Goal: Task Accomplishment & Management: Complete application form

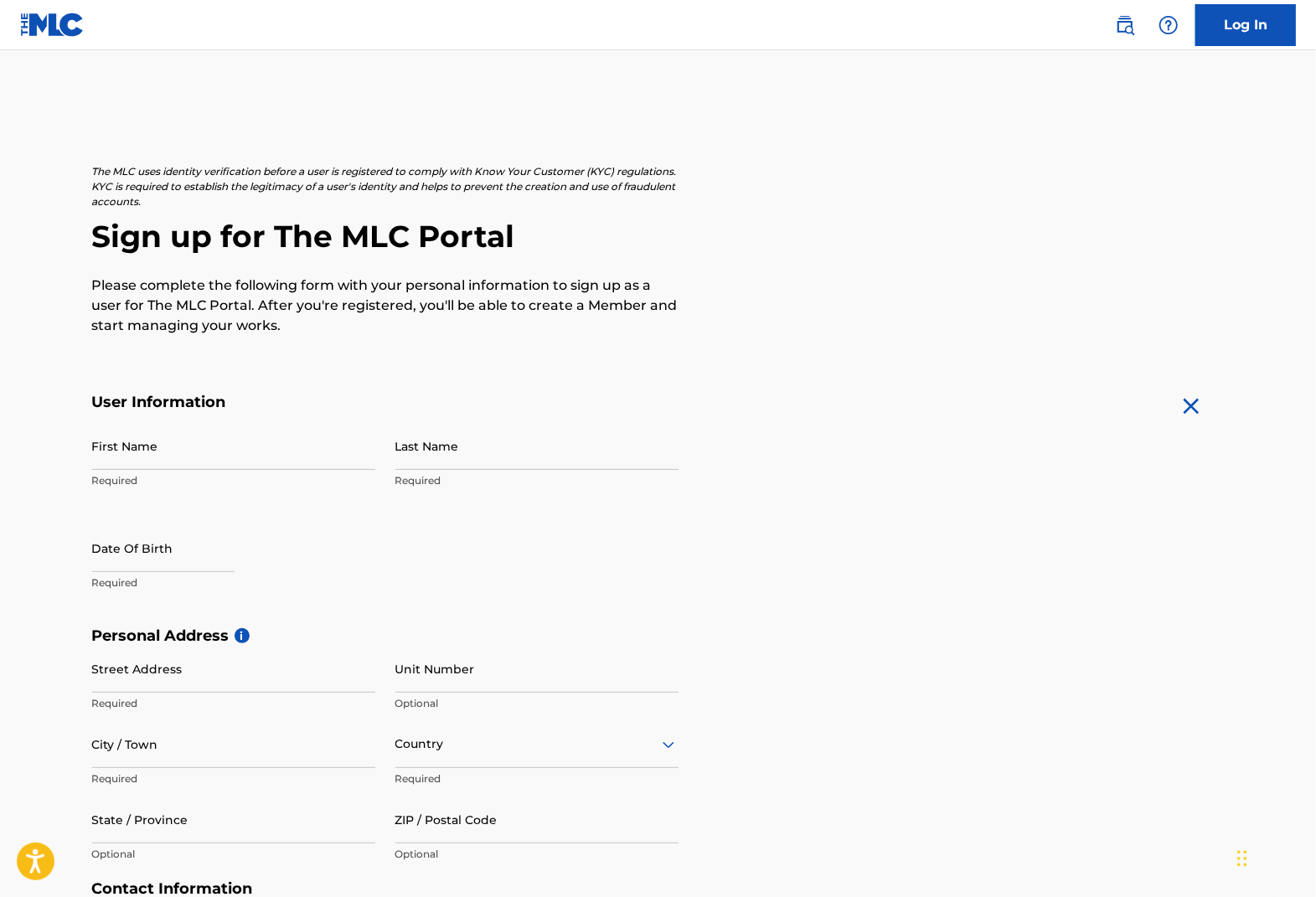
drag, startPoint x: 456, startPoint y: 446, endPoint x: 441, endPoint y: 446, distance: 15.0
click at [456, 446] on input "Last Name" at bounding box center [537, 445] width 283 height 47
click at [215, 439] on input "First Name" at bounding box center [234, 445] width 283 height 47
type input "Ung"
type input "Park"
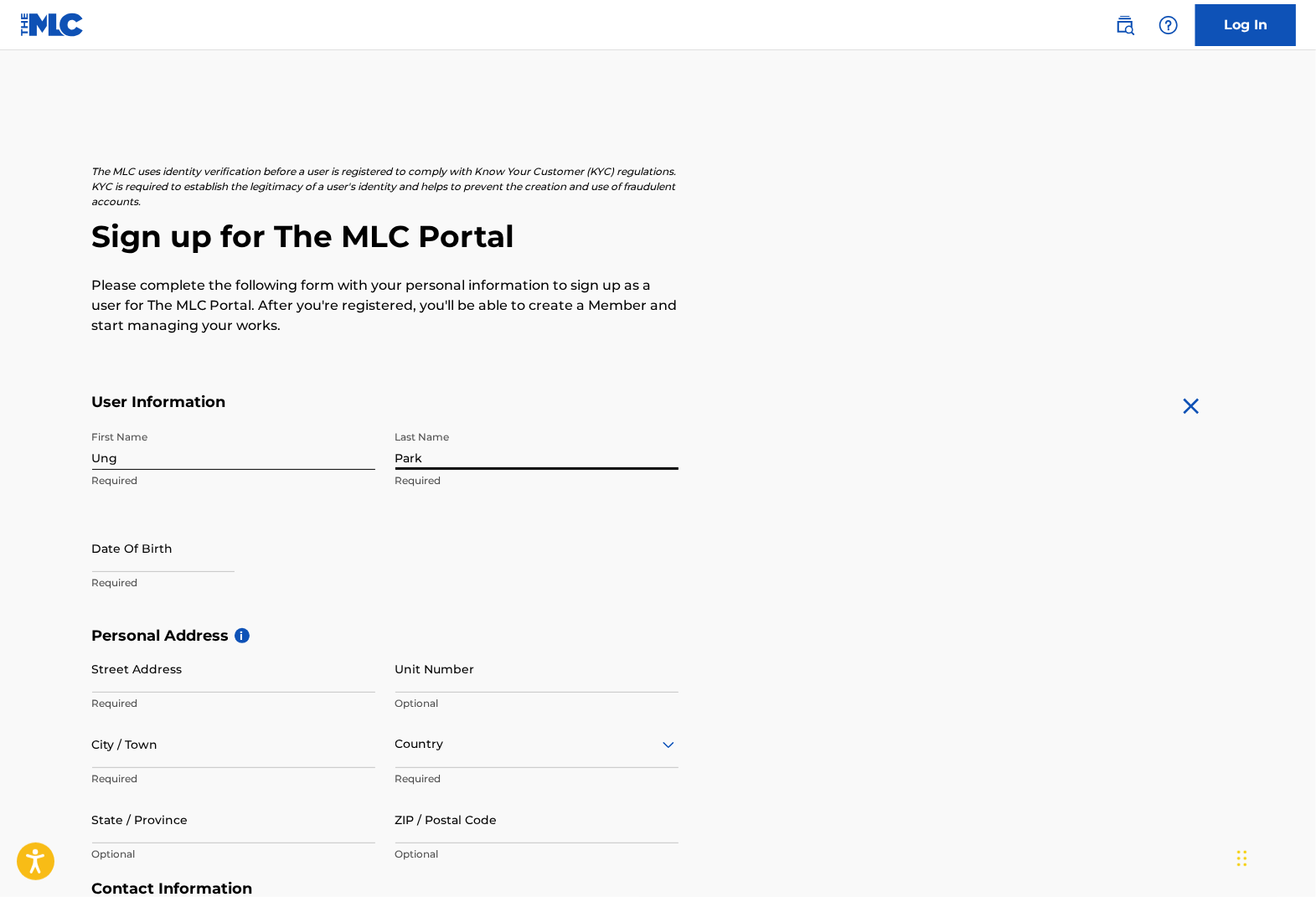
click at [135, 548] on input "text" at bounding box center [163, 548] width 143 height 47
select select "7"
select select "2025"
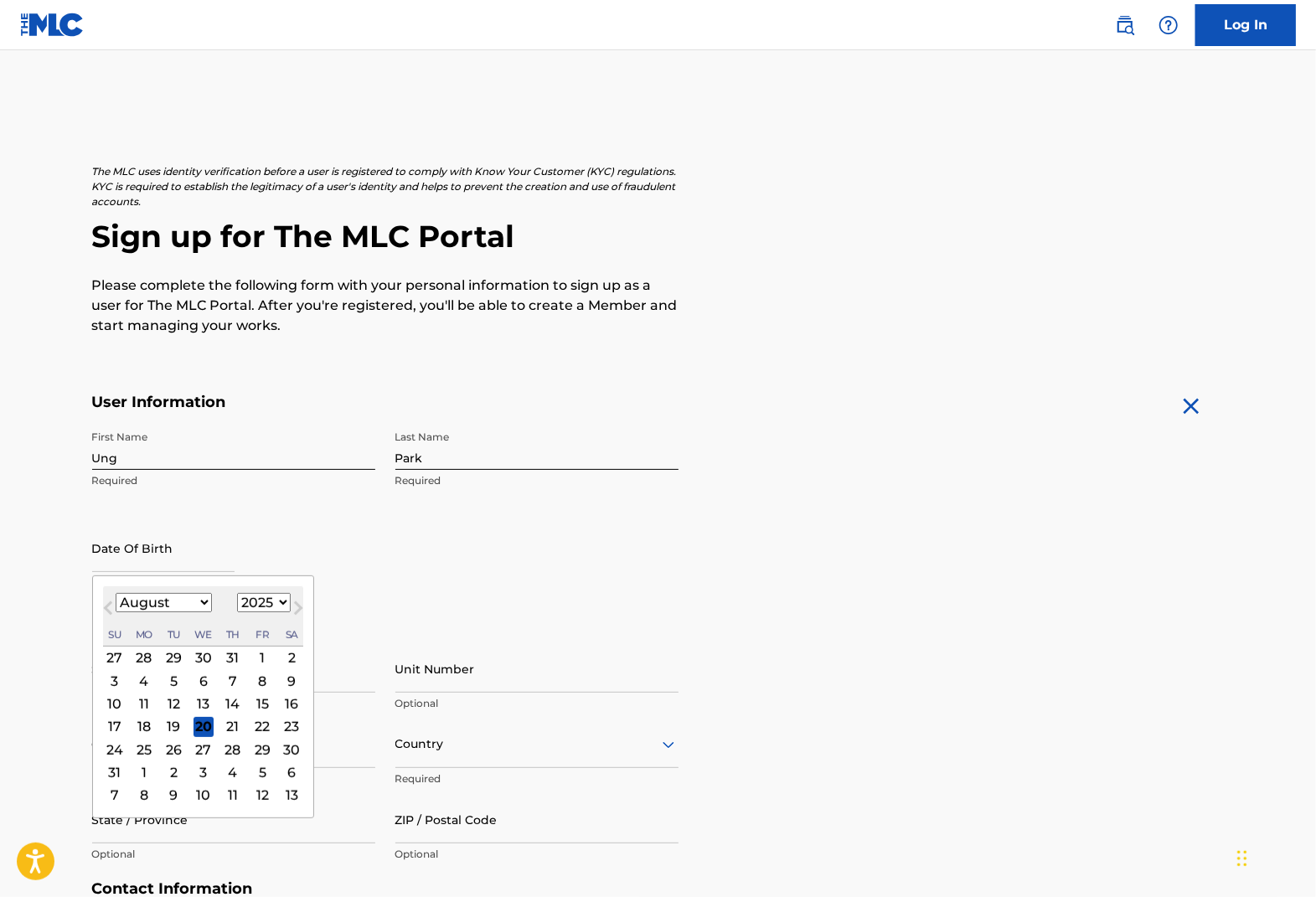
type input "05/26"
click at [308, 536] on div "Date Of Birth 05/26 Previous Month Next Month August 2025 January February Marc…" at bounding box center [234, 562] width 283 height 75
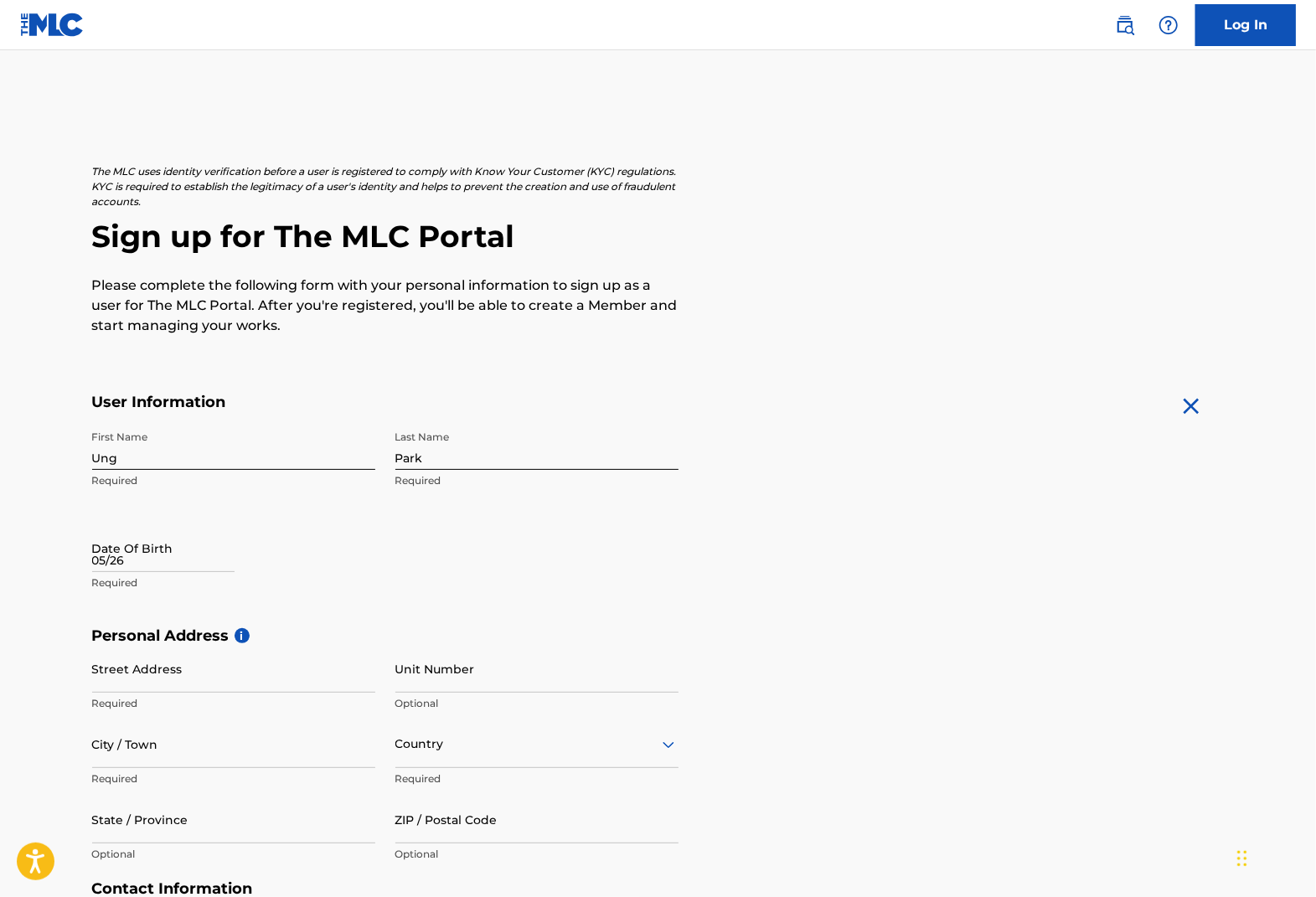
select select "7"
select select "2025"
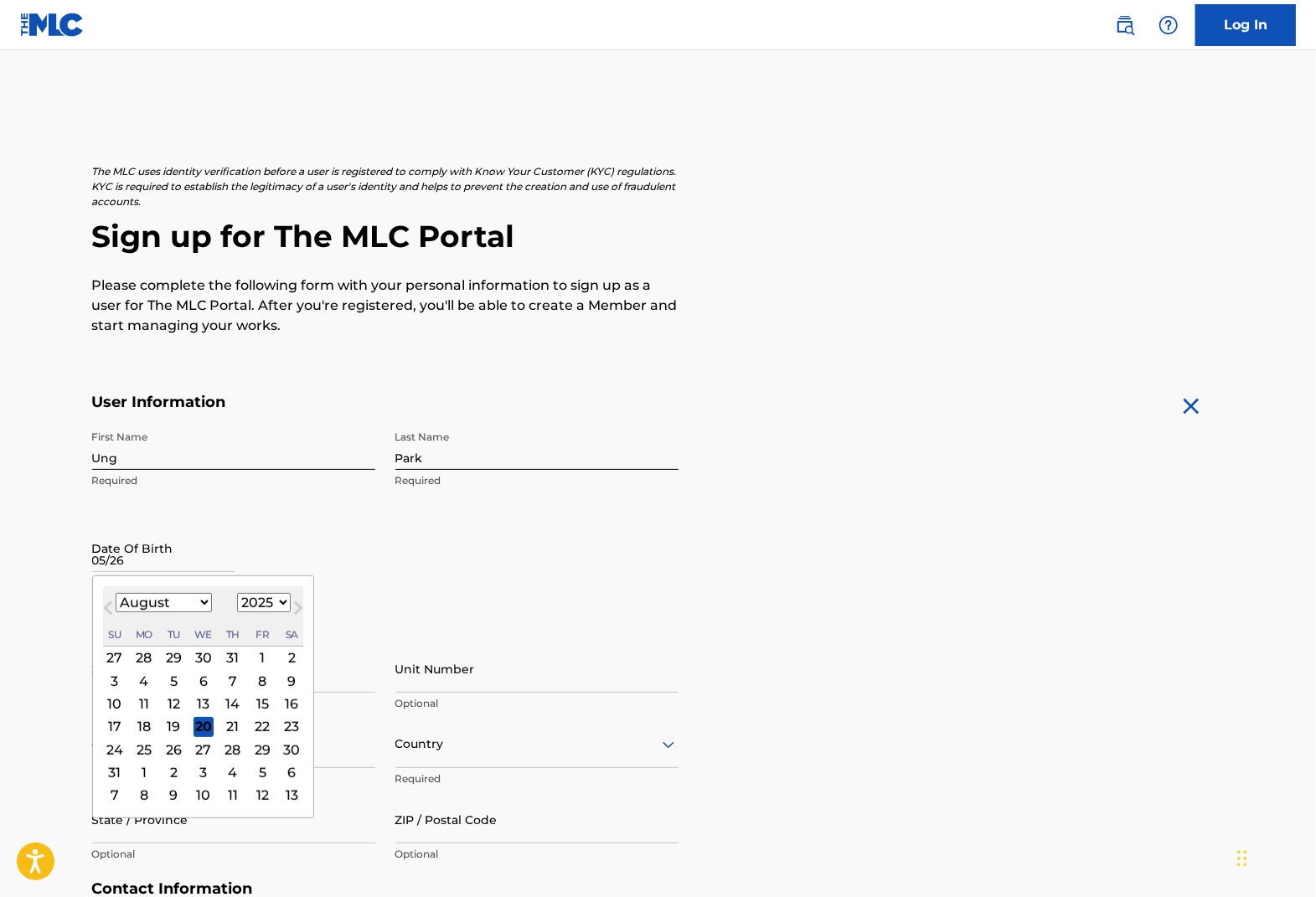
click at [139, 561] on input "05/26" at bounding box center [163, 548] width 143 height 47
type input "05/26"
click at [262, 612] on div "1899 1900 1901 1902 1903 1904 1905 1906 1907 1908 1909 1910 1911 1912 1913 1914…" at bounding box center [264, 603] width 54 height 20
click at [264, 608] on select "1899 1900 1901 1902 1903 1904 1905 1906 1907 1908 1909 1910 1911 1912 1913 1914…" at bounding box center [264, 602] width 54 height 19
select select "1976"
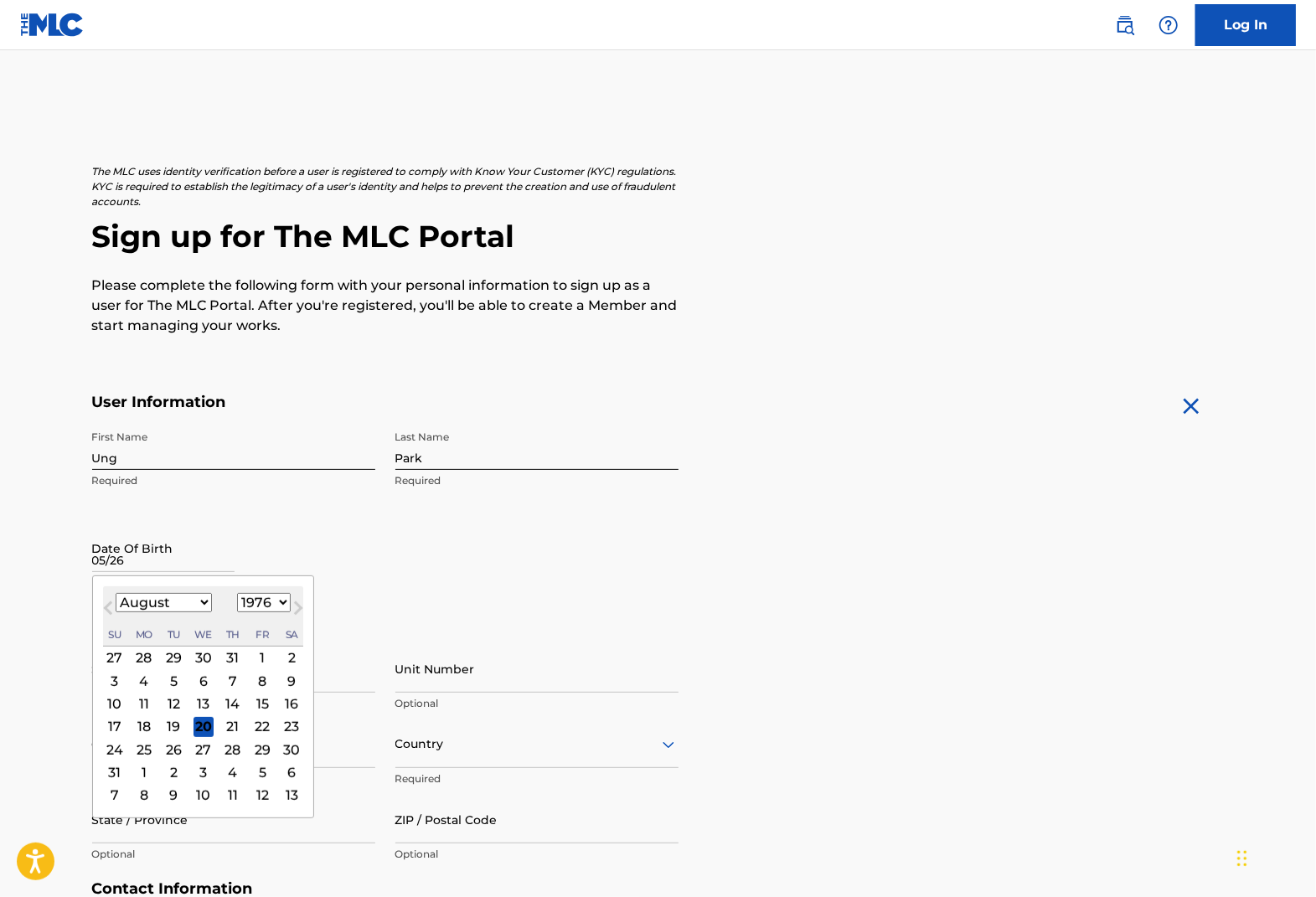
click at [237, 593] on select "1899 1900 1901 1902 1903 1904 1905 1906 1907 1908 1909 1910 1911 1912 1913 1914…" at bounding box center [264, 602] width 54 height 19
click at [193, 607] on select "January February March April May June July August September October November De…" at bounding box center [163, 602] width 96 height 19
select select "4"
click at [116, 593] on select "January February March April May June July August September October November De…" at bounding box center [163, 602] width 96 height 19
click at [206, 751] on div "26" at bounding box center [203, 749] width 20 height 20
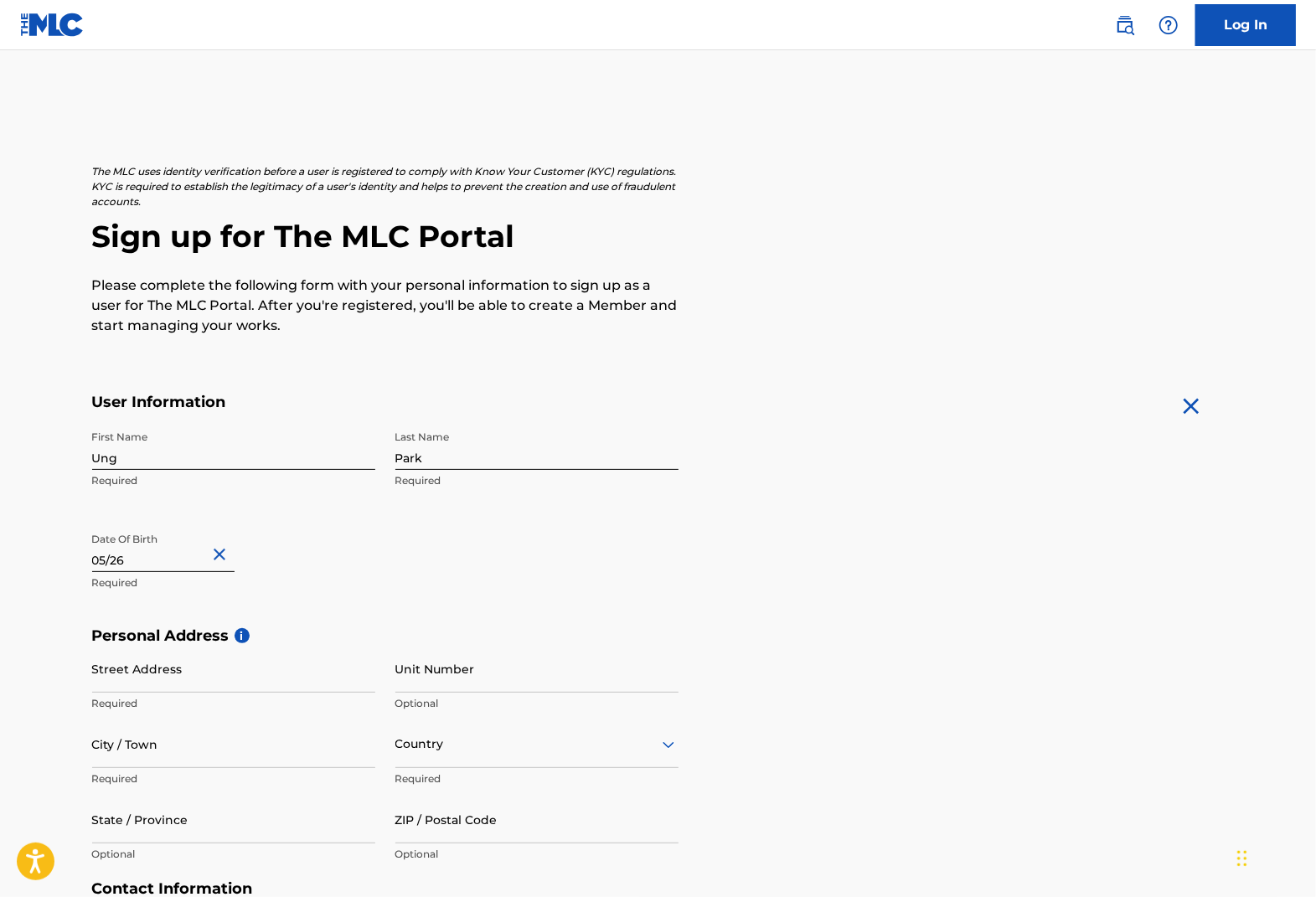
click at [178, 675] on input "Street Address" at bounding box center [234, 668] width 283 height 47
type input "6102 Virtuoso"
type input "Irvine"
type input "[GEOGRAPHIC_DATA]"
type input "CA"
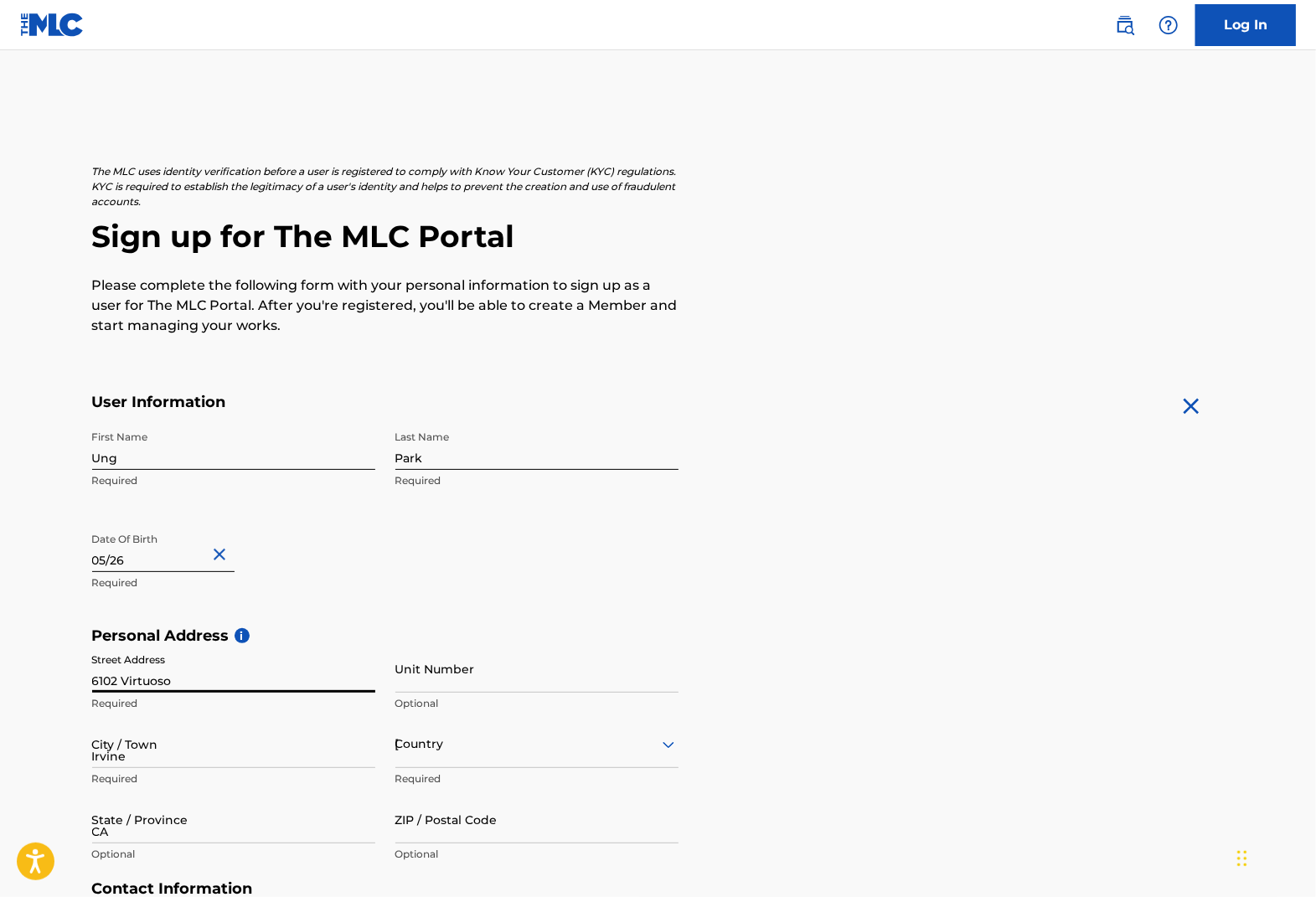
type input "92620"
type input "949"
type input "4334128"
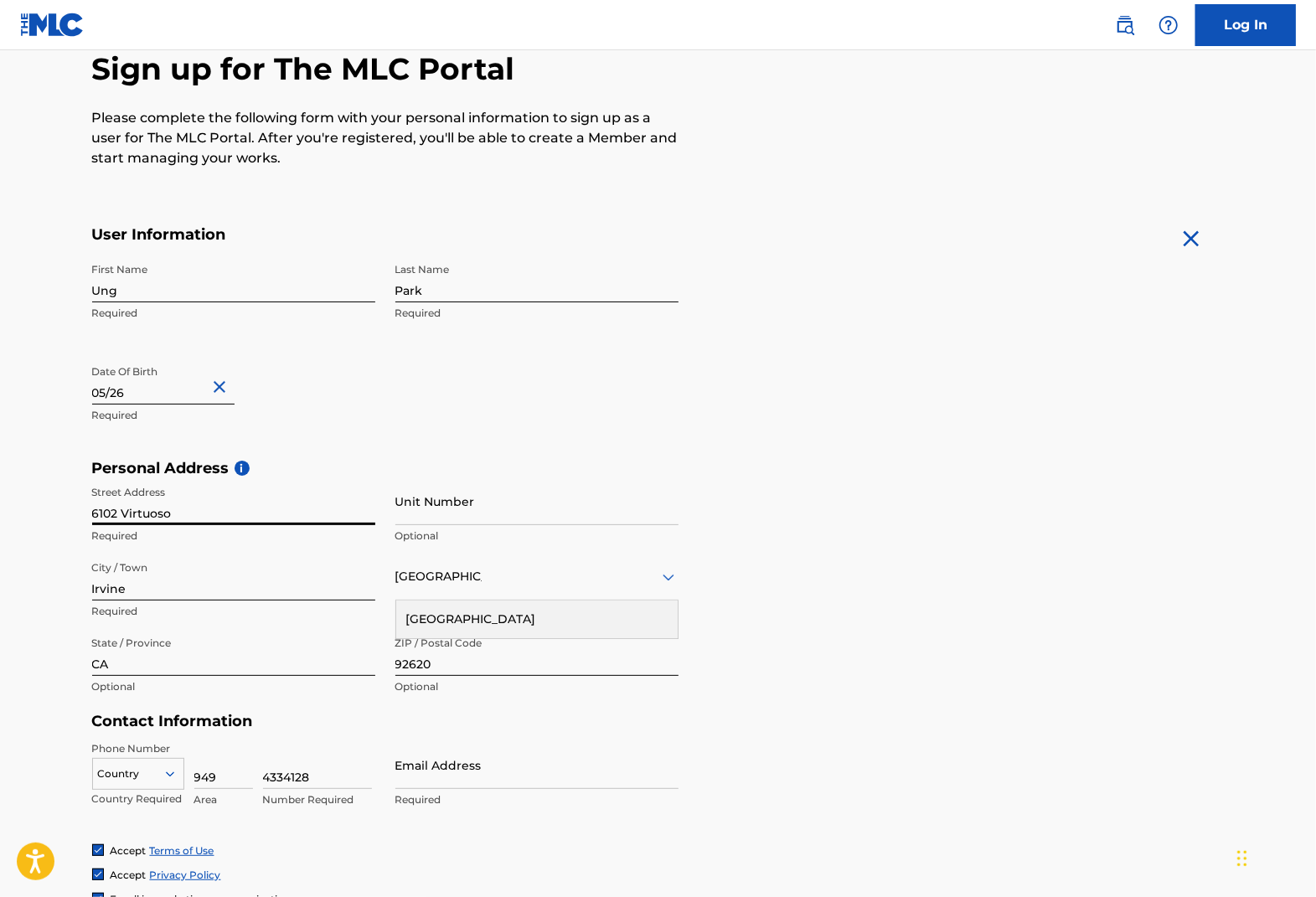
click at [910, 647] on div "Personal Address i Street Address 6102 Virtuoso Required Unit Number Optional C…" at bounding box center [658, 585] width 1132 height 254
drag, startPoint x: 255, startPoint y: 658, endPoint x: 296, endPoint y: 646, distance: 42.7
click at [255, 658] on input "CA" at bounding box center [234, 651] width 283 height 47
click at [606, 614] on div "[GEOGRAPHIC_DATA]" at bounding box center [537, 619] width 281 height 38
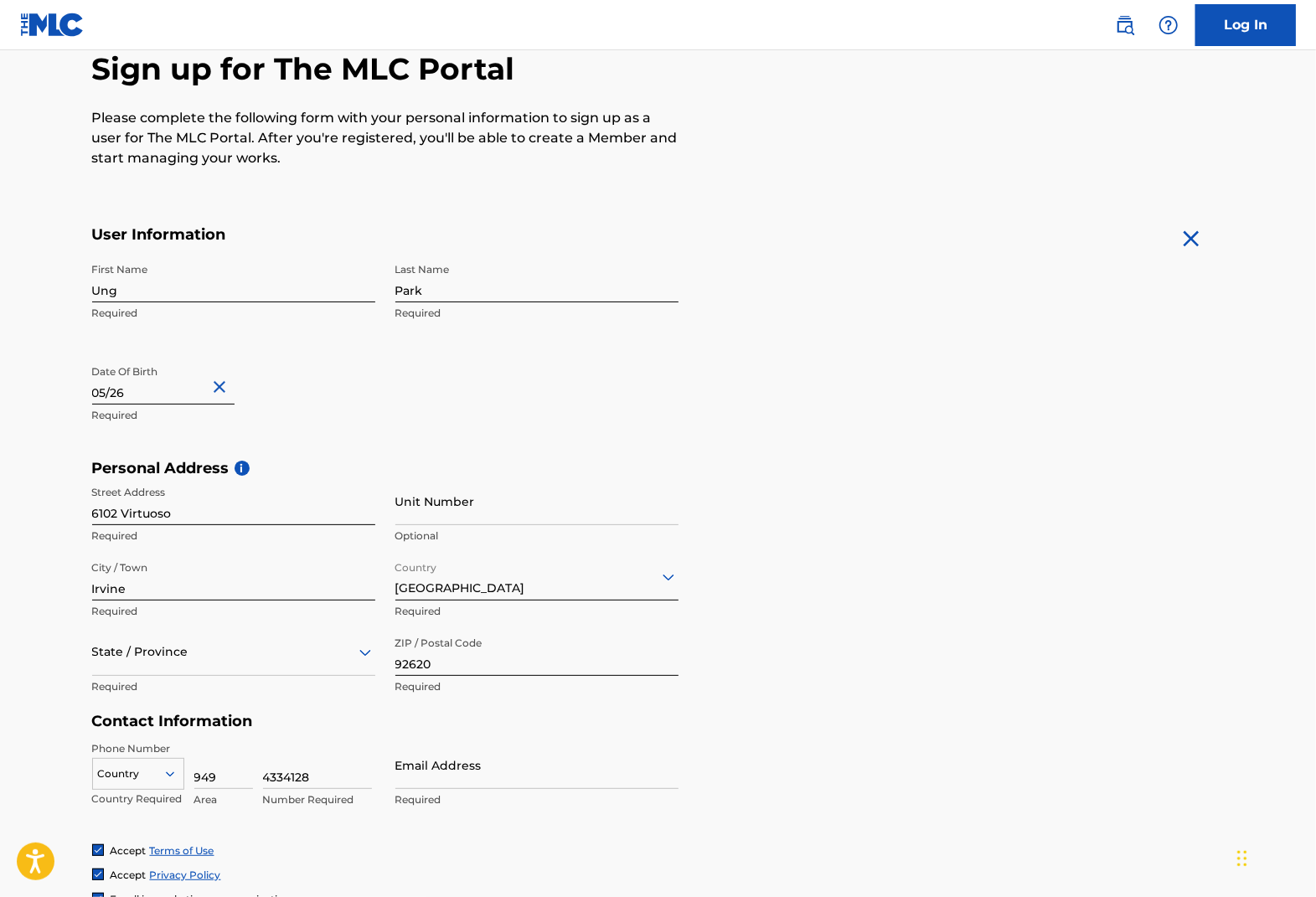
scroll to position [198, 0]
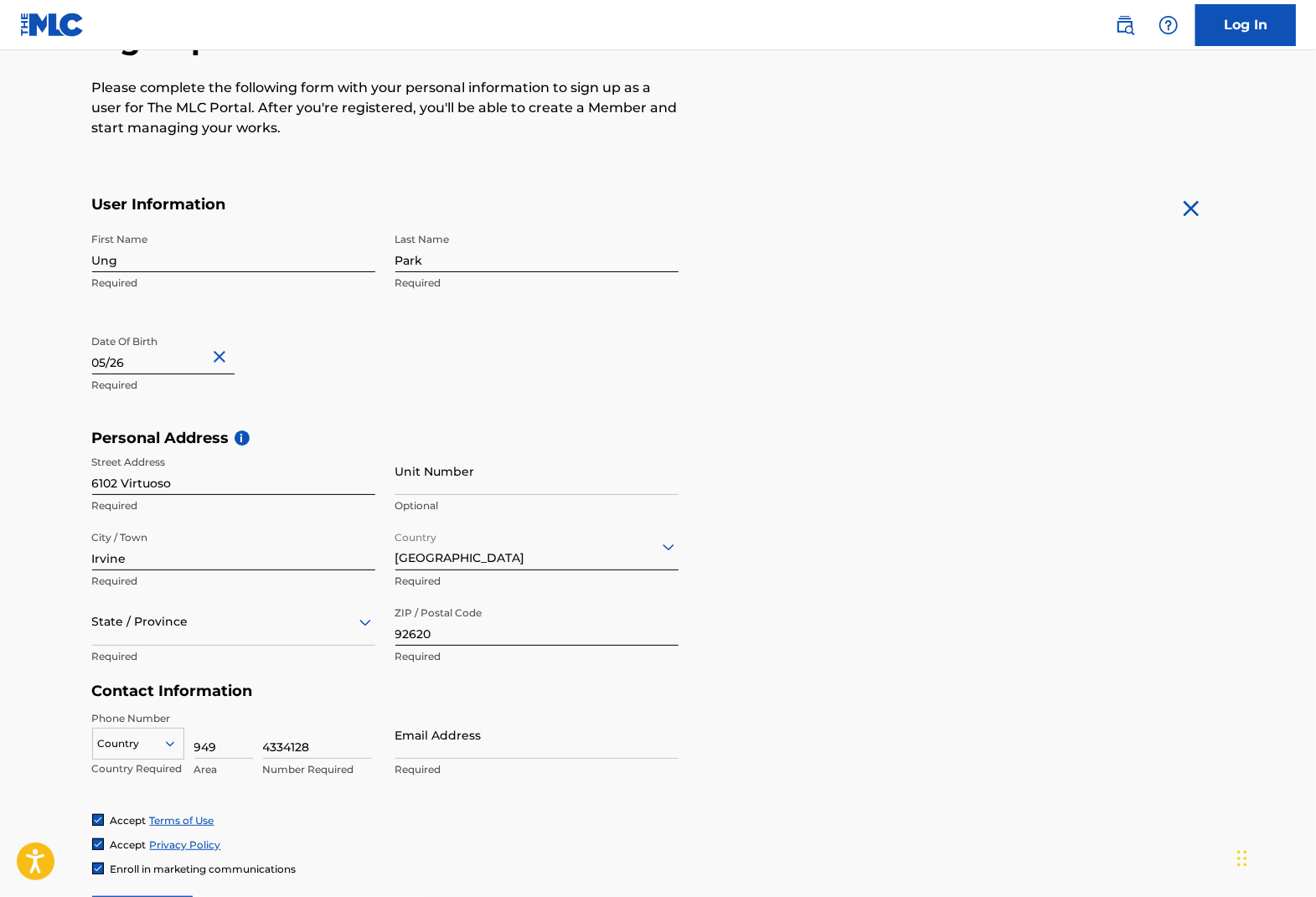
click at [279, 646] on div "State / Province" at bounding box center [234, 621] width 283 height 47
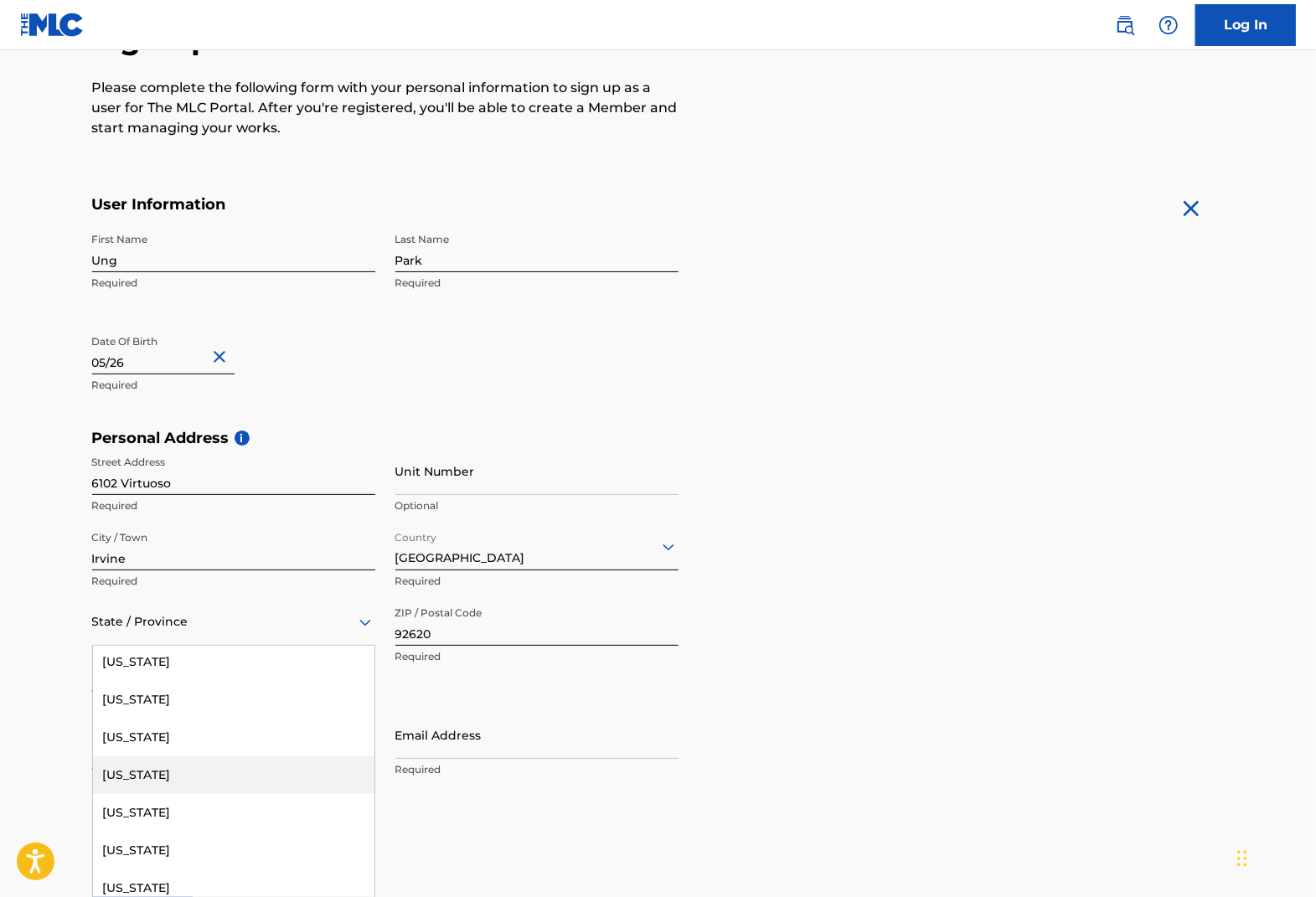
scroll to position [168, 0]
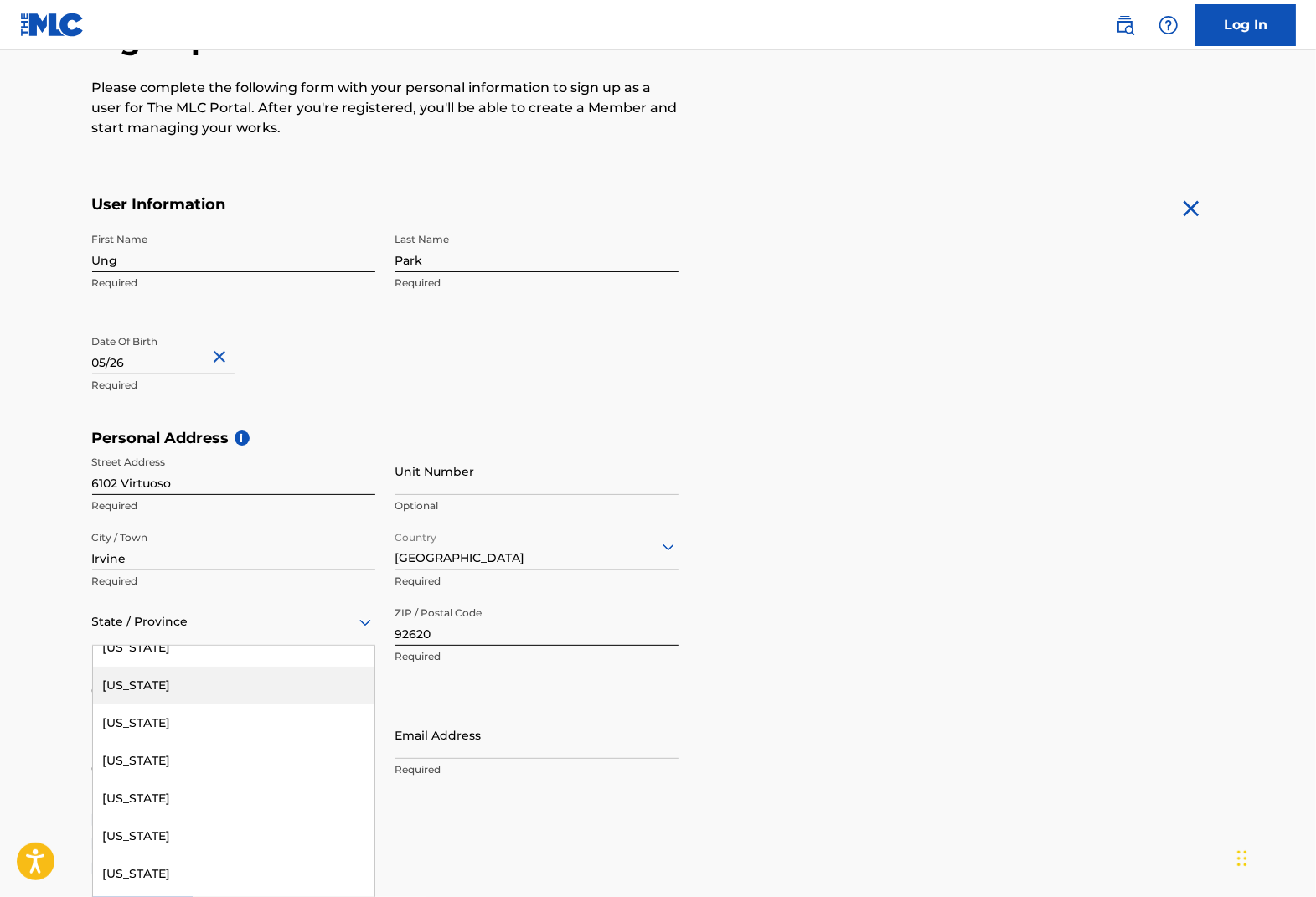
click at [179, 692] on div "[US_STATE]" at bounding box center [234, 686] width 281 height 38
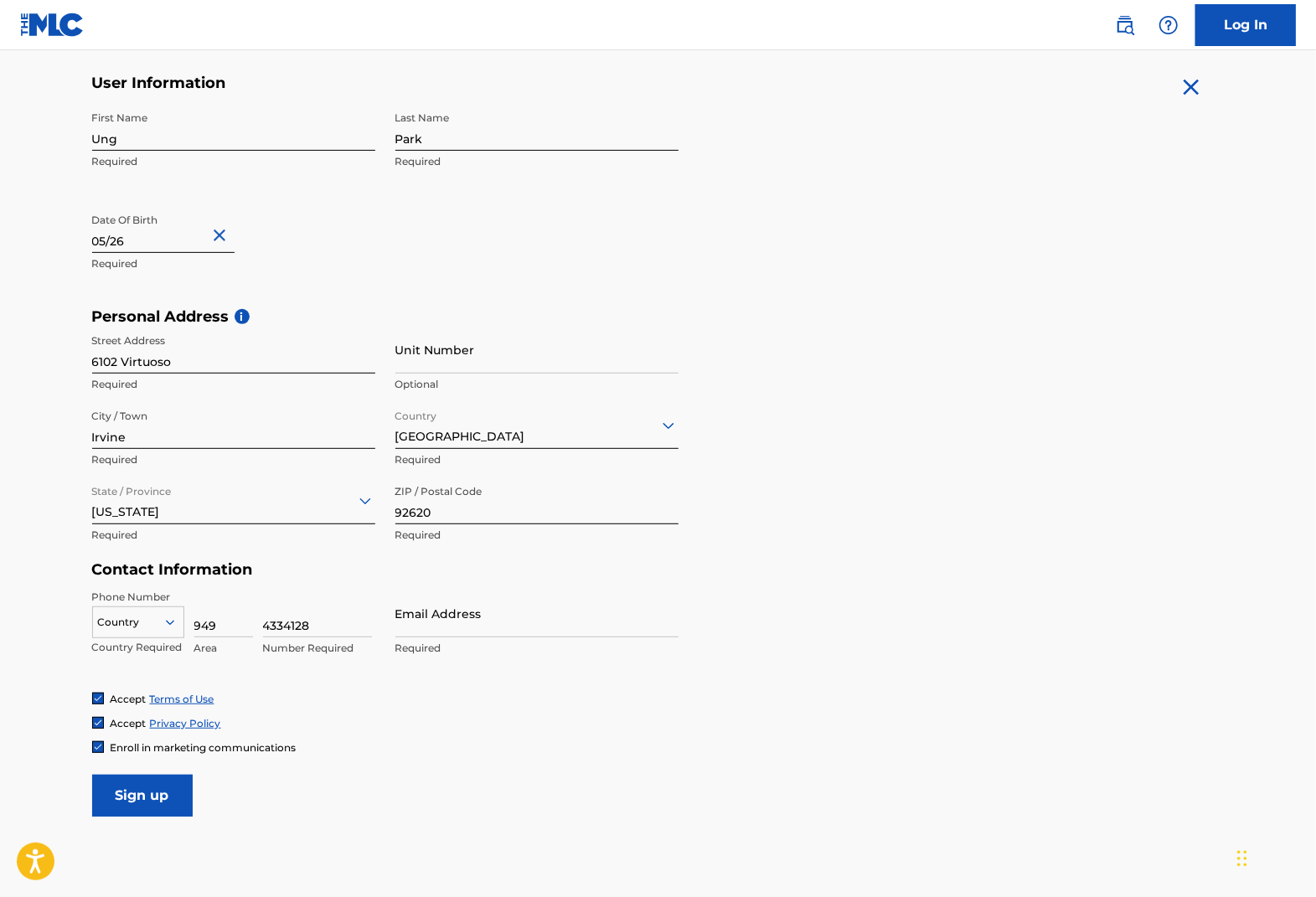
scroll to position [412, 0]
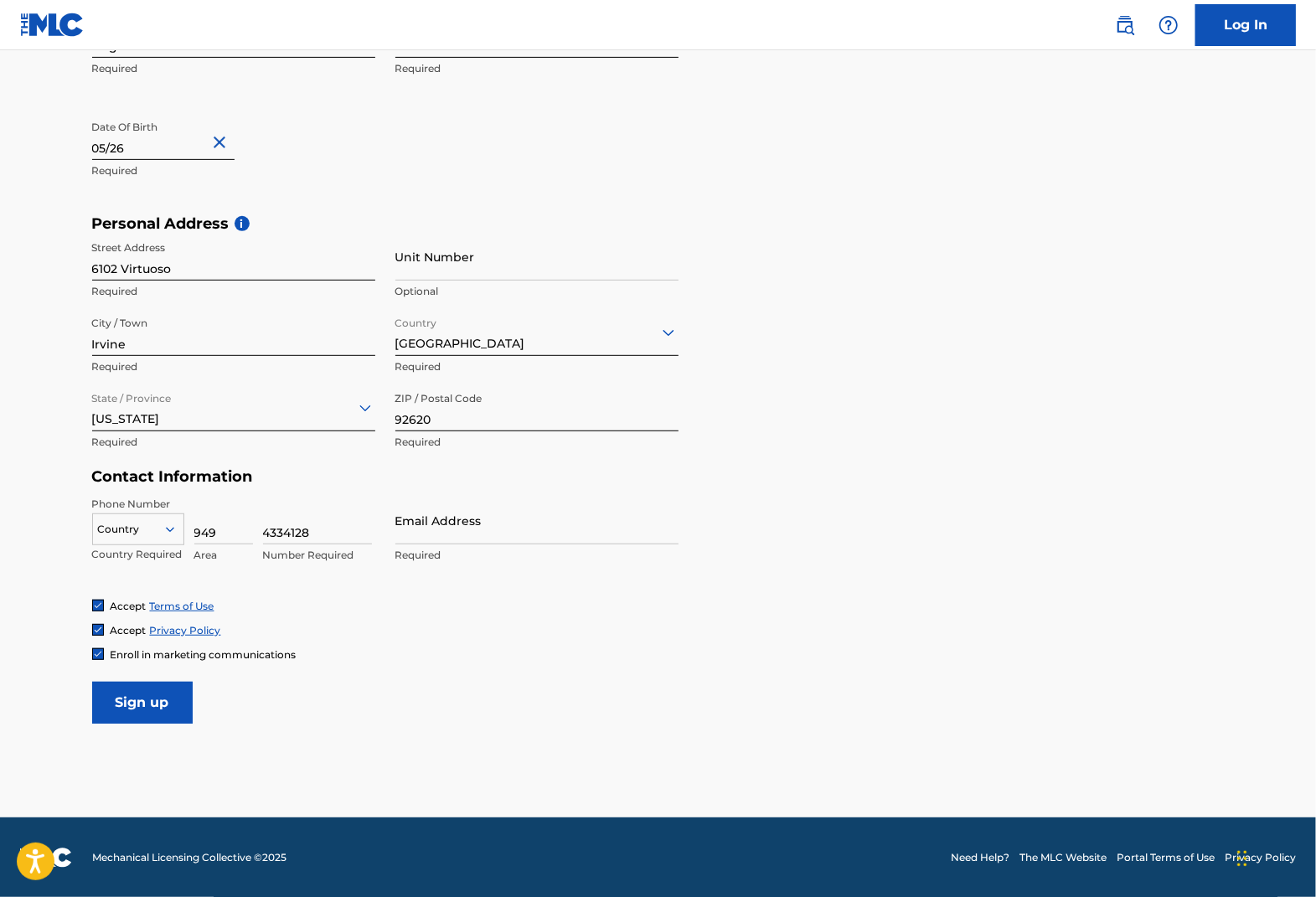
click at [174, 529] on icon at bounding box center [169, 529] width 15 height 15
click at [136, 563] on div "US, [GEOGRAPHIC_DATA] +1" at bounding box center [138, 571] width 91 height 65
click at [513, 535] on input "Email Address" at bounding box center [537, 520] width 283 height 47
type input "[EMAIL_ADDRESS][DOMAIN_NAME]"
click at [160, 699] on input "Sign up" at bounding box center [143, 703] width 100 height 42
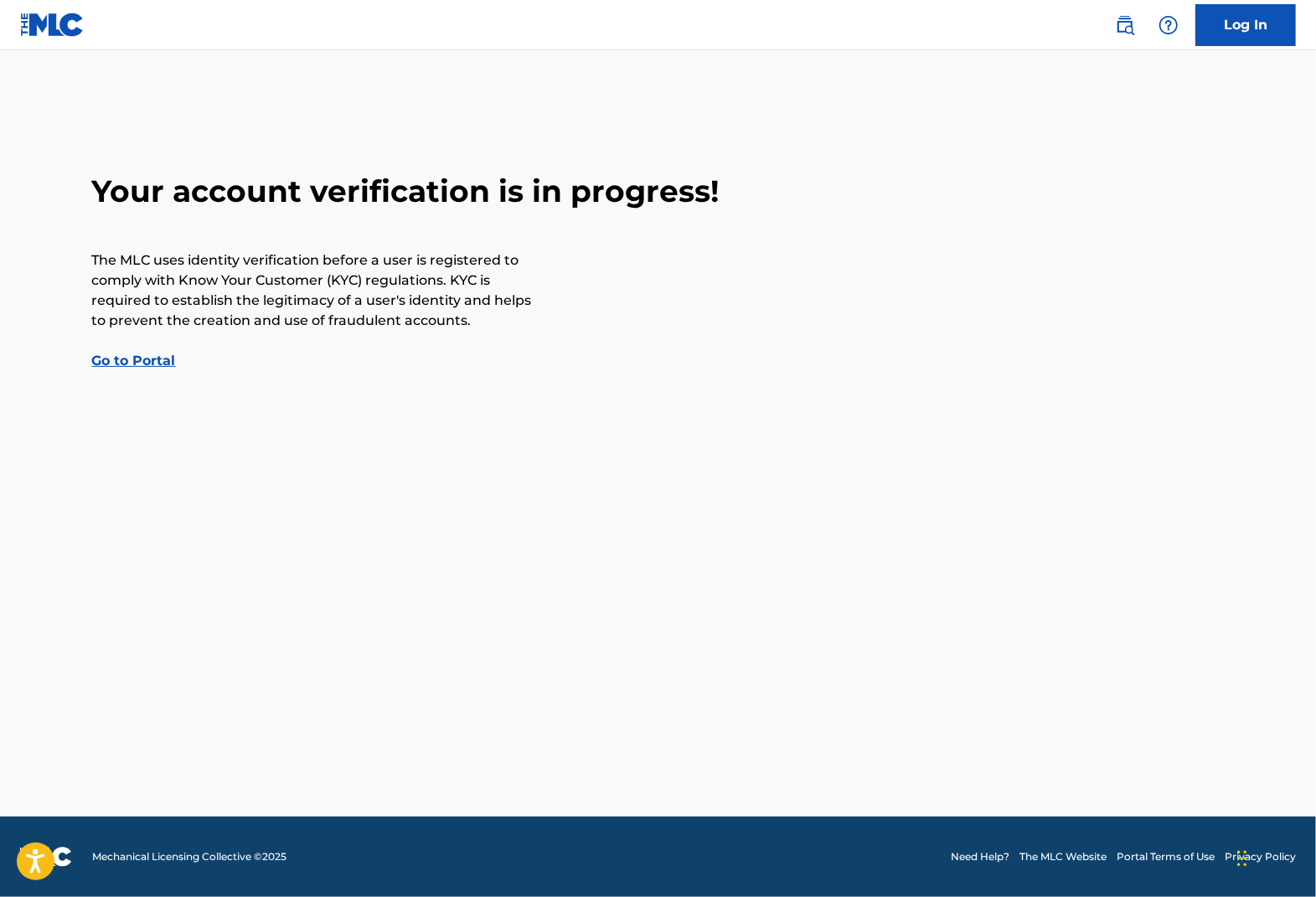
click at [151, 367] on link "Go to Portal" at bounding box center [134, 360] width 83 height 16
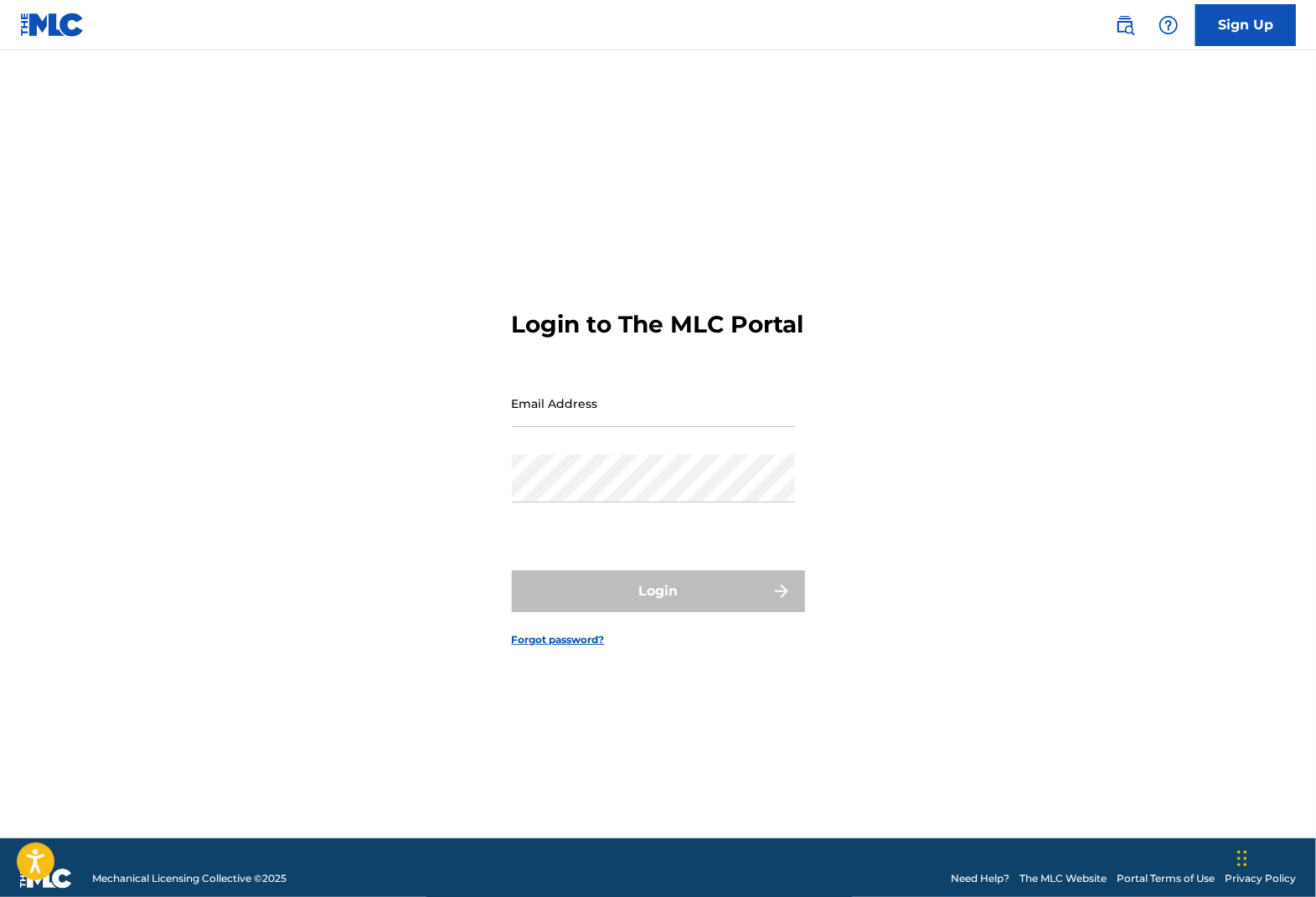
click at [625, 411] on input "Email Address" at bounding box center [654, 402] width 283 height 47
type input "[EMAIL_ADDRESS][DOMAIN_NAME]"
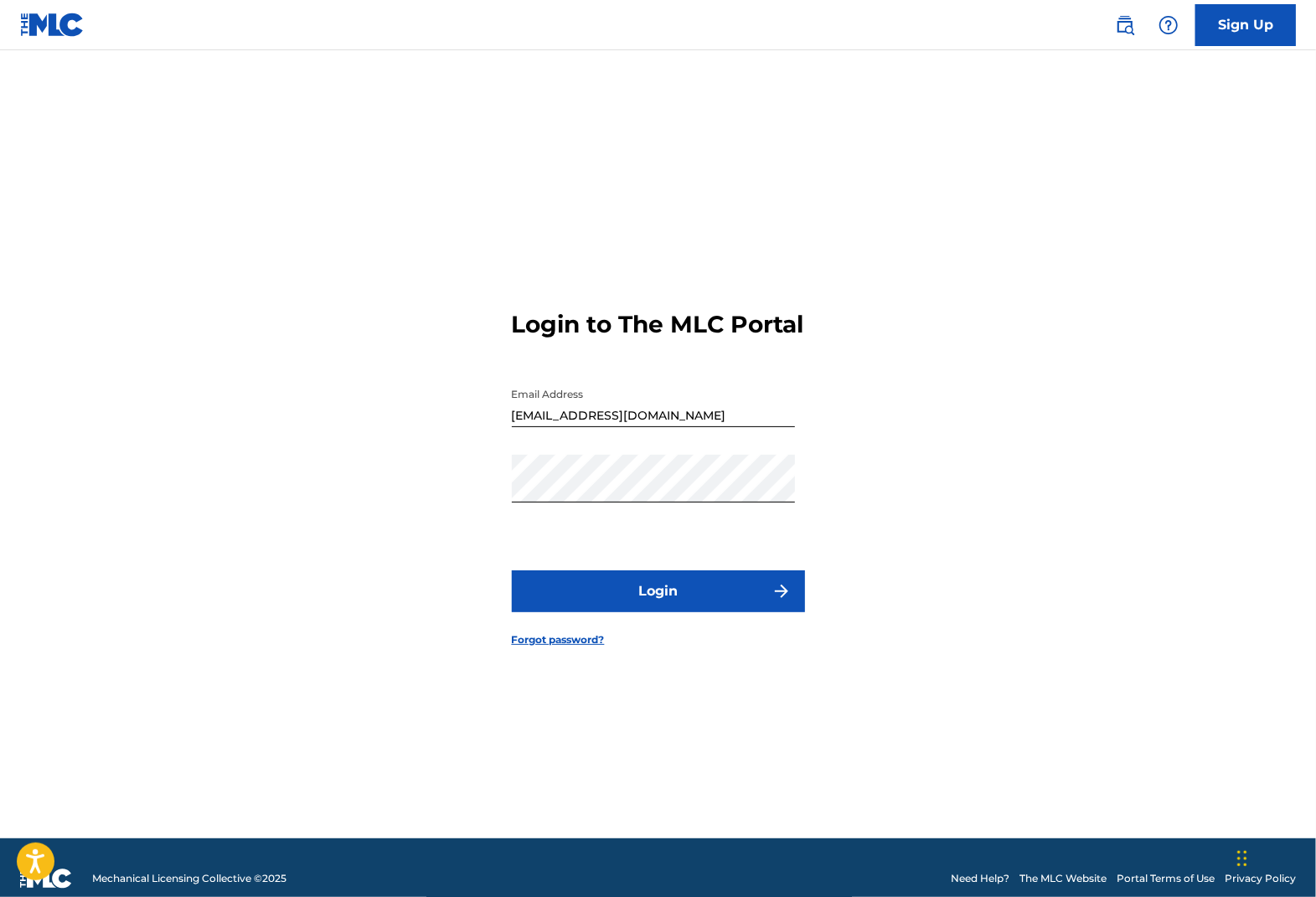
click at [677, 593] on button "Login" at bounding box center [658, 591] width 293 height 42
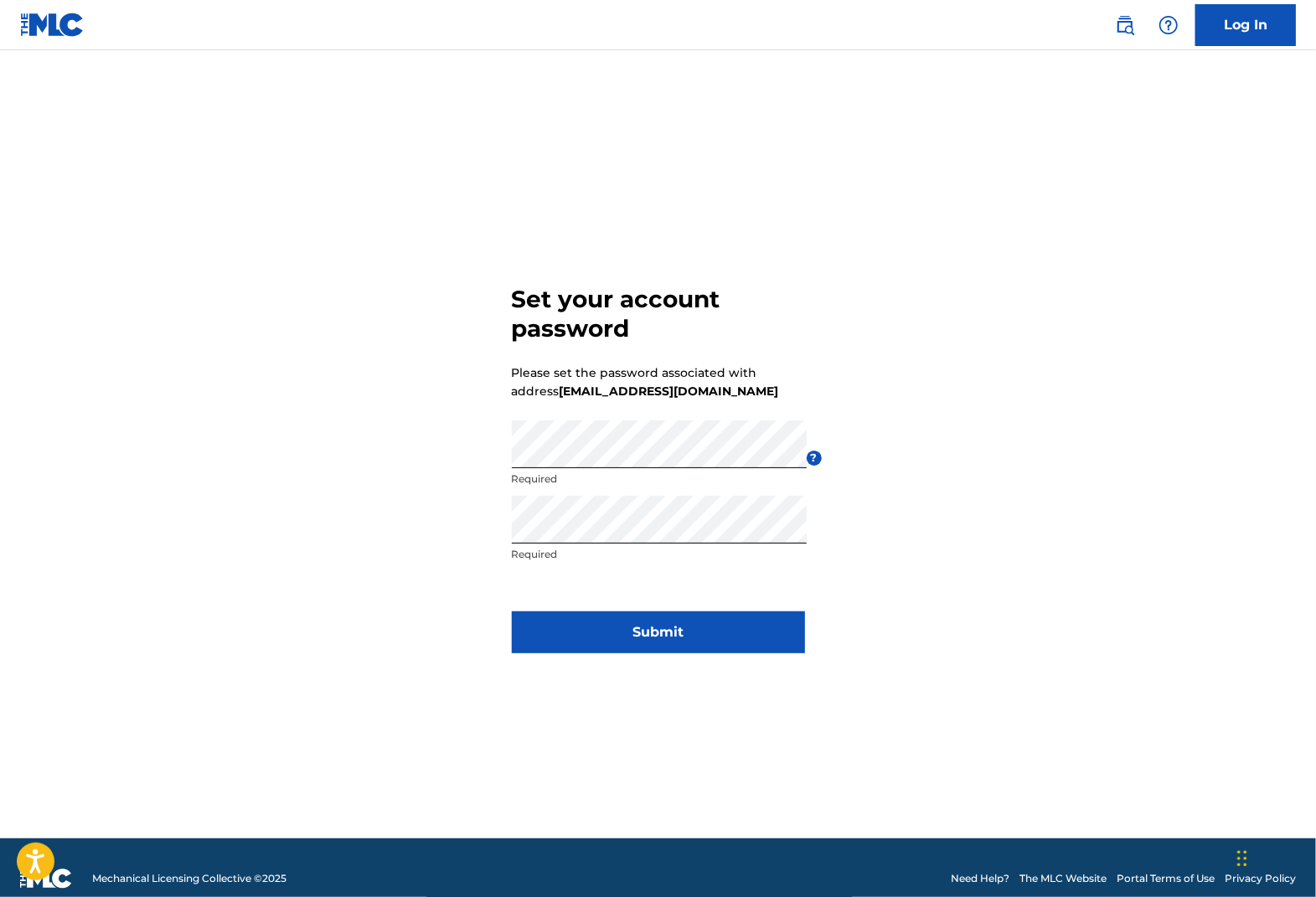
click at [669, 620] on button "Submit" at bounding box center [658, 632] width 293 height 42
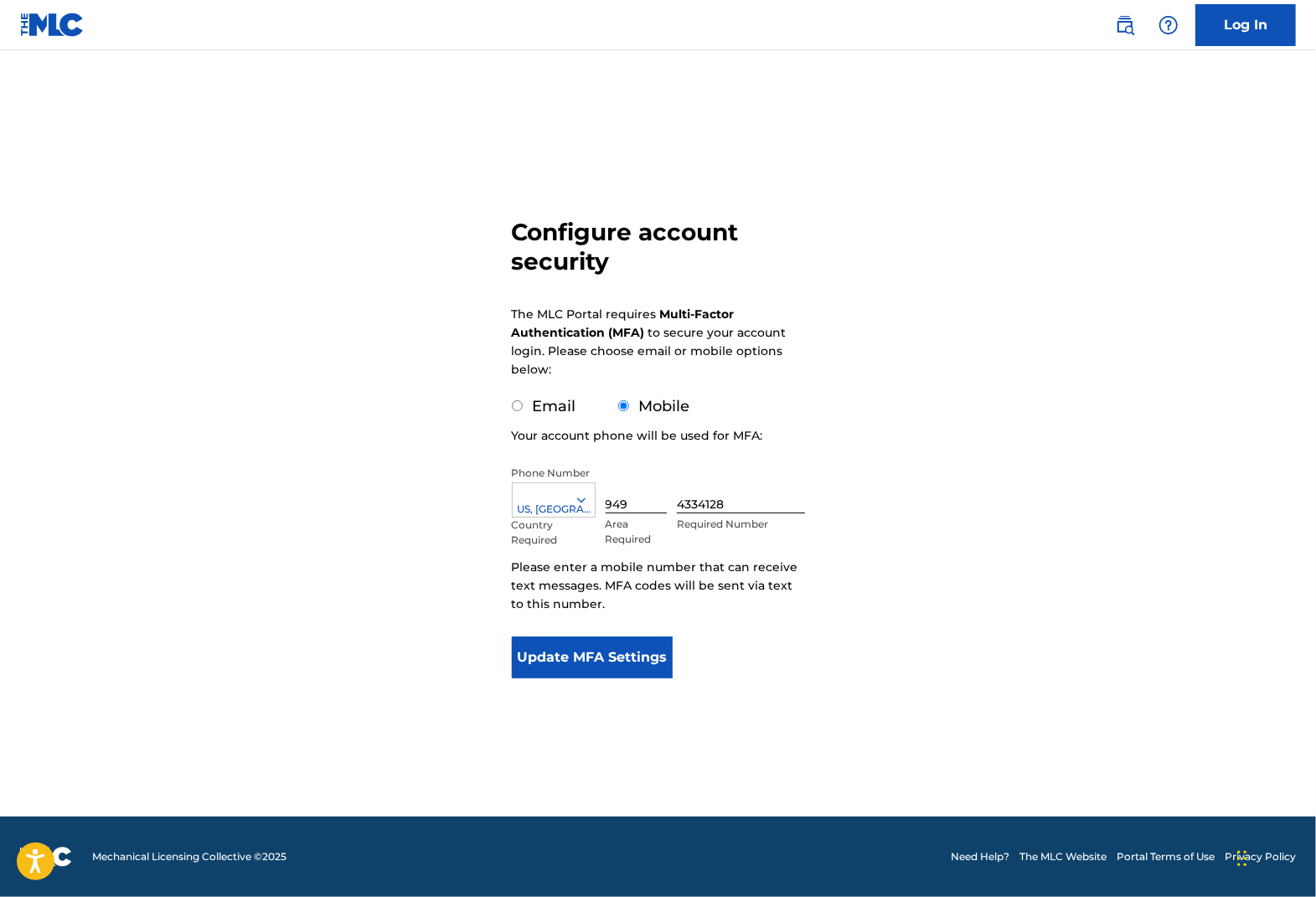
click at [576, 501] on icon at bounding box center [581, 500] width 15 height 15
click at [569, 535] on div "US, [GEOGRAPHIC_DATA] +1" at bounding box center [554, 550] width 82 height 65
click at [611, 659] on button "Update MFA Settings" at bounding box center [593, 657] width 161 height 42
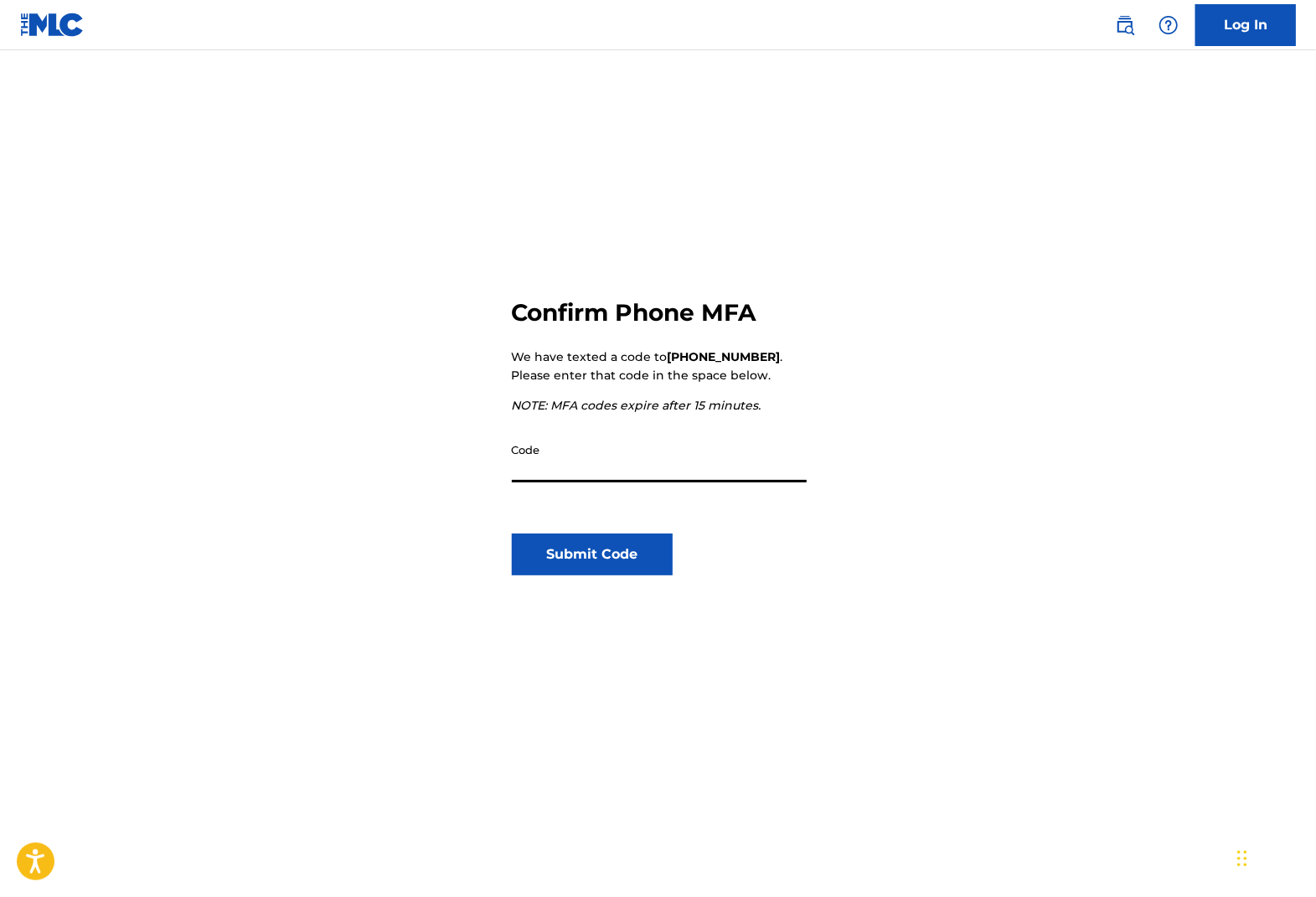
click at [644, 461] on input "Code" at bounding box center [659, 458] width 295 height 47
type input "277249"
click at [614, 558] on button "Submit Code" at bounding box center [593, 554] width 161 height 42
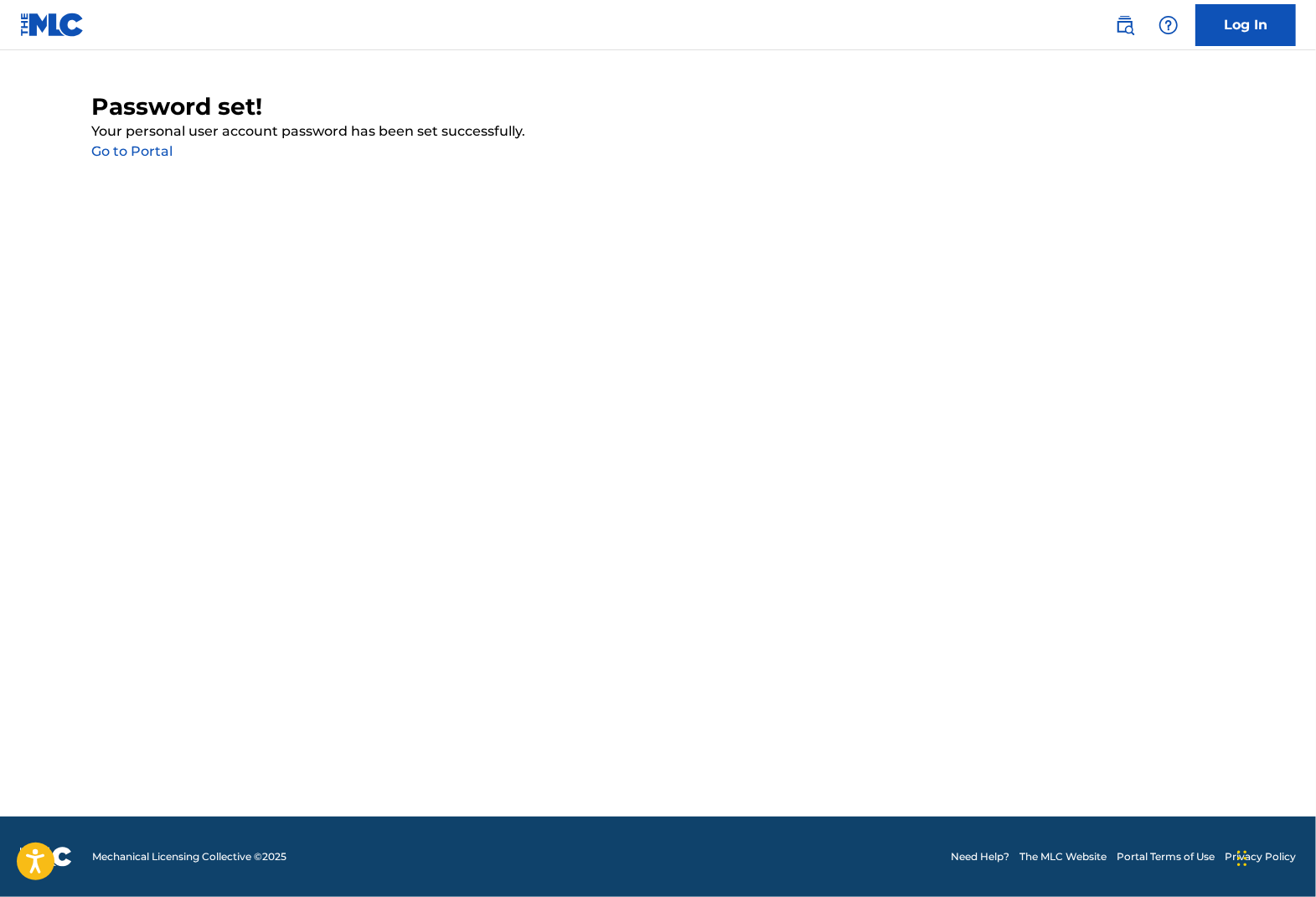
click at [152, 147] on link "Go to Portal" at bounding box center [133, 151] width 82 height 16
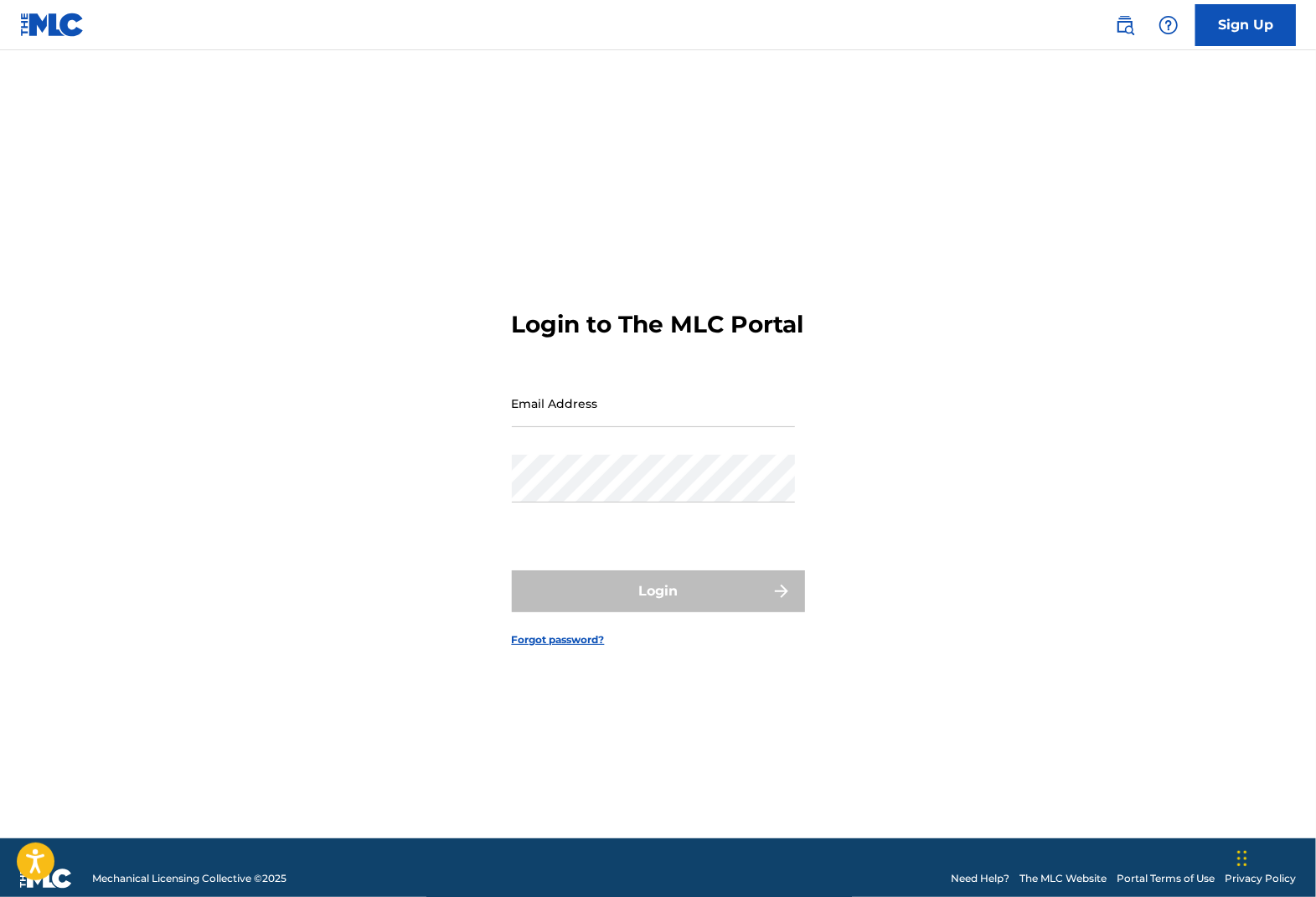
drag, startPoint x: 628, startPoint y: 448, endPoint x: 612, endPoint y: 427, distance: 26.4
click at [619, 438] on div "Email Address" at bounding box center [654, 417] width 283 height 75
click at [608, 423] on input "Email Address" at bounding box center [654, 402] width 283 height 47
type input "[EMAIL_ADDRESS][DOMAIN_NAME]"
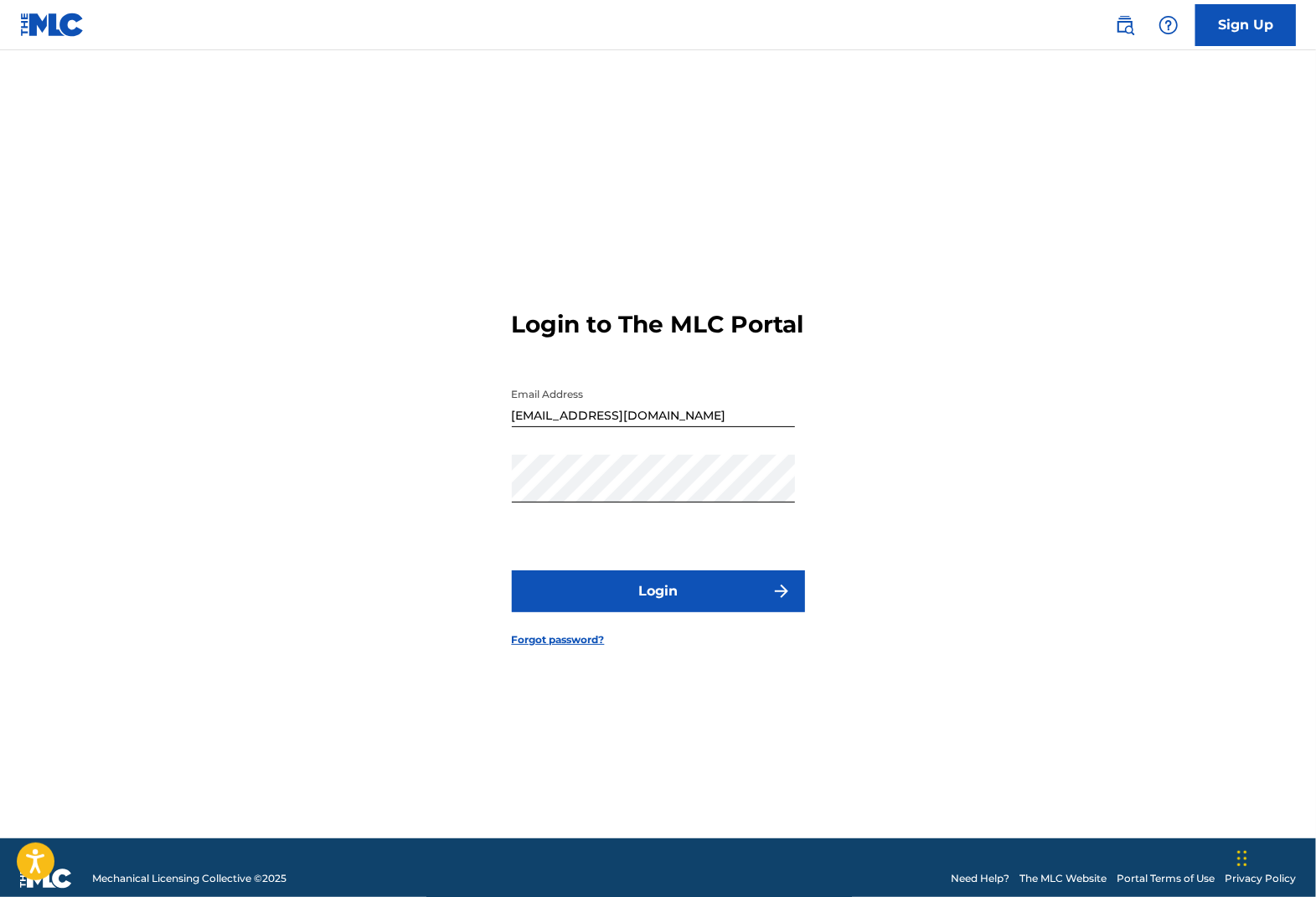
click at [645, 608] on button "Login" at bounding box center [658, 591] width 293 height 42
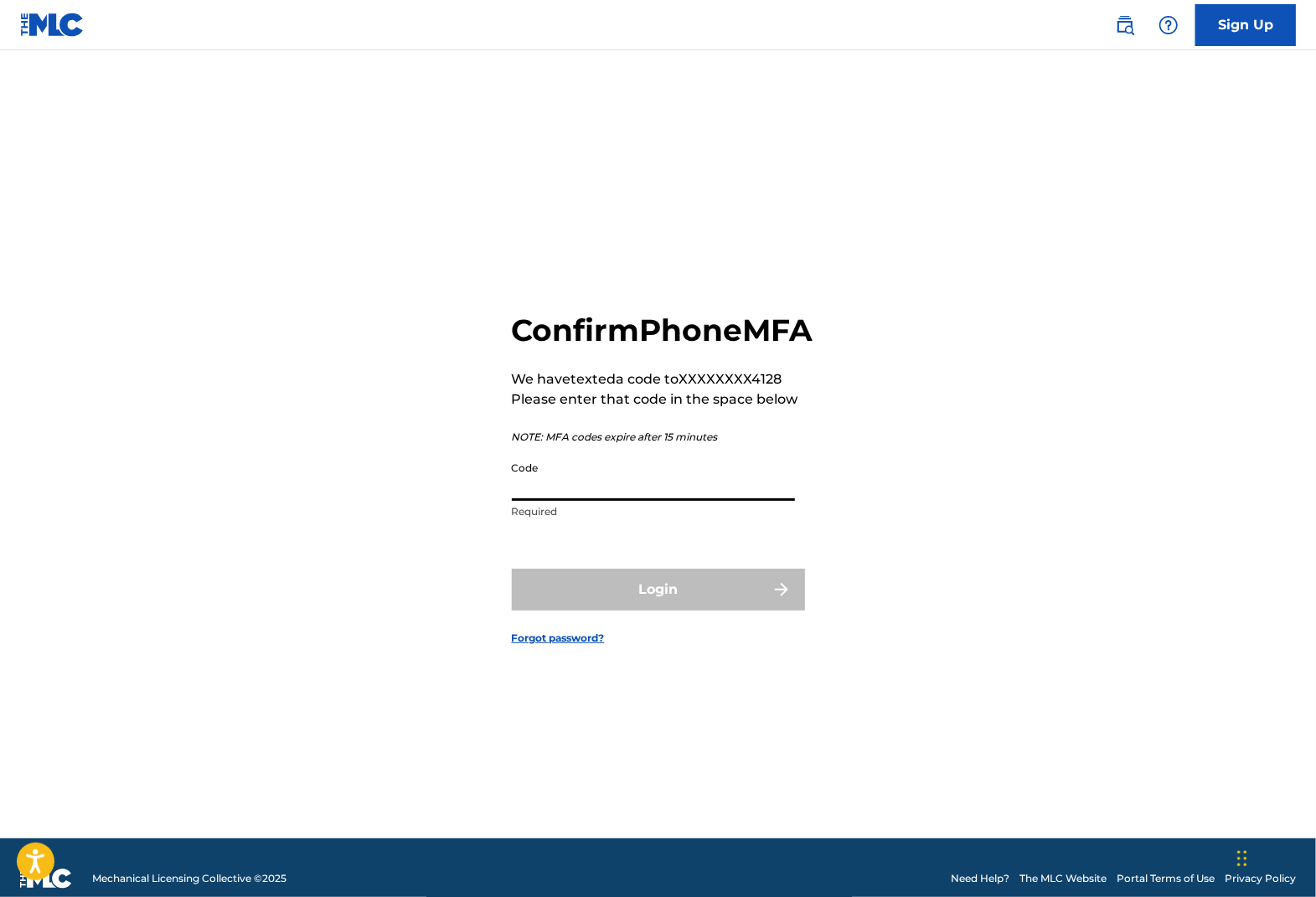
click at [558, 501] on input "Code" at bounding box center [654, 477] width 283 height 47
click at [563, 501] on input "Code" at bounding box center [654, 477] width 283 height 47
type input "095639"
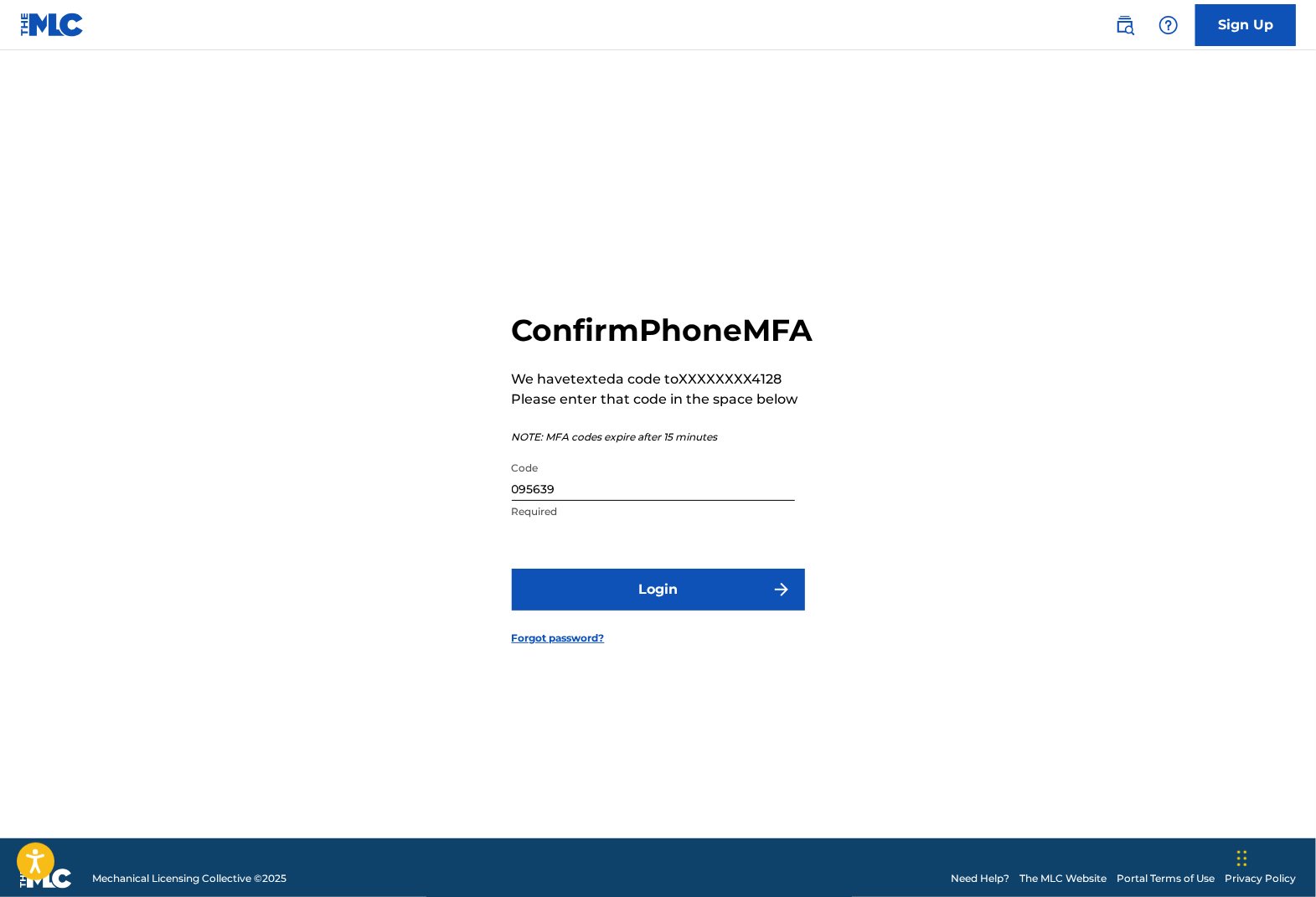
click at [670, 598] on button "Login" at bounding box center [658, 590] width 293 height 42
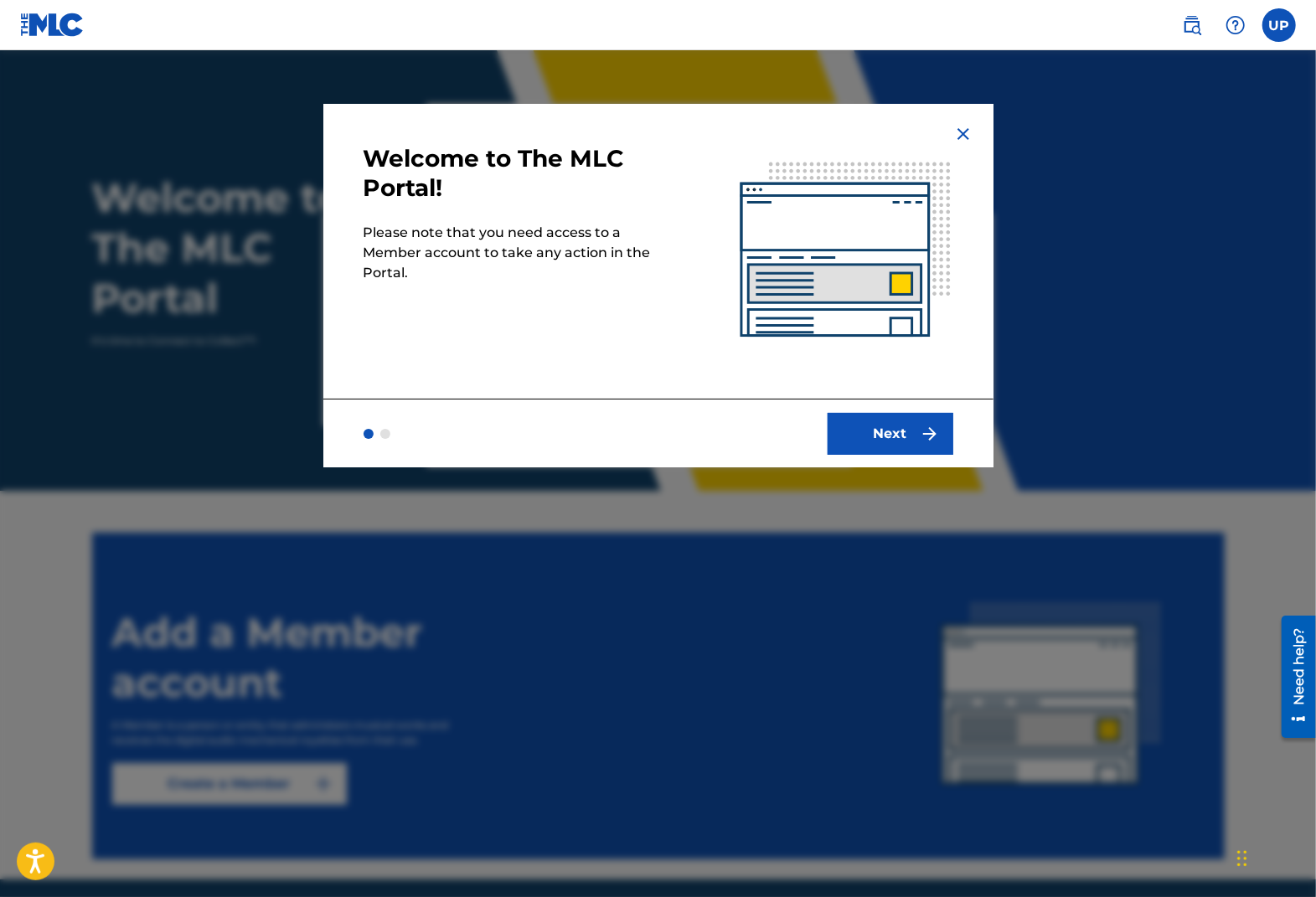
click at [916, 431] on button "Next" at bounding box center [890, 434] width 126 height 42
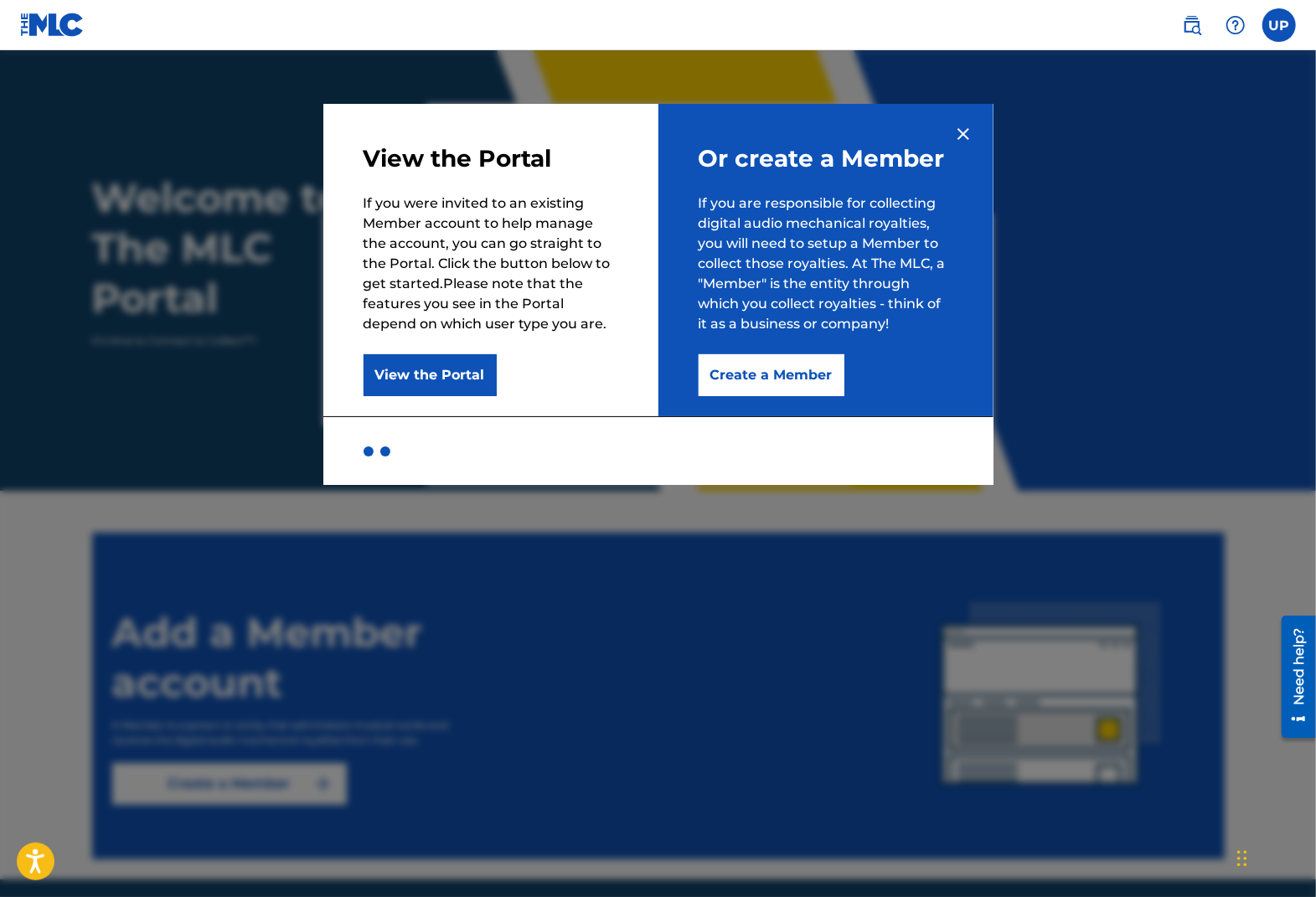
click at [784, 373] on button "Create a Member" at bounding box center [771, 375] width 146 height 42
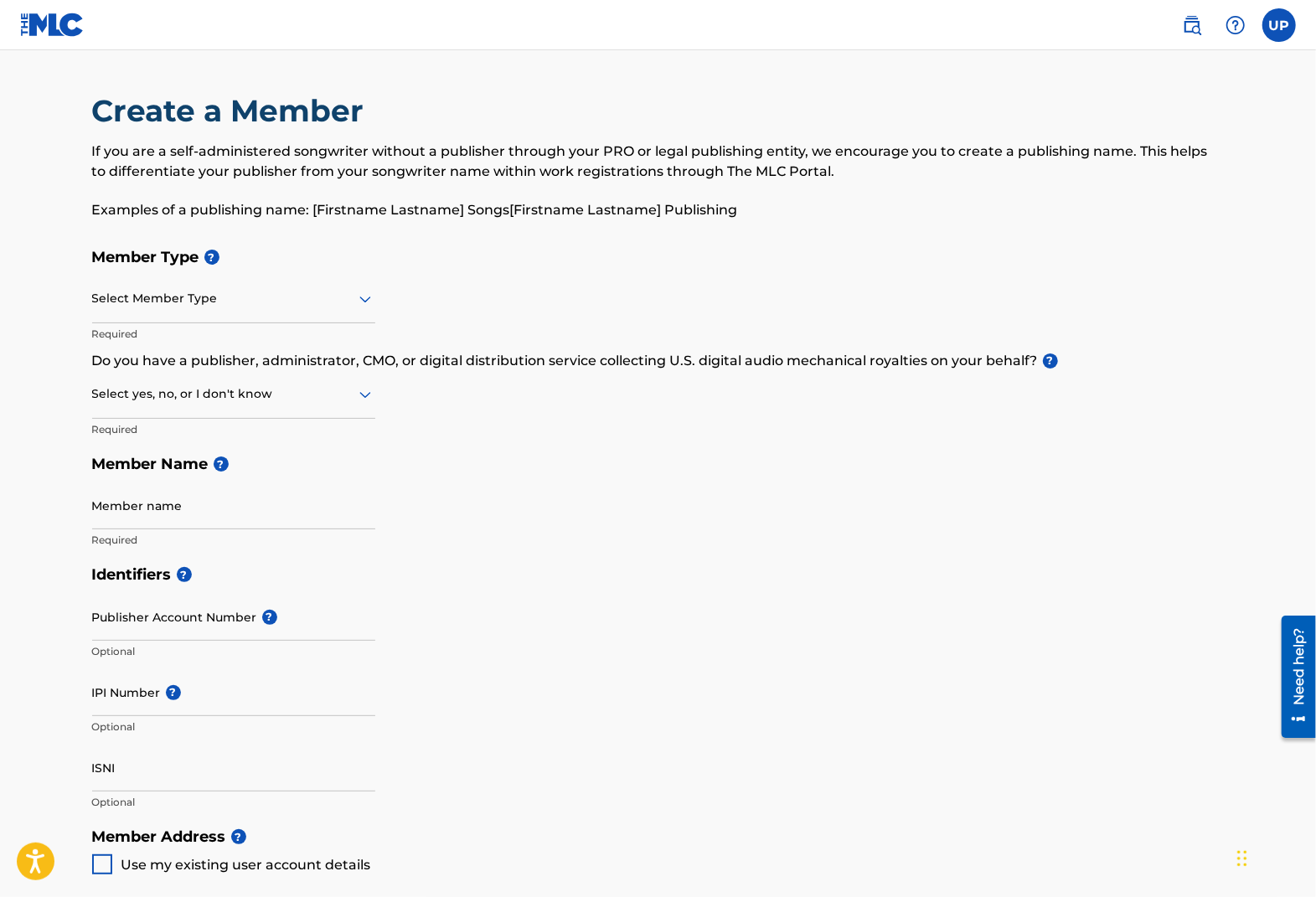
click at [335, 310] on div "Select Member Type" at bounding box center [234, 298] width 283 height 47
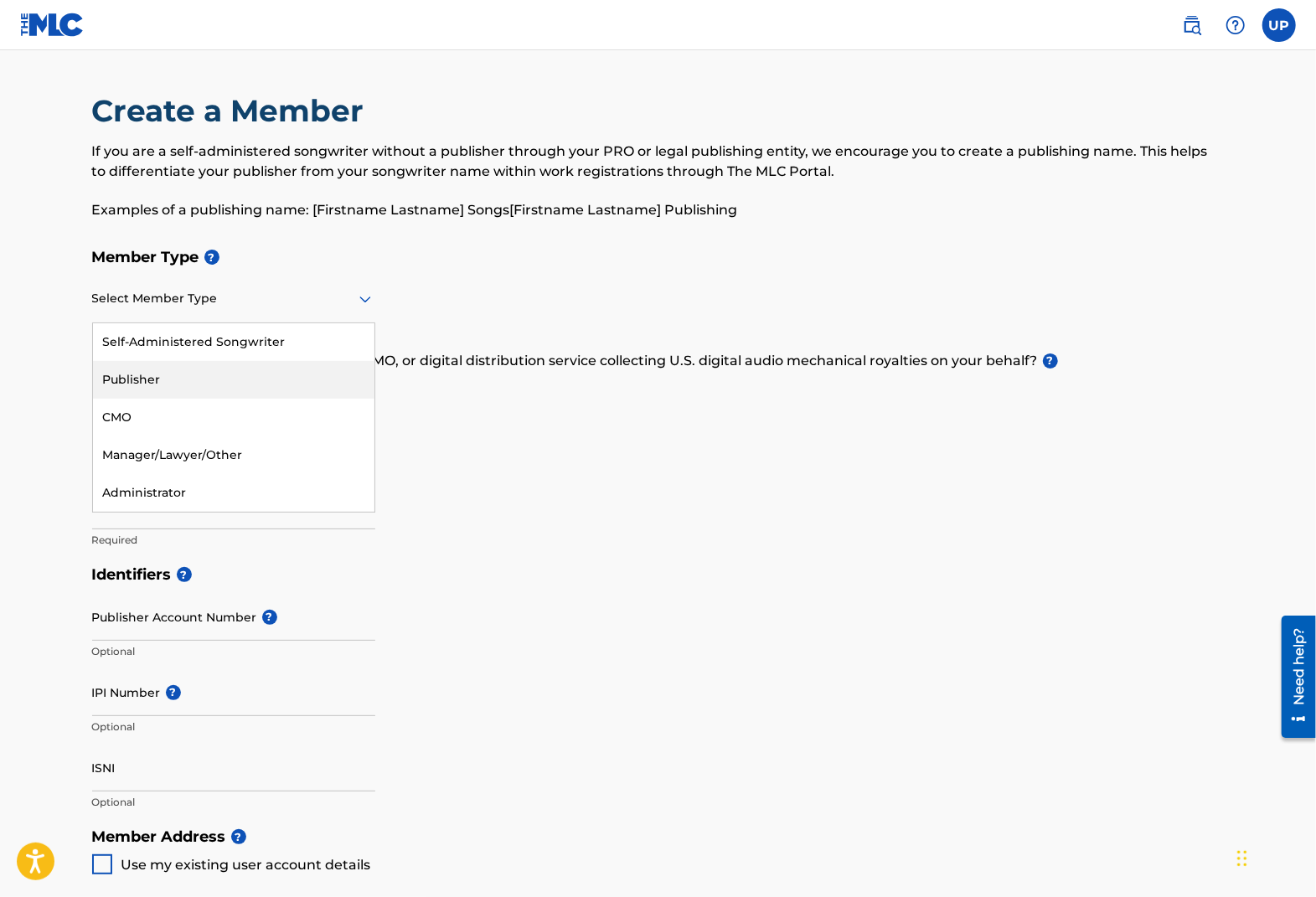
click at [214, 377] on div "Publisher" at bounding box center [234, 380] width 281 height 38
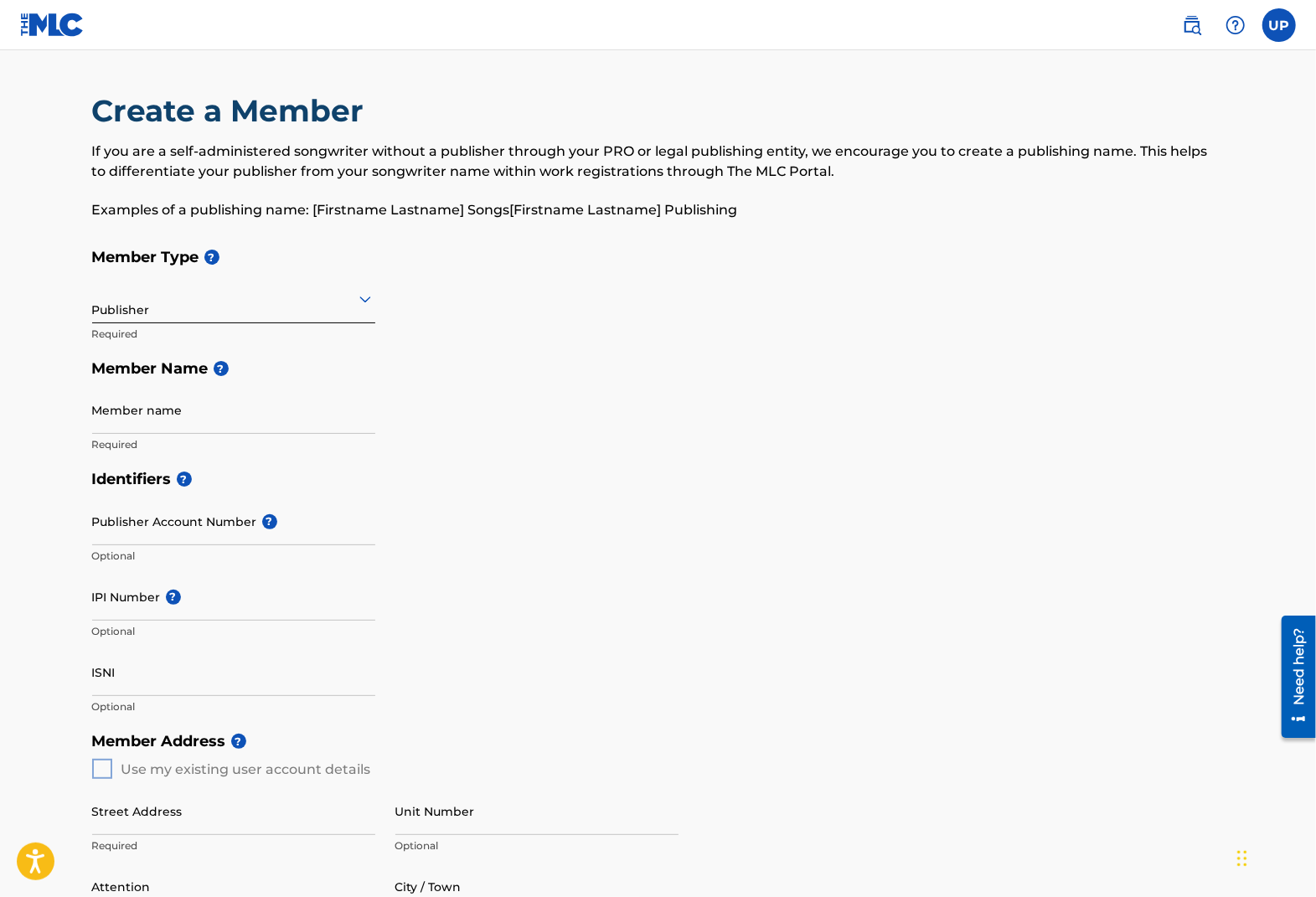
click at [221, 398] on input "Member name" at bounding box center [234, 410] width 283 height 47
click at [198, 408] on input "Member name" at bounding box center [234, 410] width 283 height 47
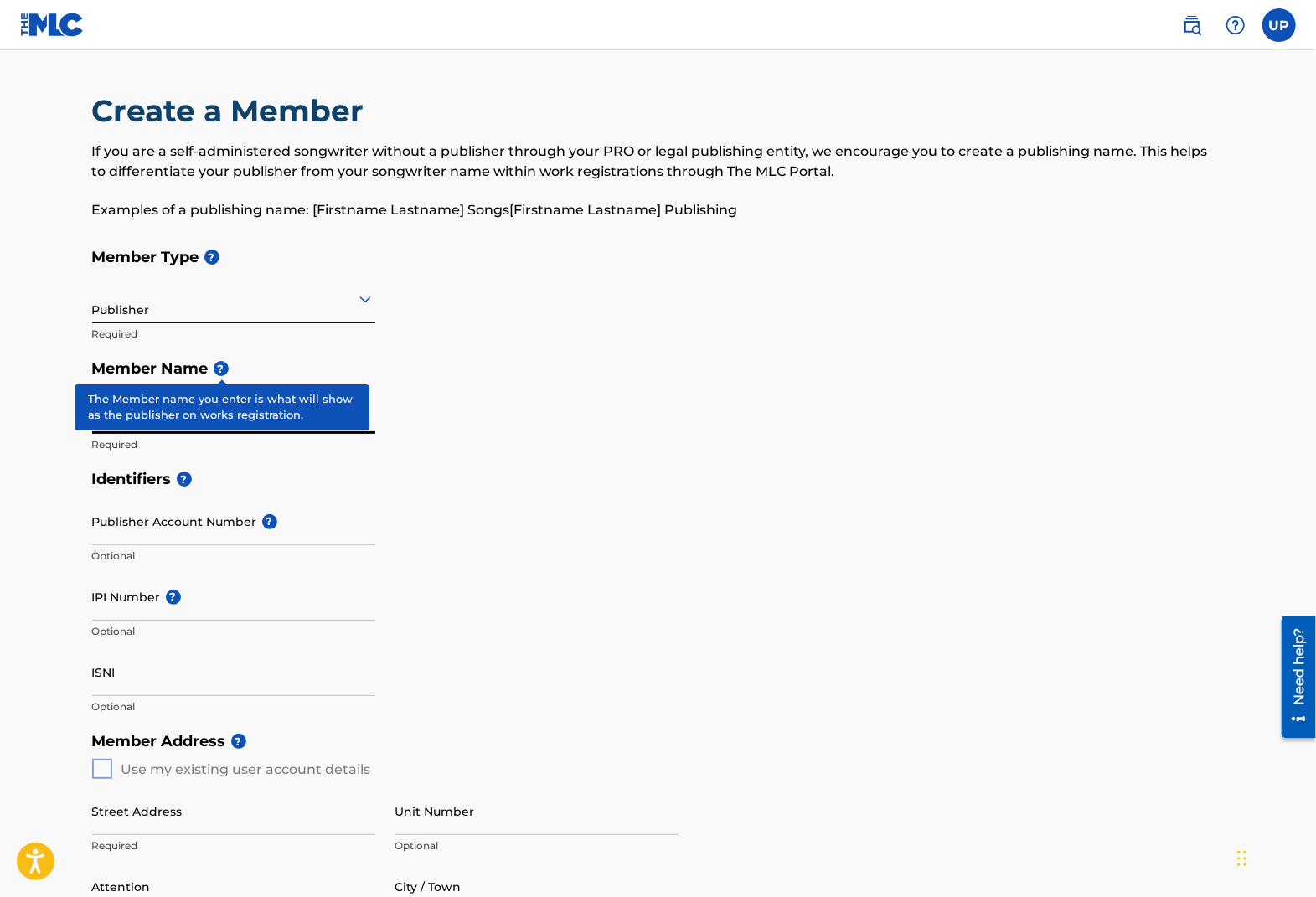
click at [227, 371] on span "?" at bounding box center [221, 368] width 15 height 15
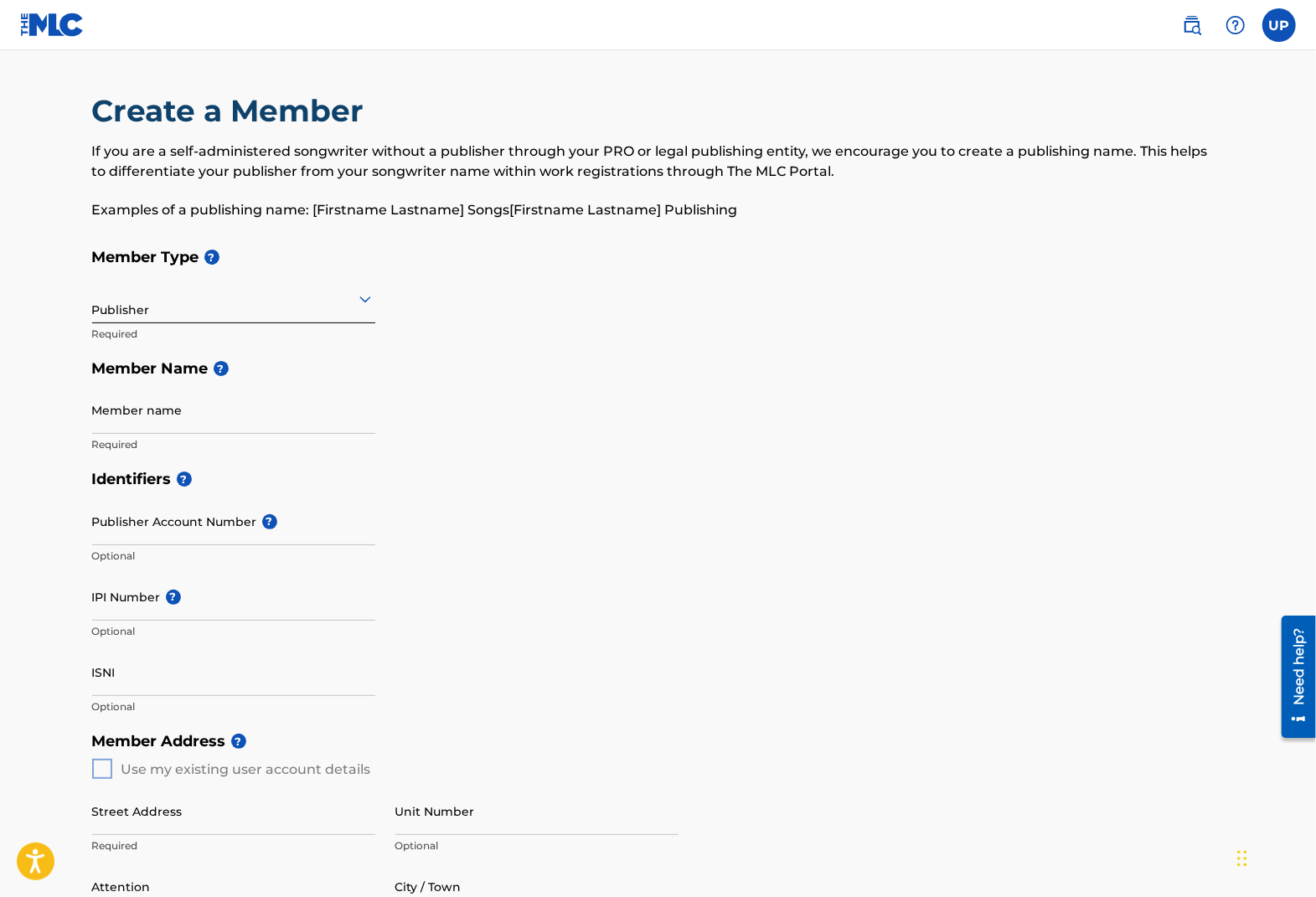
click at [432, 394] on div "Member Type ? Publisher Required Member Name ? Member name Required" at bounding box center [658, 350] width 1132 height 222
click at [212, 403] on input "Member name" at bounding box center [234, 410] width 283 height 47
paste input "CAN-I CREATIONS"
type input "CAN-I CREATIONS"
click at [584, 416] on div "Member Type ? Publisher Required Member Name ? Member name CAN-I CREATIONS Requ…" at bounding box center [658, 350] width 1132 height 222
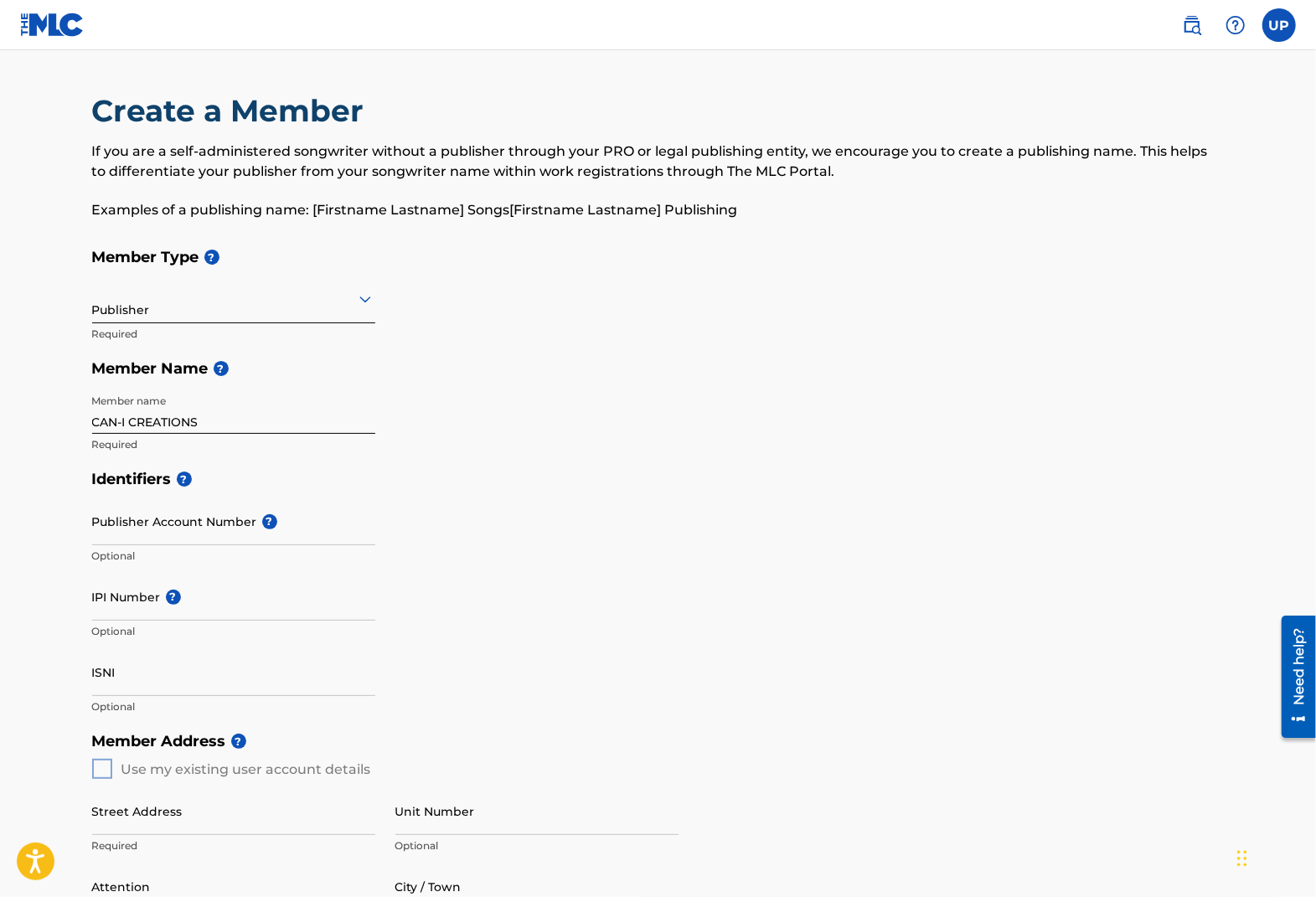
click at [122, 518] on input "Publisher Account Number ?" at bounding box center [234, 521] width 283 height 47
paste input "7927543"
type input "7927543"
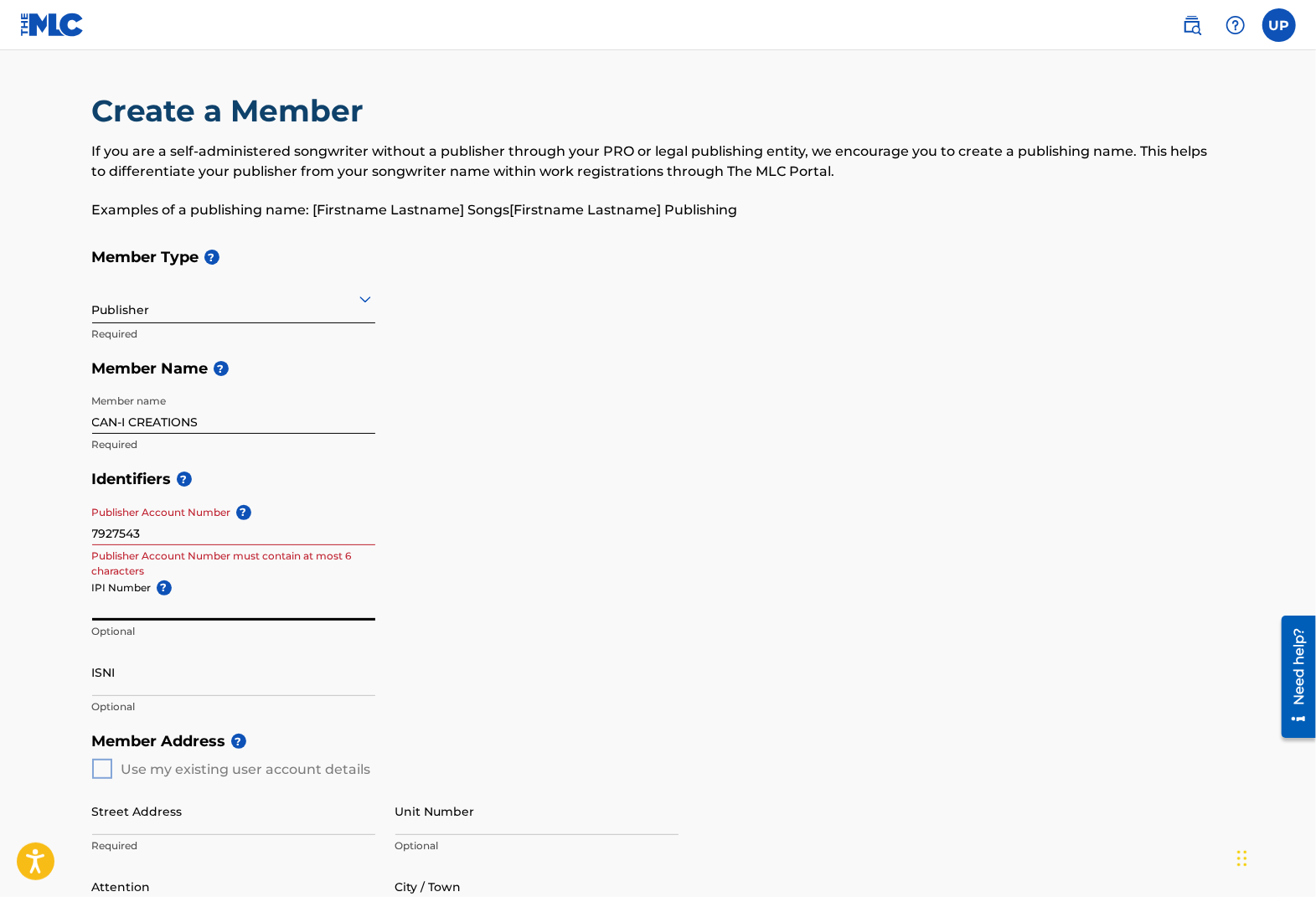
click at [121, 610] on input "IPI Number ?" at bounding box center [234, 596] width 283 height 47
paste input "1304832871"
type input "1304832871"
click at [176, 533] on input "7927543" at bounding box center [234, 521] width 283 height 47
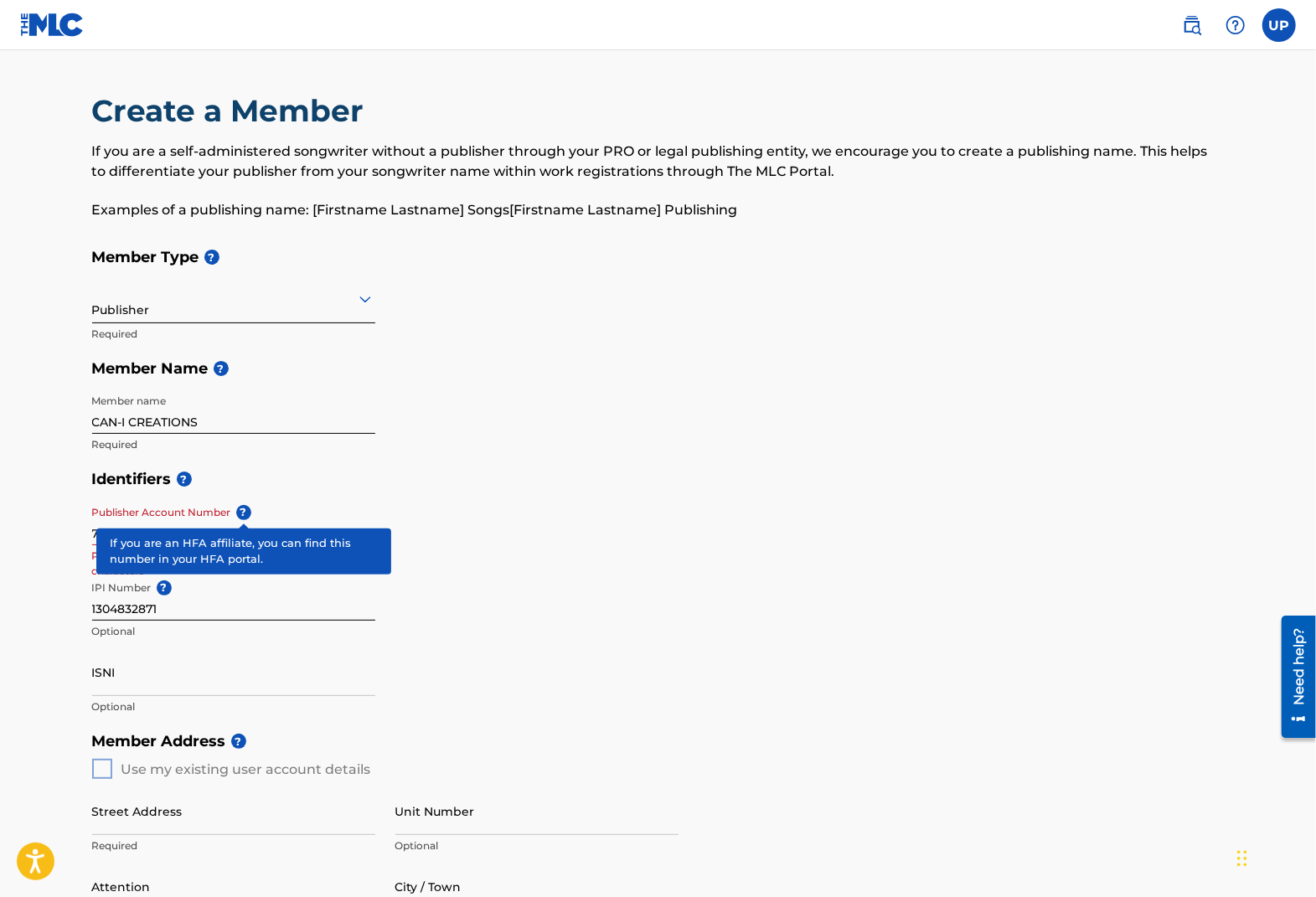
click at [242, 513] on span "?" at bounding box center [244, 513] width 15 height 15
click at [242, 513] on input "7927543" at bounding box center [234, 521] width 283 height 47
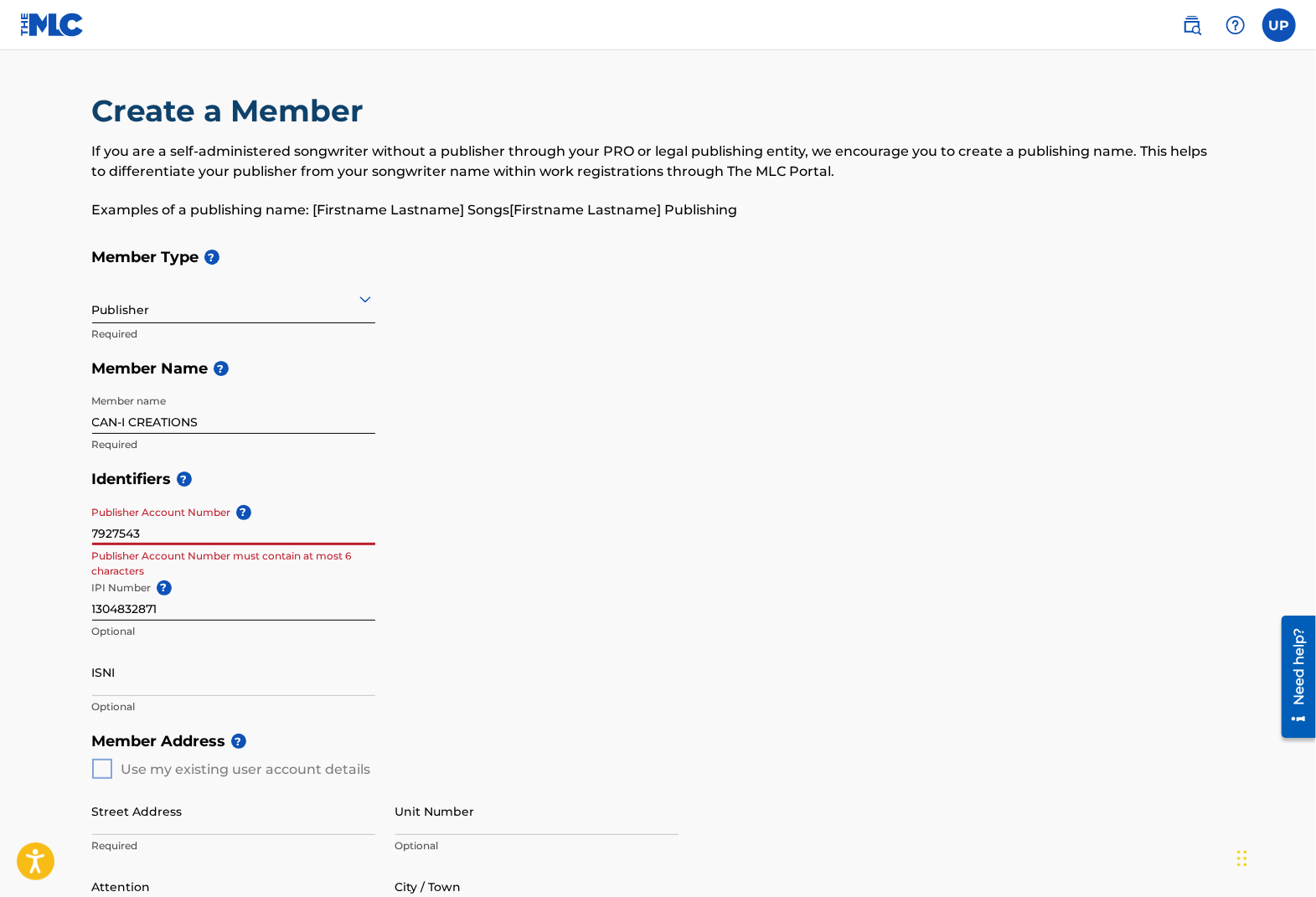
drag, startPoint x: 153, startPoint y: 536, endPoint x: 24, endPoint y: 538, distance: 129.0
click at [24, 538] on main "Create a Member If you are a self-administered songwriter without a publisher t…" at bounding box center [658, 755] width 1316 height 1409
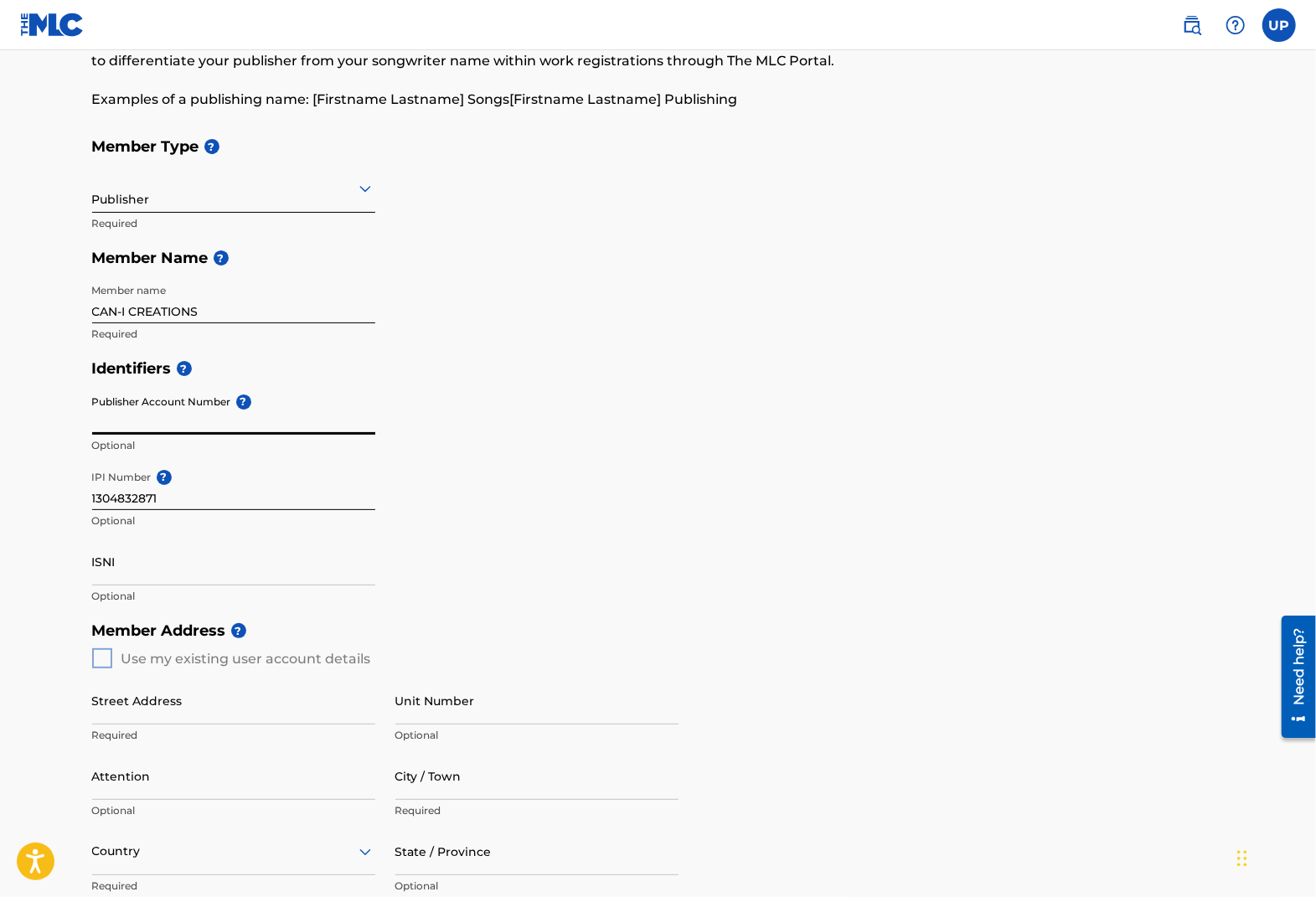
scroll to position [251, 0]
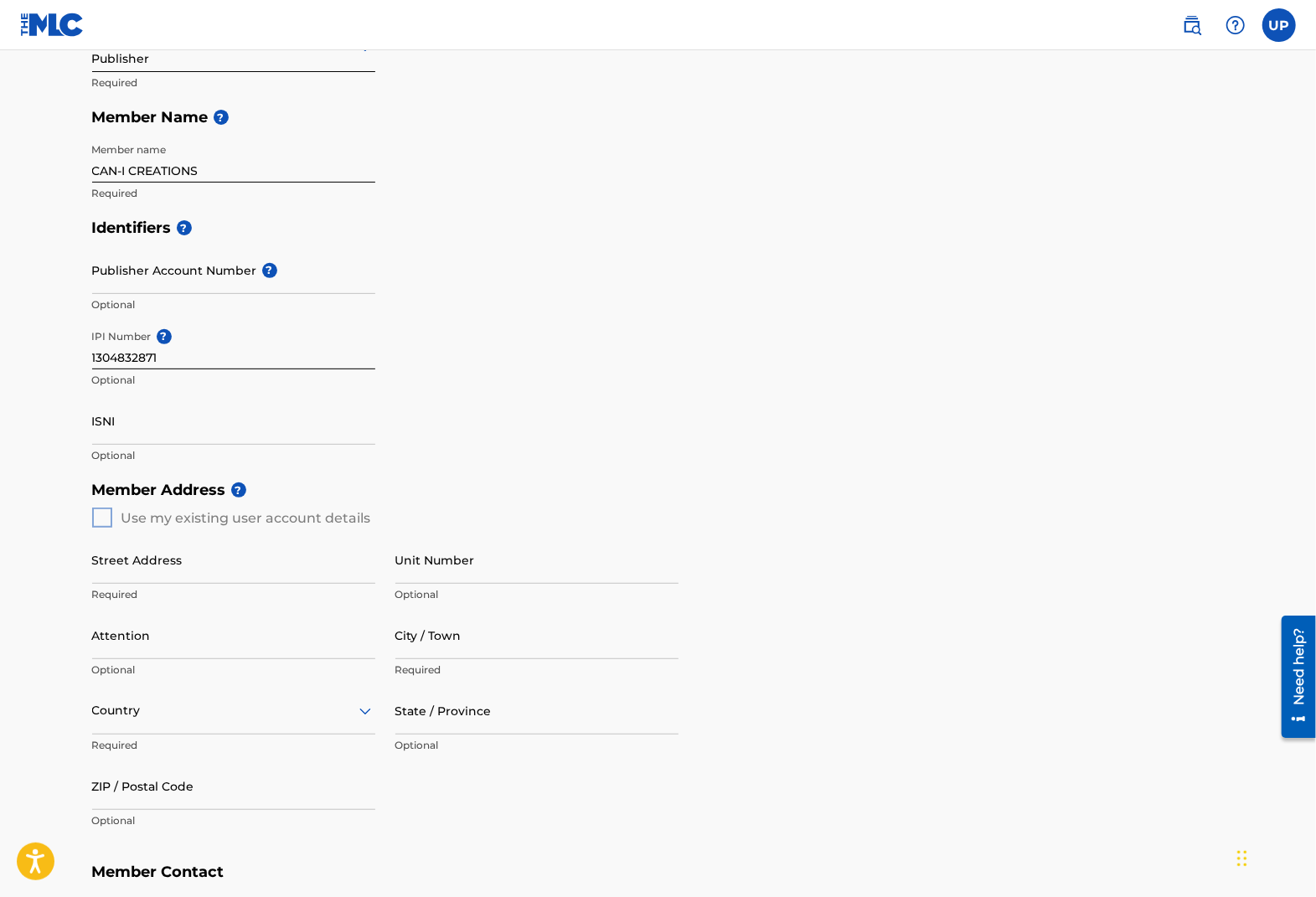
drag, startPoint x: 104, startPoint y: 520, endPoint x: 153, endPoint y: 535, distance: 51.2
click at [104, 519] on div "Member Address ? Use my existing user account details Street Address Required U…" at bounding box center [658, 663] width 1132 height 383
click at [80, 512] on div "Create a Member If you are a self-administered songwriter without a publisher t…" at bounding box center [658, 461] width 1173 height 1241
click at [105, 515] on div "Member Address ? Use my existing user account details Street Address Required U…" at bounding box center [658, 663] width 1132 height 383
click at [104, 518] on div "Member Address ? Use my existing user account details Street Address Required U…" at bounding box center [658, 663] width 1132 height 383
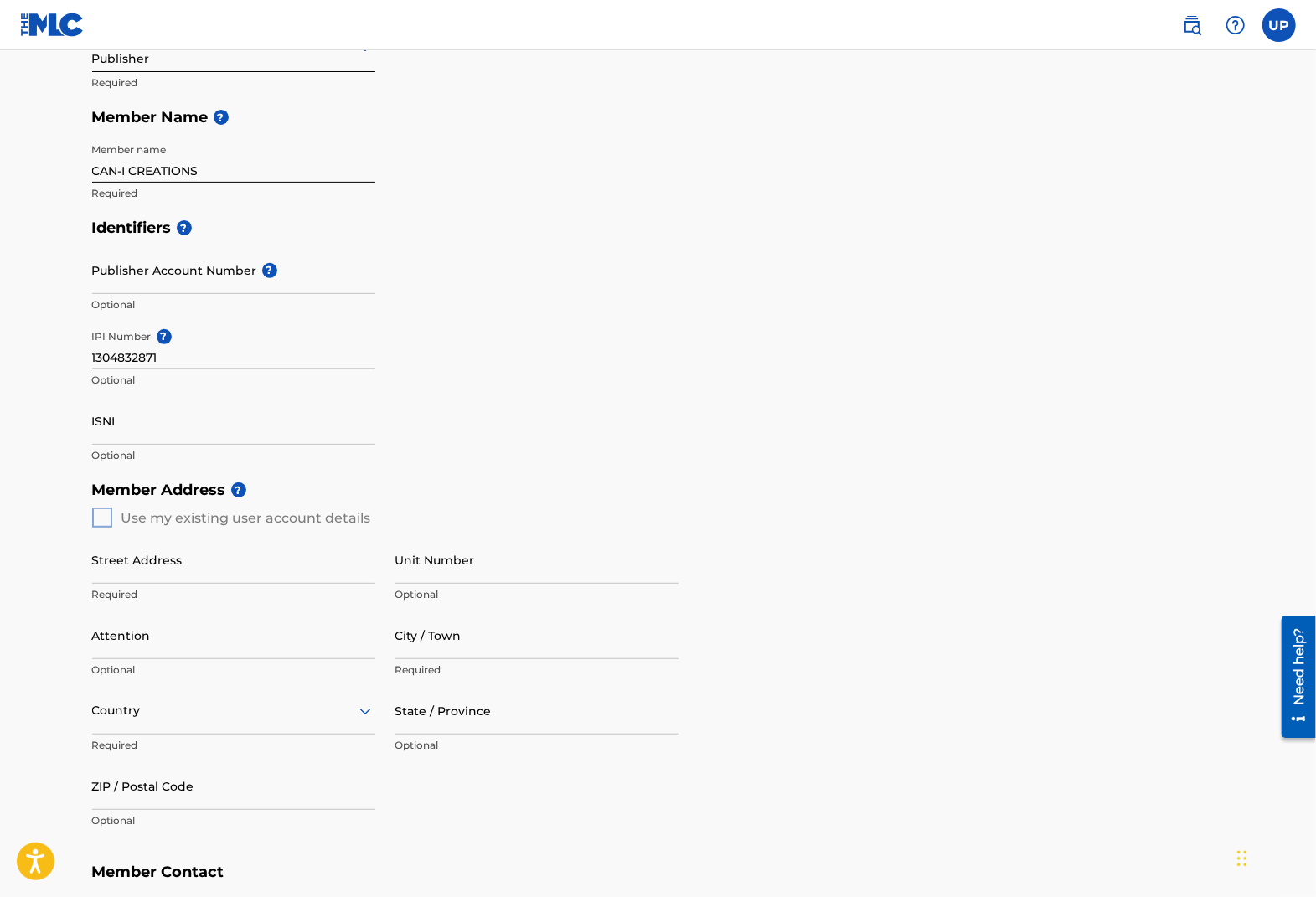
click at [104, 522] on div "Member Address ? Use my existing user account details Street Address Required U…" at bounding box center [658, 663] width 1132 height 383
drag, startPoint x: 104, startPoint y: 522, endPoint x: 169, endPoint y: 505, distance: 67.2
click at [109, 522] on div "Member Address ? Use my existing user account details Street Address Required U…" at bounding box center [658, 663] width 1132 height 383
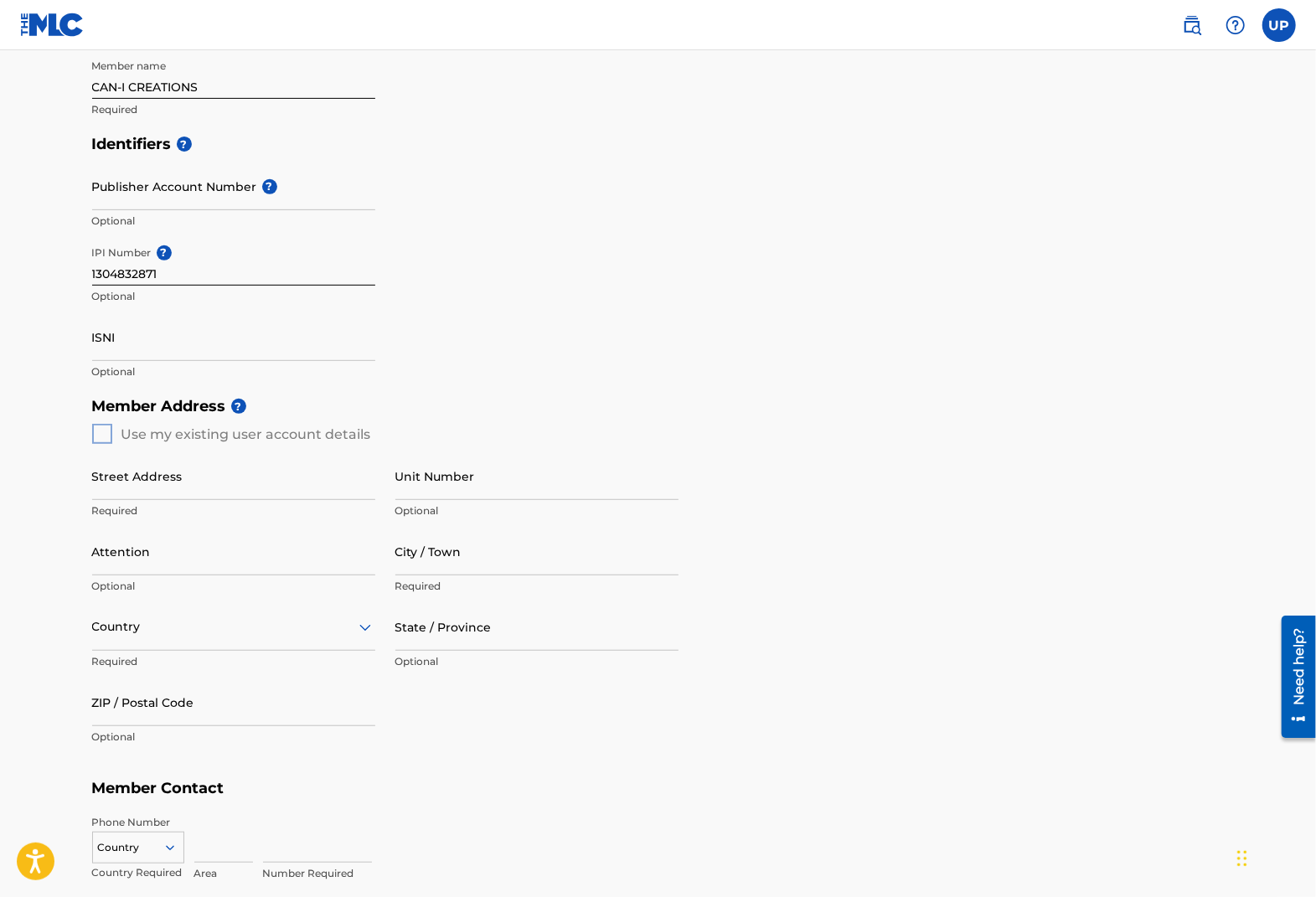
scroll to position [418, 0]
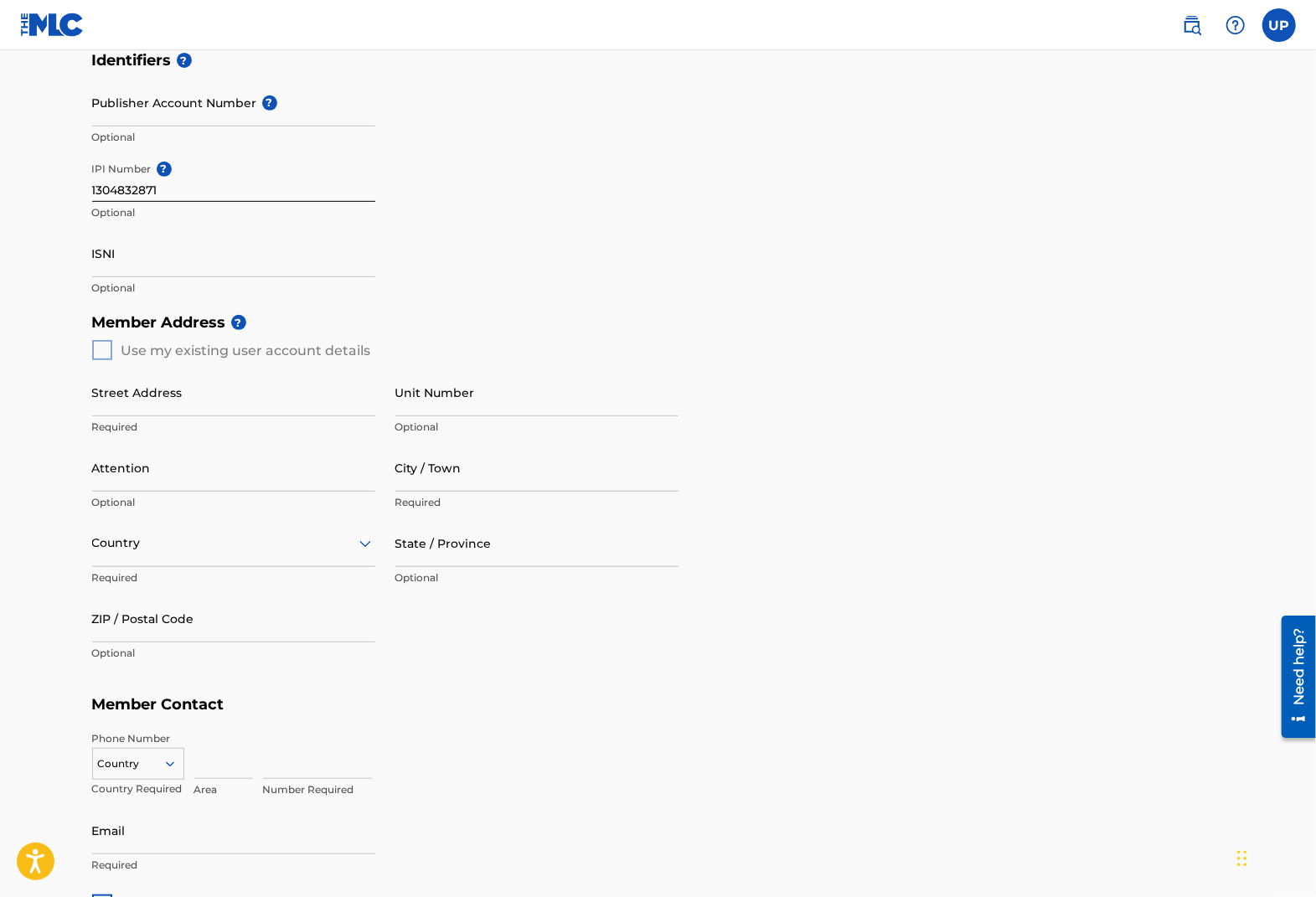
click at [96, 353] on div "Member Address ? Use my existing user account details Street Address Required U…" at bounding box center [658, 496] width 1132 height 383
click at [96, 352] on div "Member Address ? Use my existing user account details Street Address Required U…" at bounding box center [658, 496] width 1132 height 383
click at [99, 352] on div "Member Address ? Use my existing user account details Street Address Required U…" at bounding box center [658, 496] width 1132 height 383
drag, startPoint x: 169, startPoint y: 360, endPoint x: 249, endPoint y: 349, distance: 80.8
click at [186, 360] on div "Street Address Required Unit Number Optional Attention Optional City / Town Req…" at bounding box center [385, 519] width 586 height 318
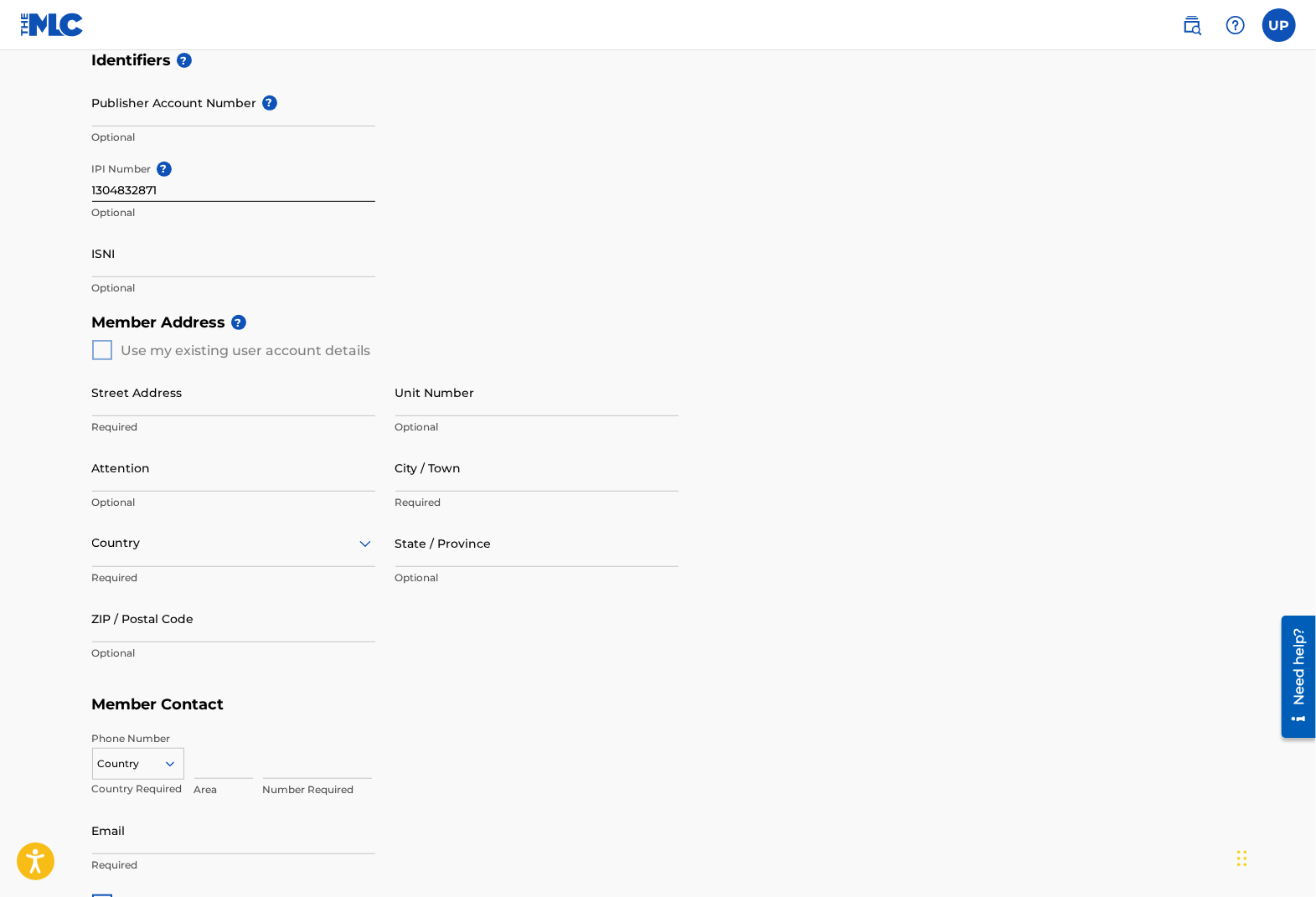
drag, startPoint x: 249, startPoint y: 349, endPoint x: 276, endPoint y: 349, distance: 27.0
click at [251, 349] on div "Member Address ? Use my existing user account details Street Address Required U…" at bounding box center [658, 496] width 1132 height 383
drag, startPoint x: 285, startPoint y: 349, endPoint x: 320, endPoint y: 359, distance: 36.4
click at [292, 352] on div "Member Address ? Use my existing user account details Street Address Required U…" at bounding box center [658, 496] width 1132 height 383
drag, startPoint x: 321, startPoint y: 365, endPoint x: 315, endPoint y: 380, distance: 16.2
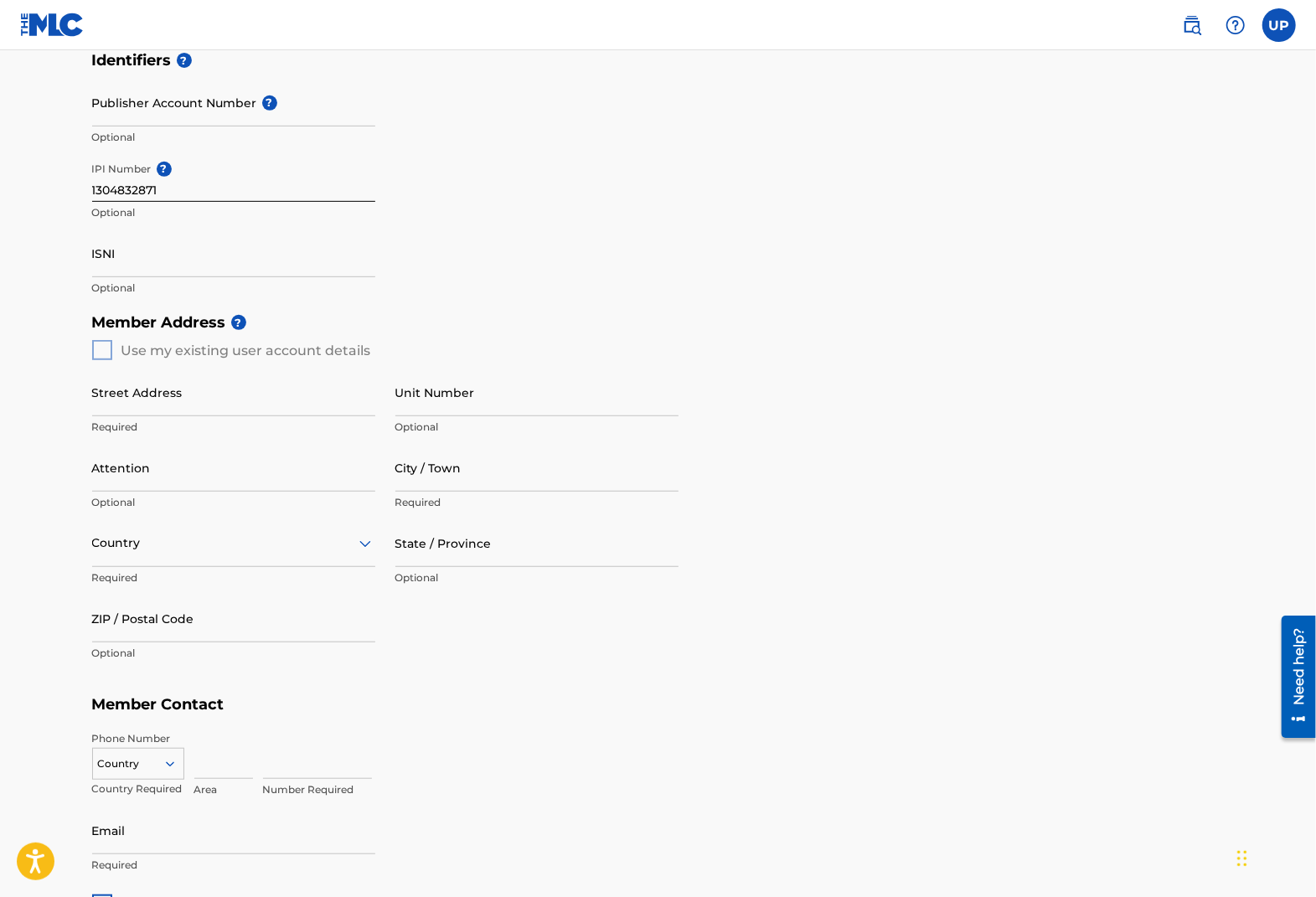
click at [316, 379] on div "Street Address Required Unit Number Optional Attention Optional City / Town Req…" at bounding box center [385, 519] width 586 height 318
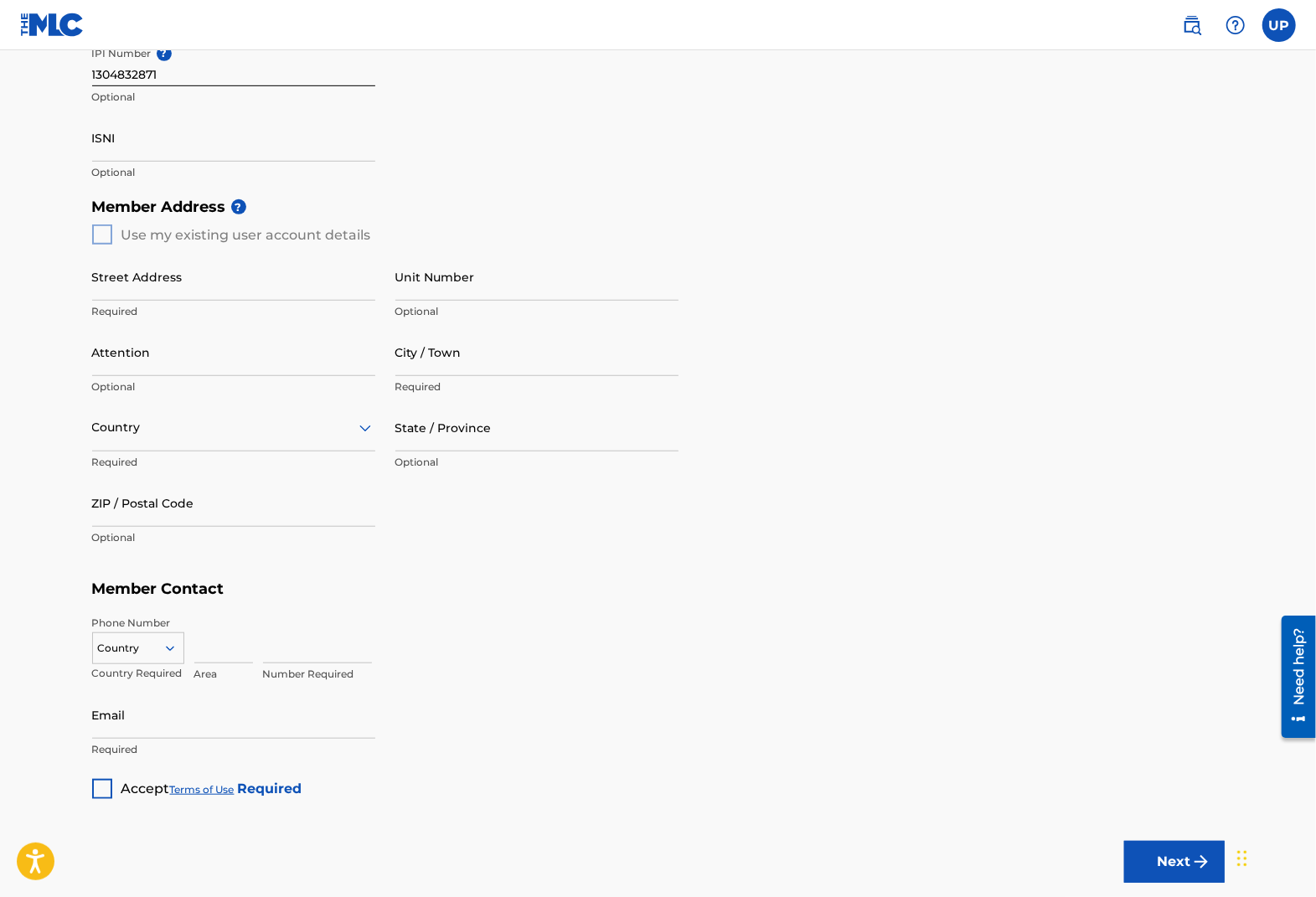
scroll to position [642, 0]
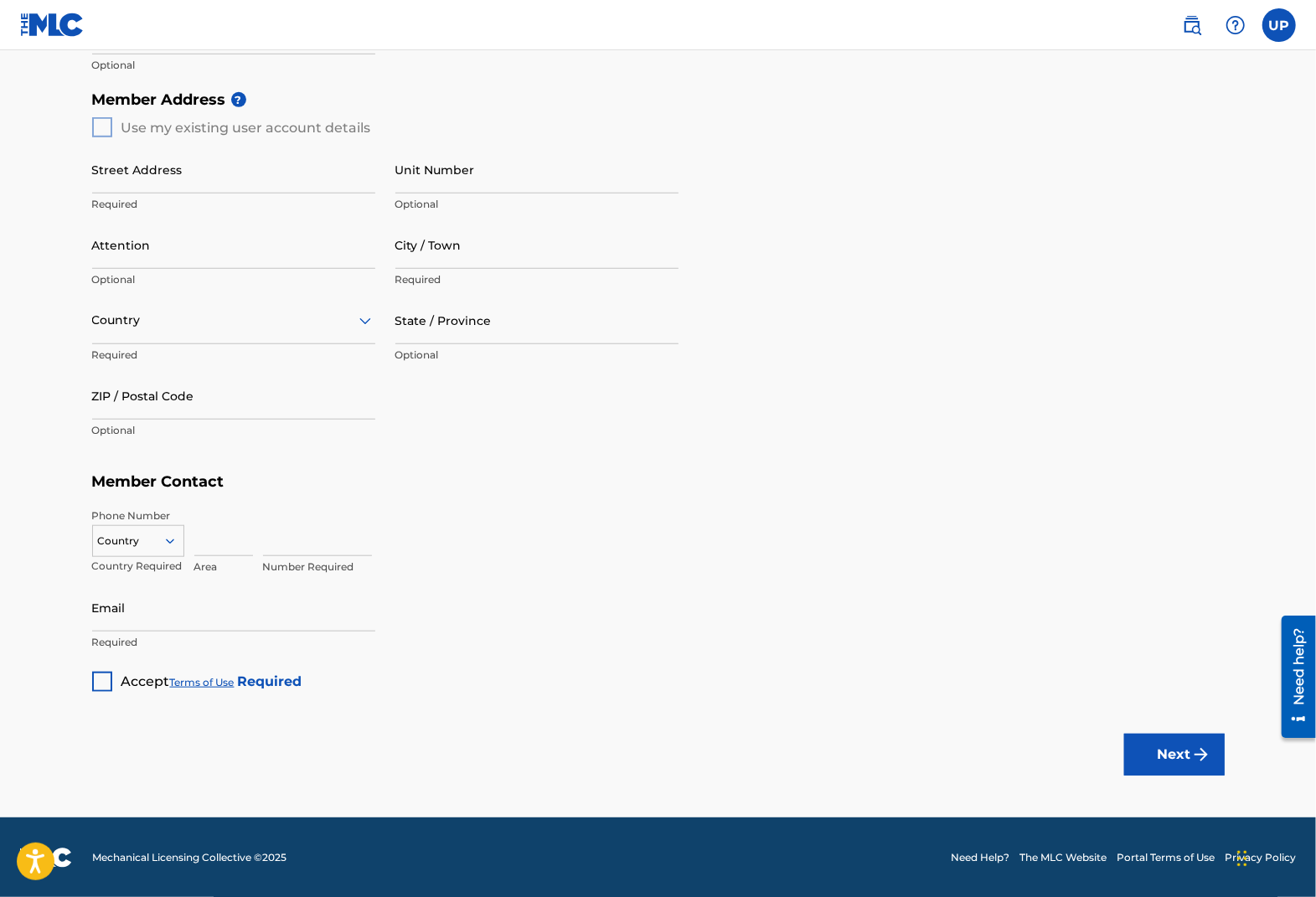
click at [173, 550] on div "Country" at bounding box center [138, 538] width 92 height 25
click at [164, 539] on icon at bounding box center [169, 540] width 15 height 15
click at [99, 116] on h5 "Member Address ?" at bounding box center [658, 100] width 1132 height 36
drag, startPoint x: 99, startPoint y: 119, endPoint x: 199, endPoint y: 107, distance: 100.7
click at [112, 124] on div "Member Address ? Use my existing user account details Street Address Required U…" at bounding box center [658, 273] width 1132 height 383
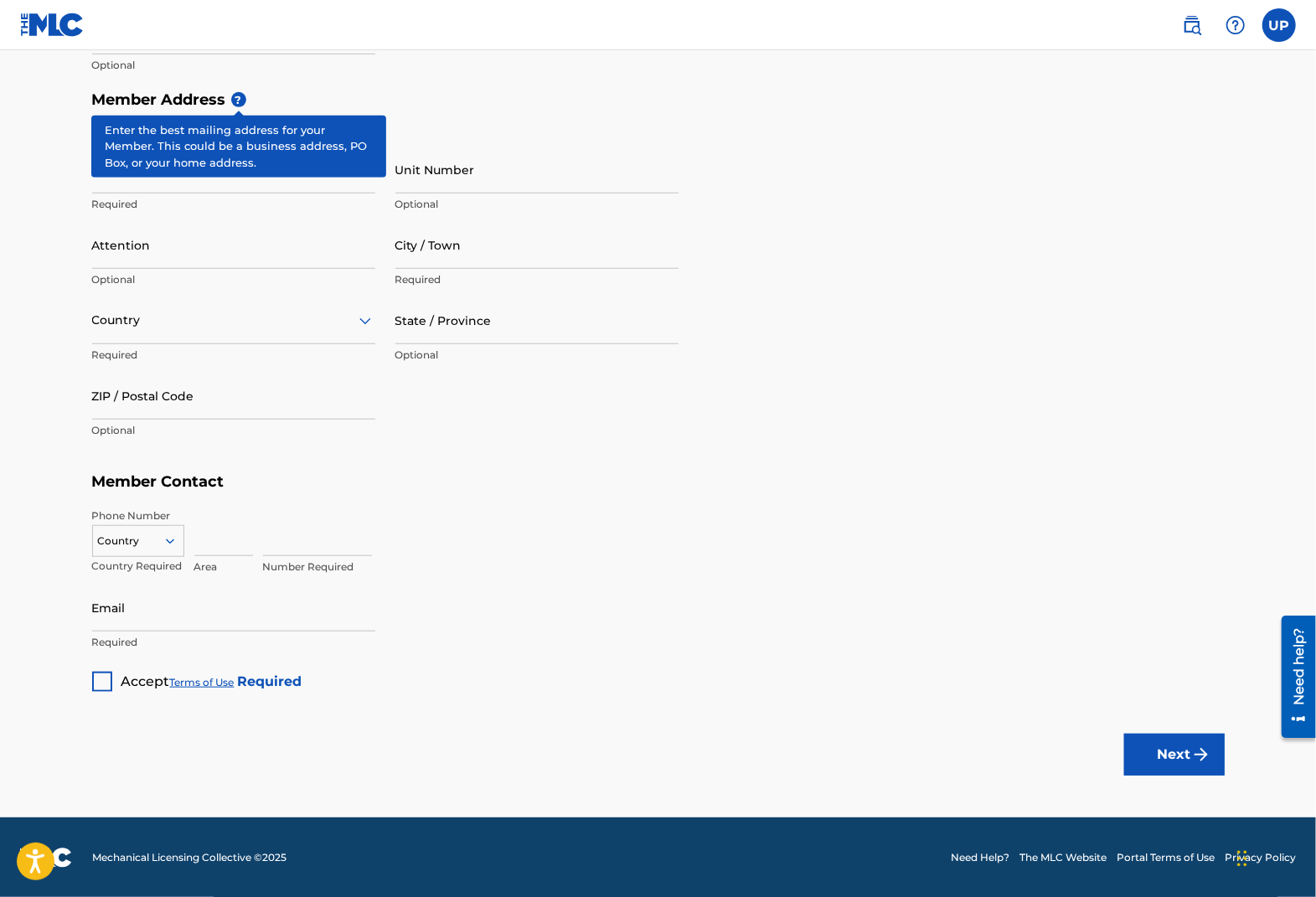
click at [243, 97] on span "?" at bounding box center [238, 99] width 15 height 15
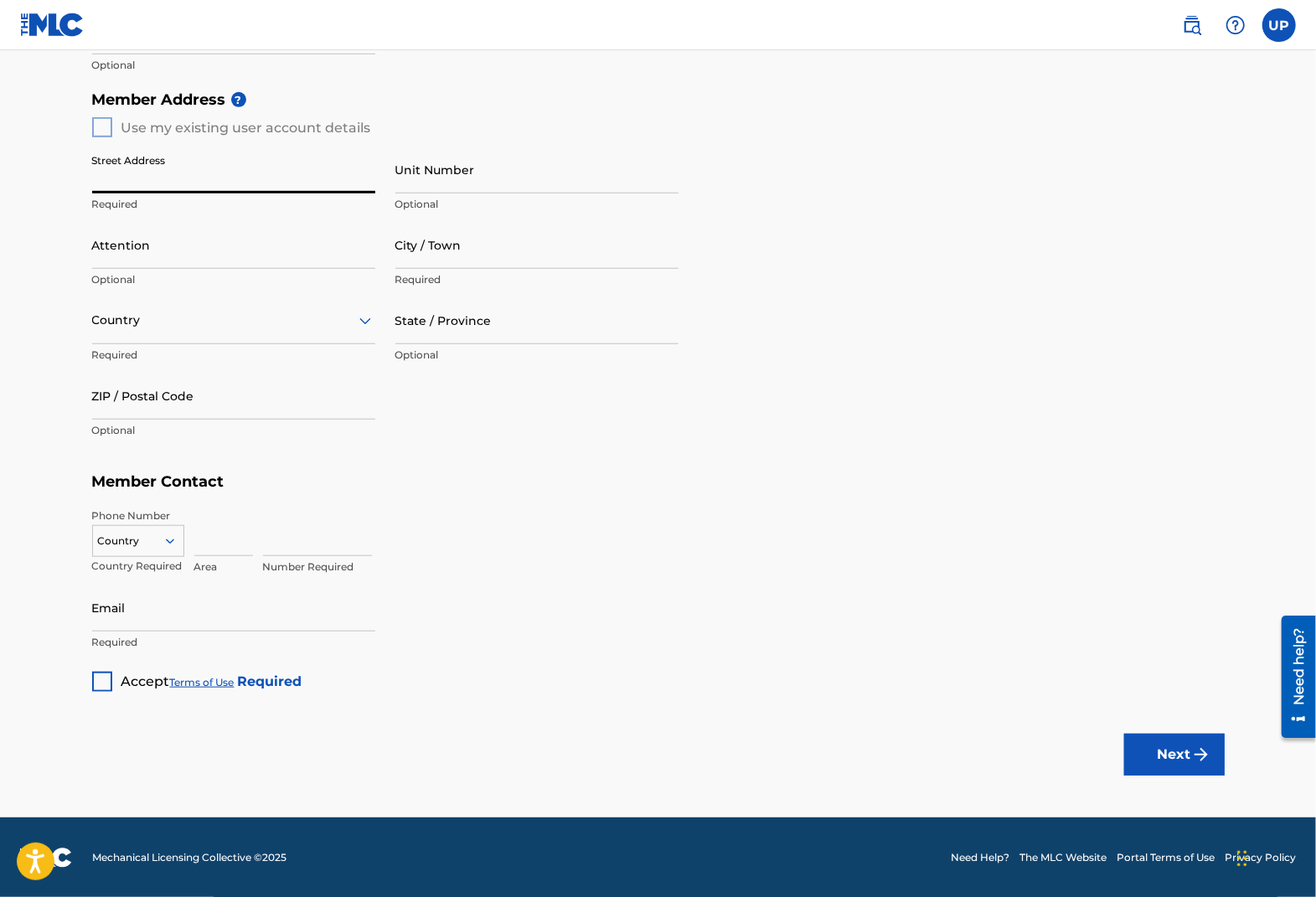
click at [139, 185] on input "Street Address" at bounding box center [234, 169] width 283 height 47
type input "6102 Virtuoso"
click at [92, 119] on div "Member Address ? Use my existing user account details Street Address 6102 Virtu…" at bounding box center [658, 273] width 1132 height 383
click at [100, 122] on div "Member Address ? Use my existing user account details Street Address 6102 Virtu…" at bounding box center [658, 273] width 1132 height 383
click at [100, 123] on div "Member Address ? Use my existing user account details Street Address 6102 Virtu…" at bounding box center [658, 273] width 1132 height 383
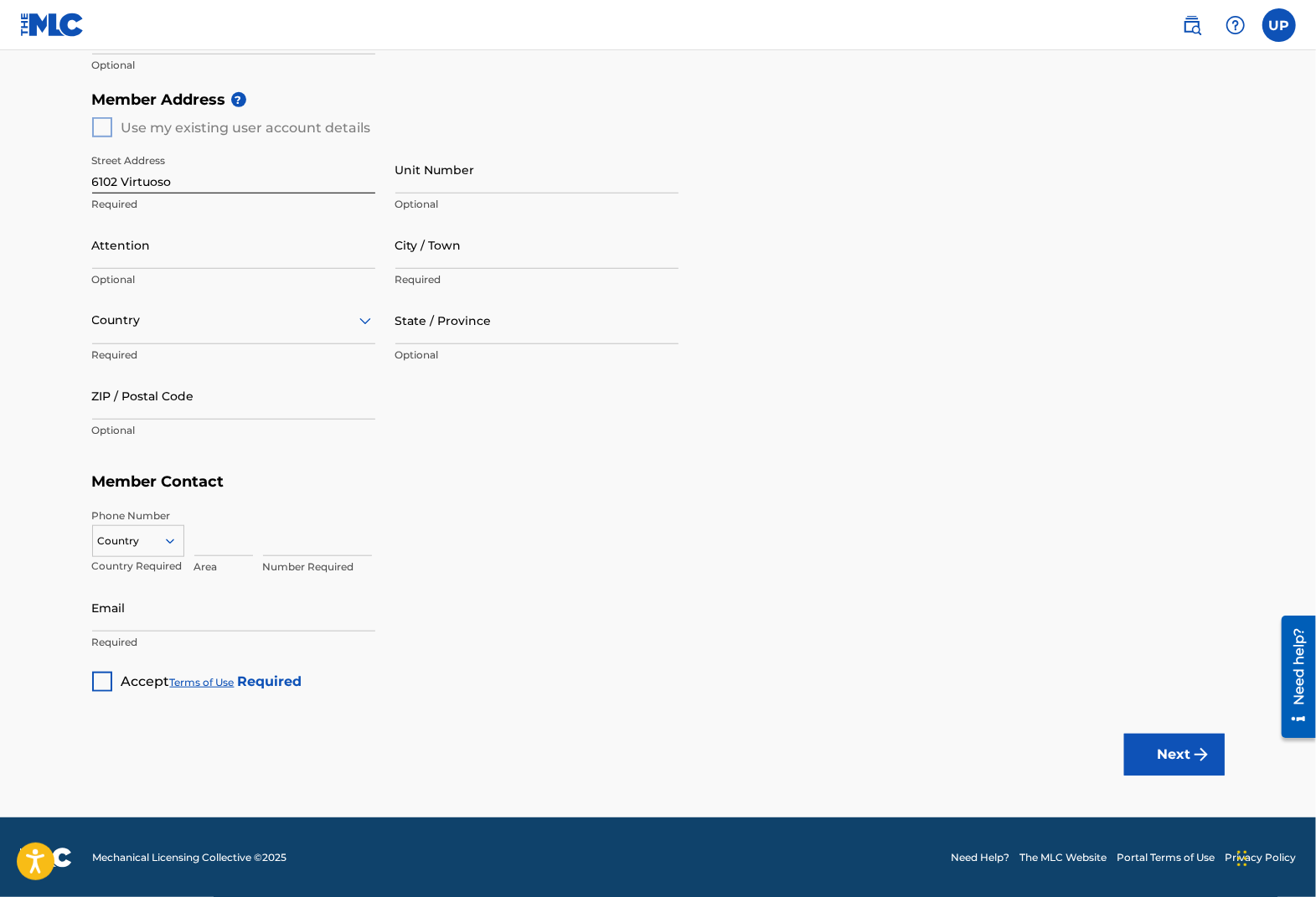
click at [121, 133] on div "Member Address ? Use my existing user account details Street Address 6102 Virtu…" at bounding box center [658, 273] width 1132 height 383
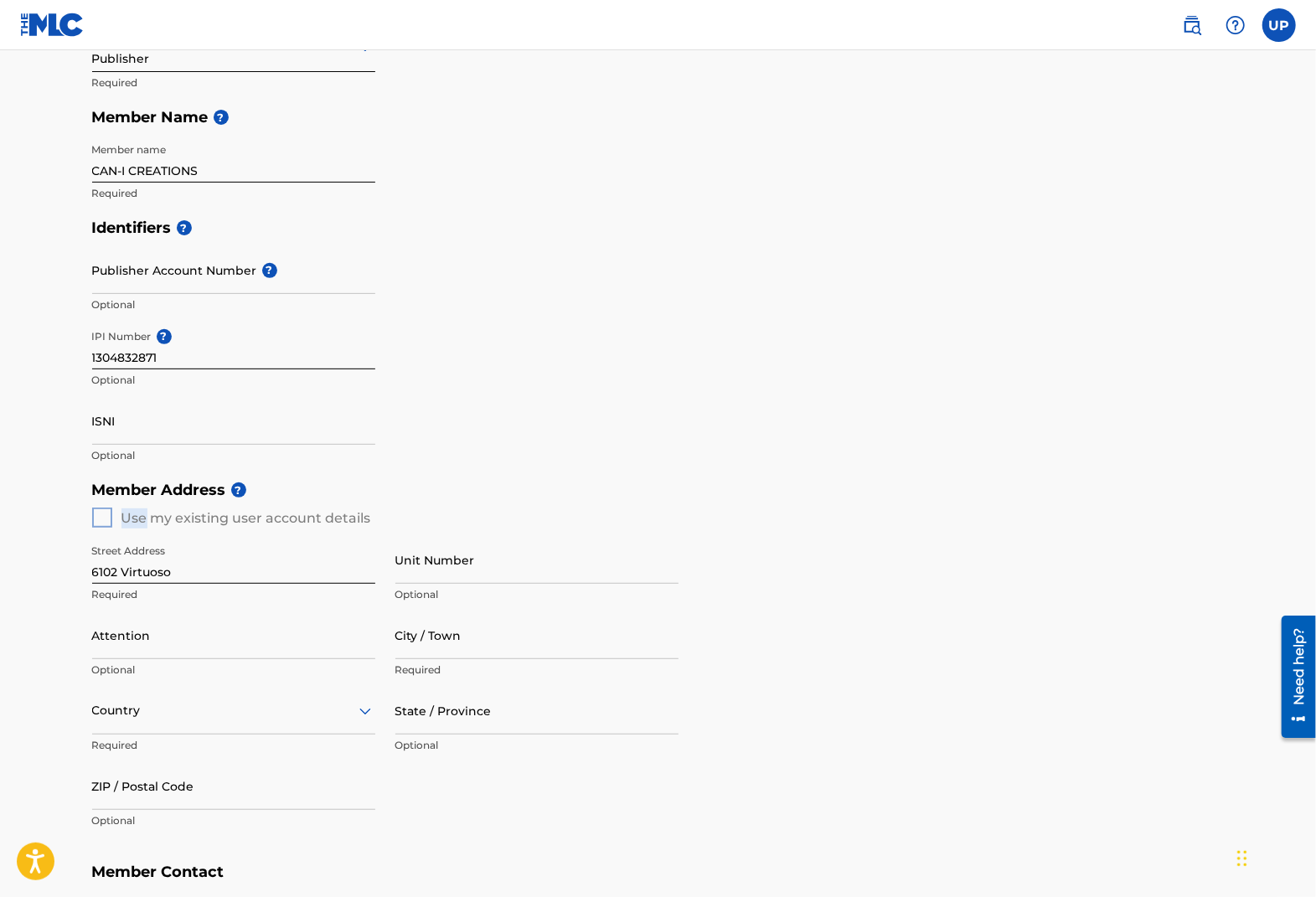
scroll to position [335, 0]
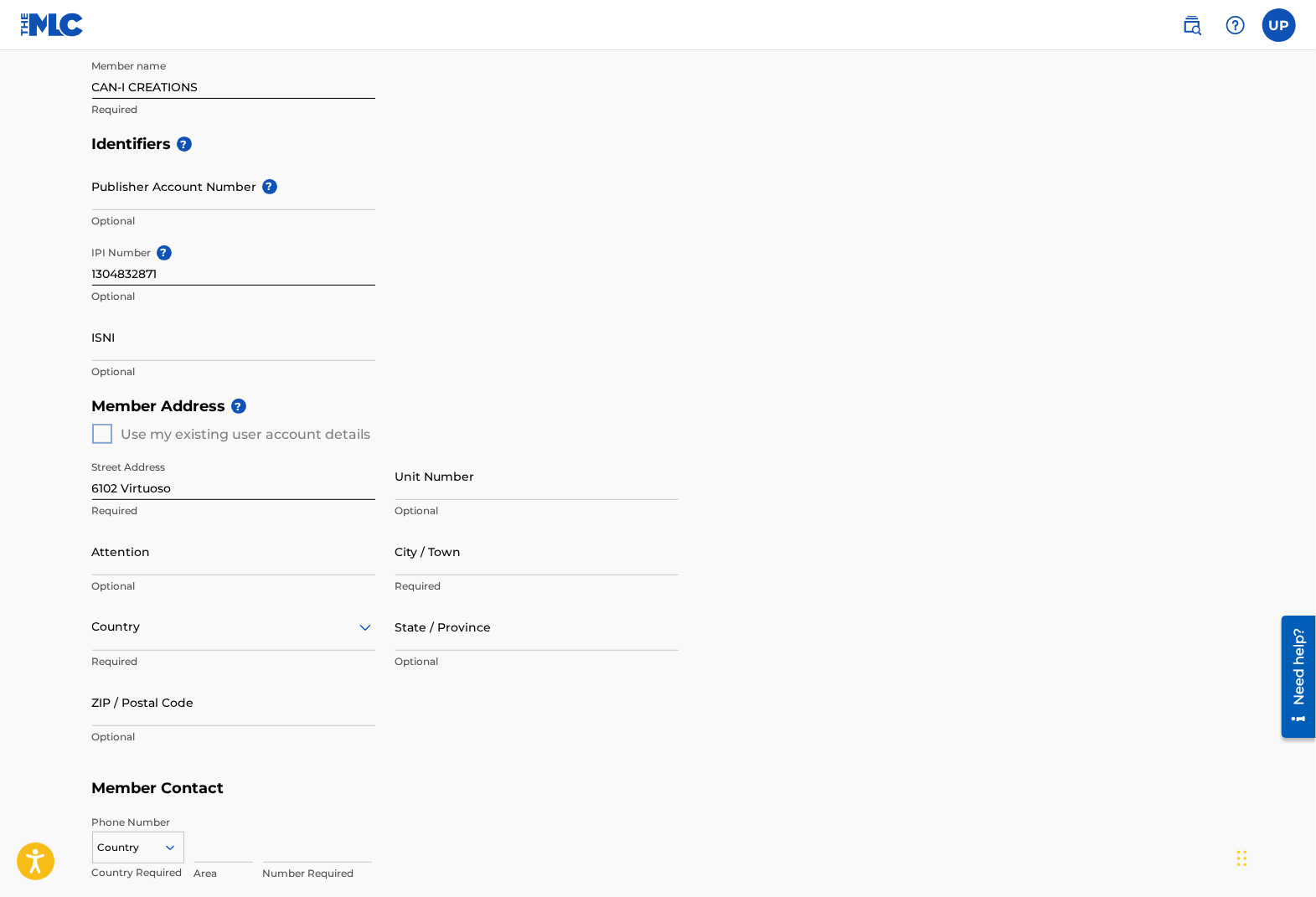
click at [168, 454] on input "6102 Virtuoso" at bounding box center [234, 476] width 283 height 47
click at [275, 411] on h5 "Member Address ?" at bounding box center [658, 407] width 1132 height 36
click at [100, 439] on div "Member Address ? Use my existing user account details Street Address 6102 Virtu…" at bounding box center [658, 580] width 1132 height 383
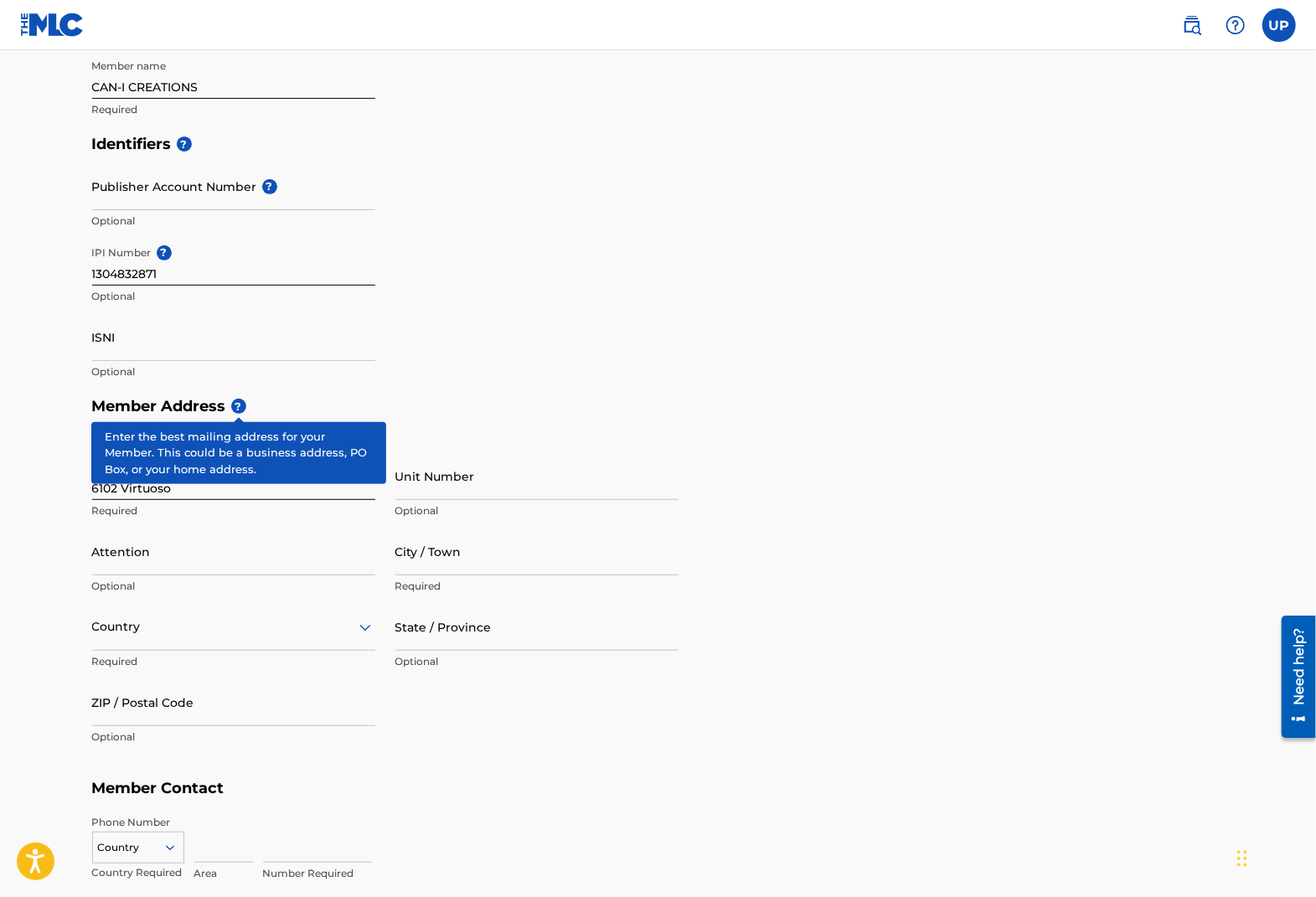
click at [238, 406] on span "?" at bounding box center [238, 406] width 15 height 15
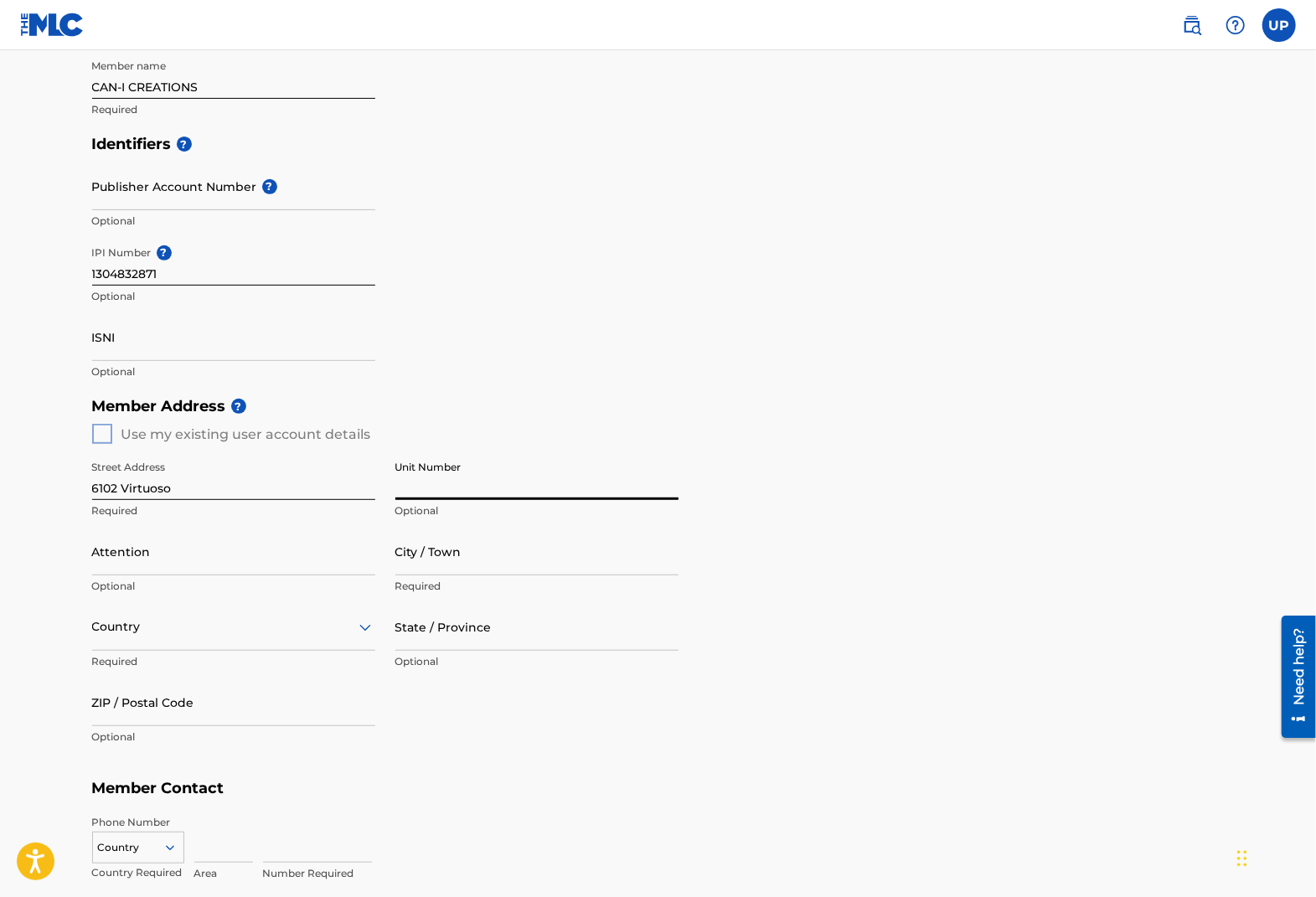
click at [476, 474] on input "Unit Number" at bounding box center [537, 476] width 283 height 47
click at [217, 555] on input "Attention" at bounding box center [234, 551] width 283 height 47
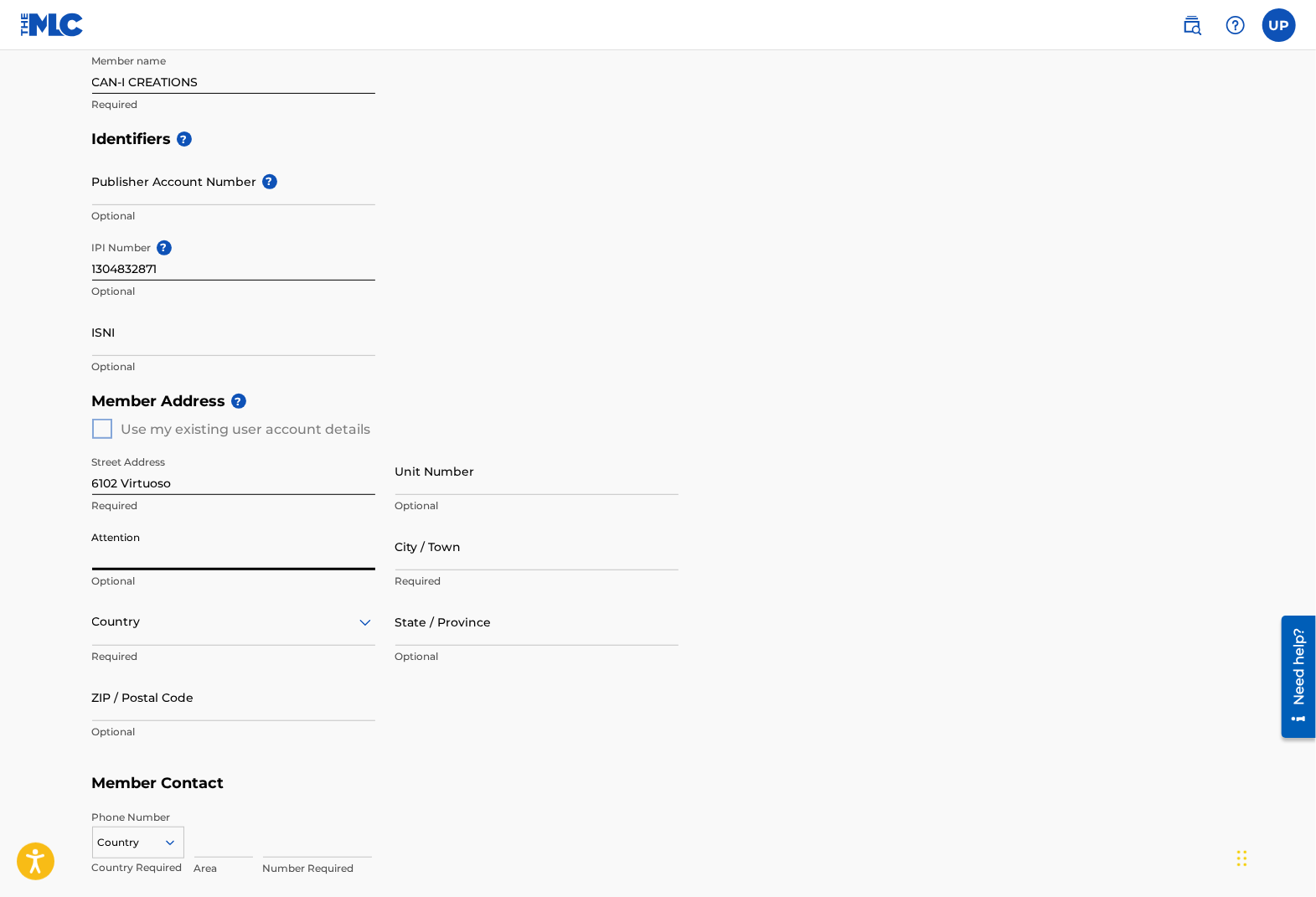
click at [191, 634] on div "Country" at bounding box center [234, 621] width 283 height 47
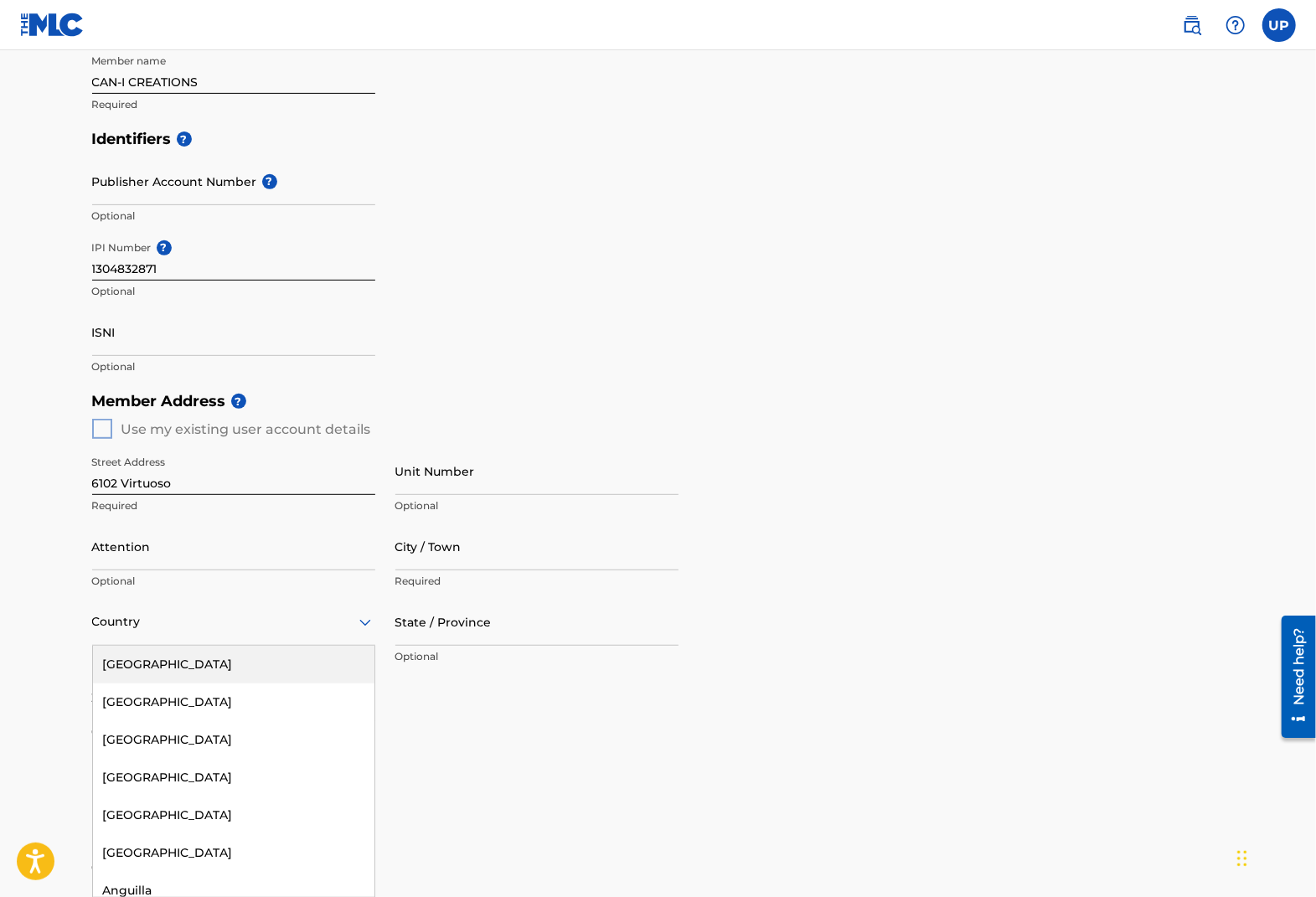
click at [174, 664] on div "[GEOGRAPHIC_DATA]" at bounding box center [234, 665] width 281 height 38
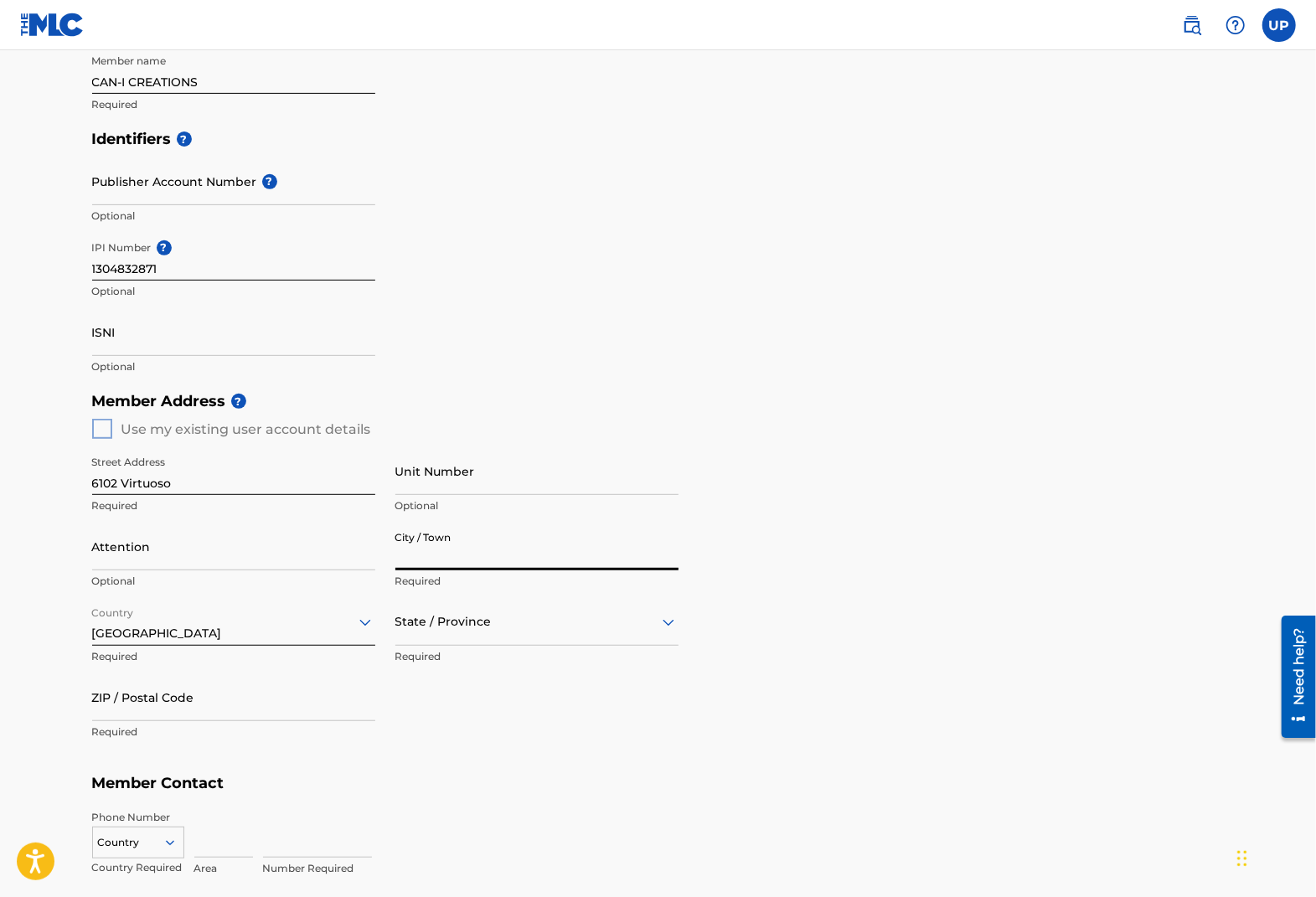
click at [446, 548] on input "City / Town" at bounding box center [537, 546] width 283 height 47
type input "Irvine"
click at [524, 614] on div at bounding box center [537, 621] width 283 height 21
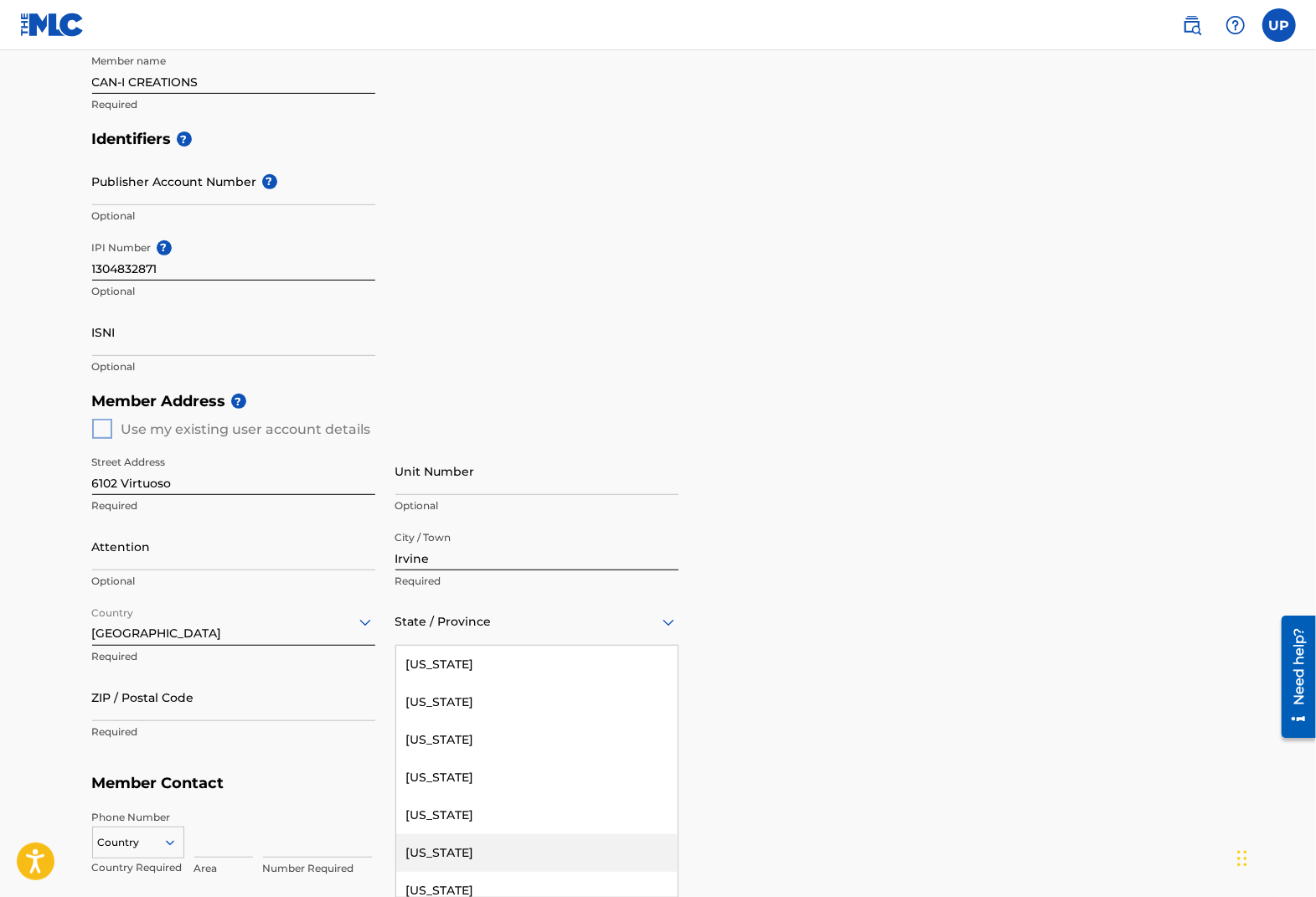
click at [471, 846] on div "[US_STATE]" at bounding box center [537, 853] width 281 height 38
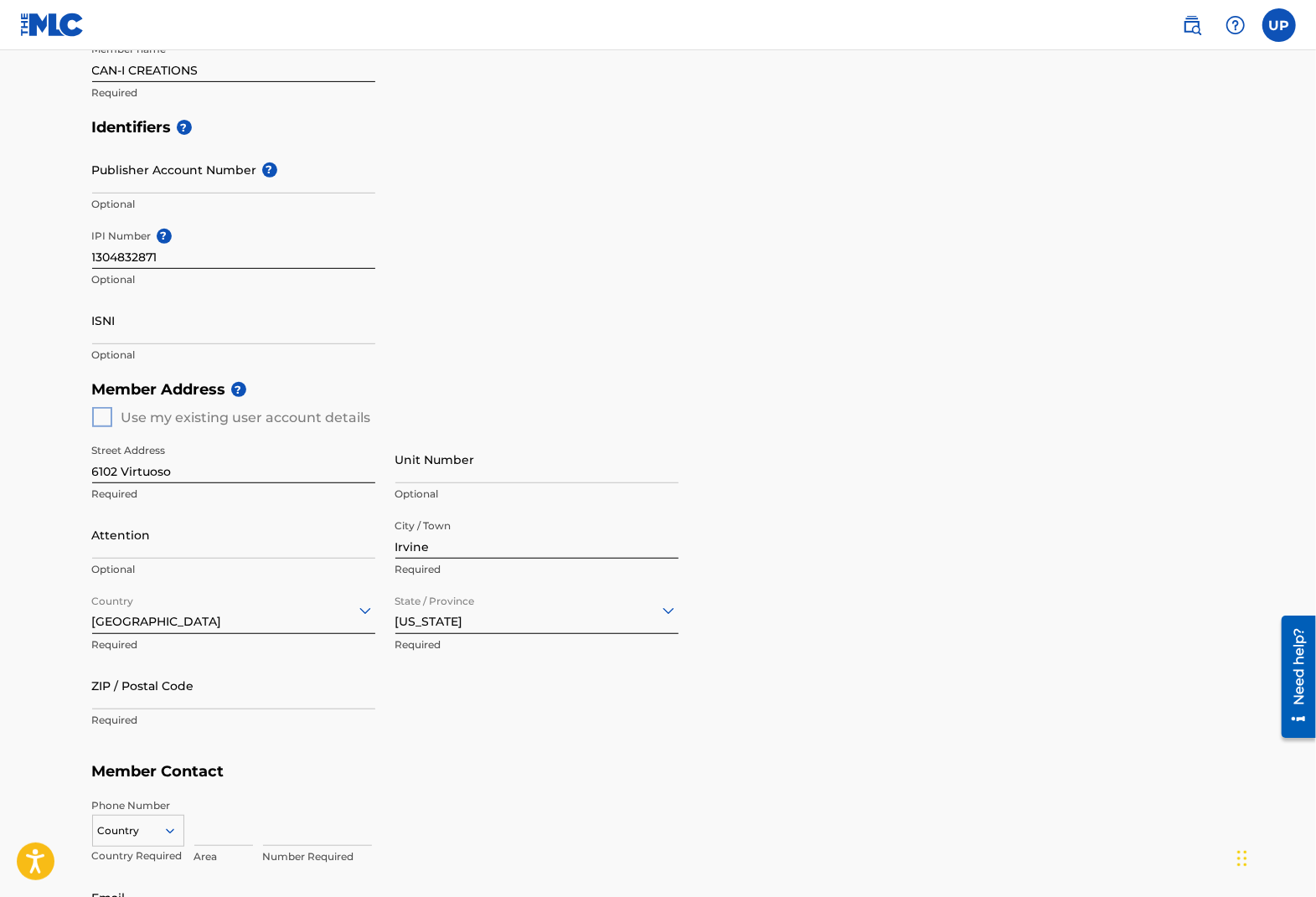
scroll to position [507, 0]
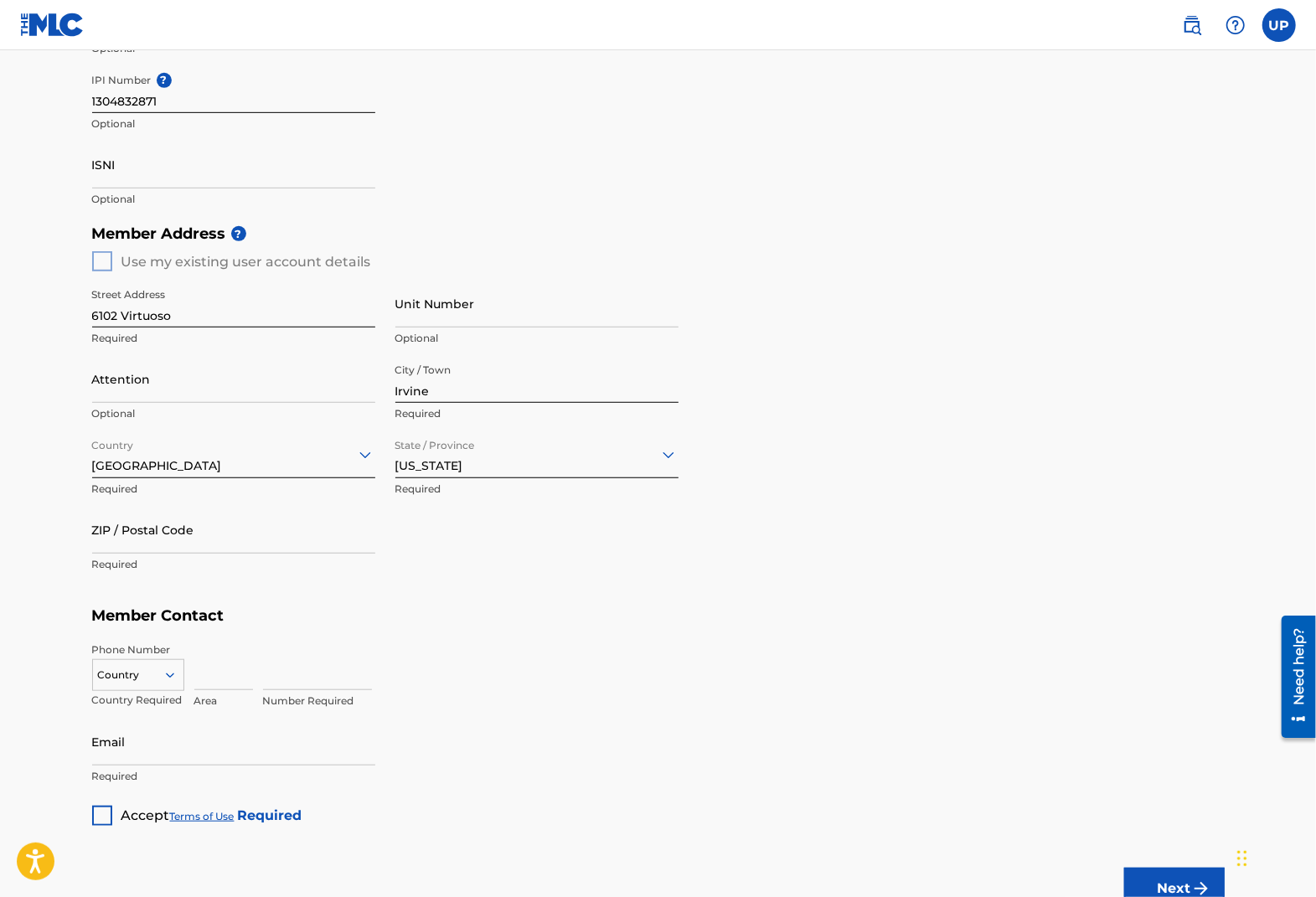
click at [160, 517] on input "ZIP / Postal Code" at bounding box center [234, 529] width 283 height 47
type input "92620"
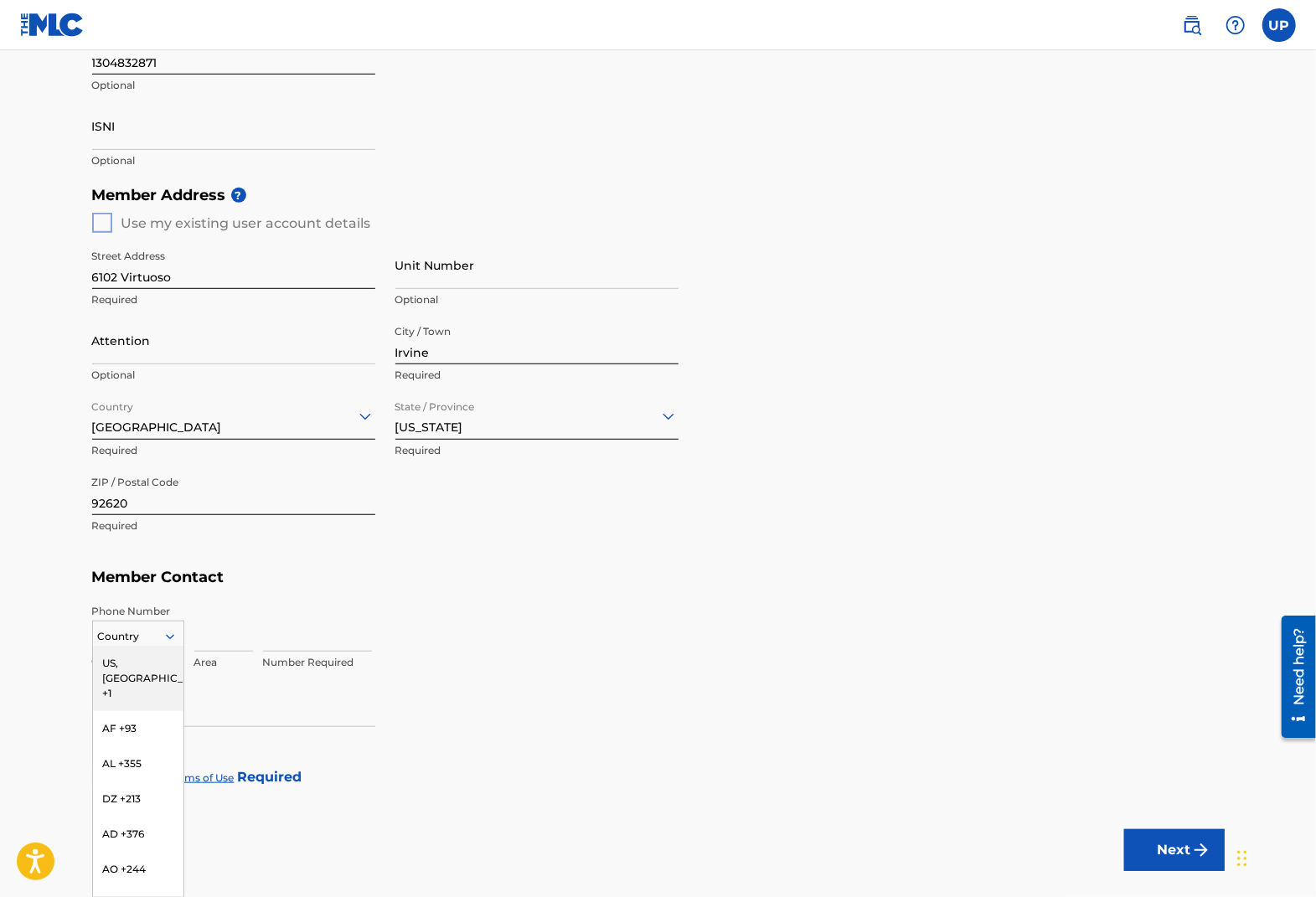
click at [182, 646] on div "216 results available. Use Up and Down to choose options, press Enter to select…" at bounding box center [138, 633] width 92 height 25
click at [158, 671] on div "US, [GEOGRAPHIC_DATA] +1" at bounding box center [138, 678] width 91 height 65
click at [212, 636] on input at bounding box center [223, 627] width 58 height 47
type input "949"
click at [269, 638] on input at bounding box center [316, 627] width 108 height 47
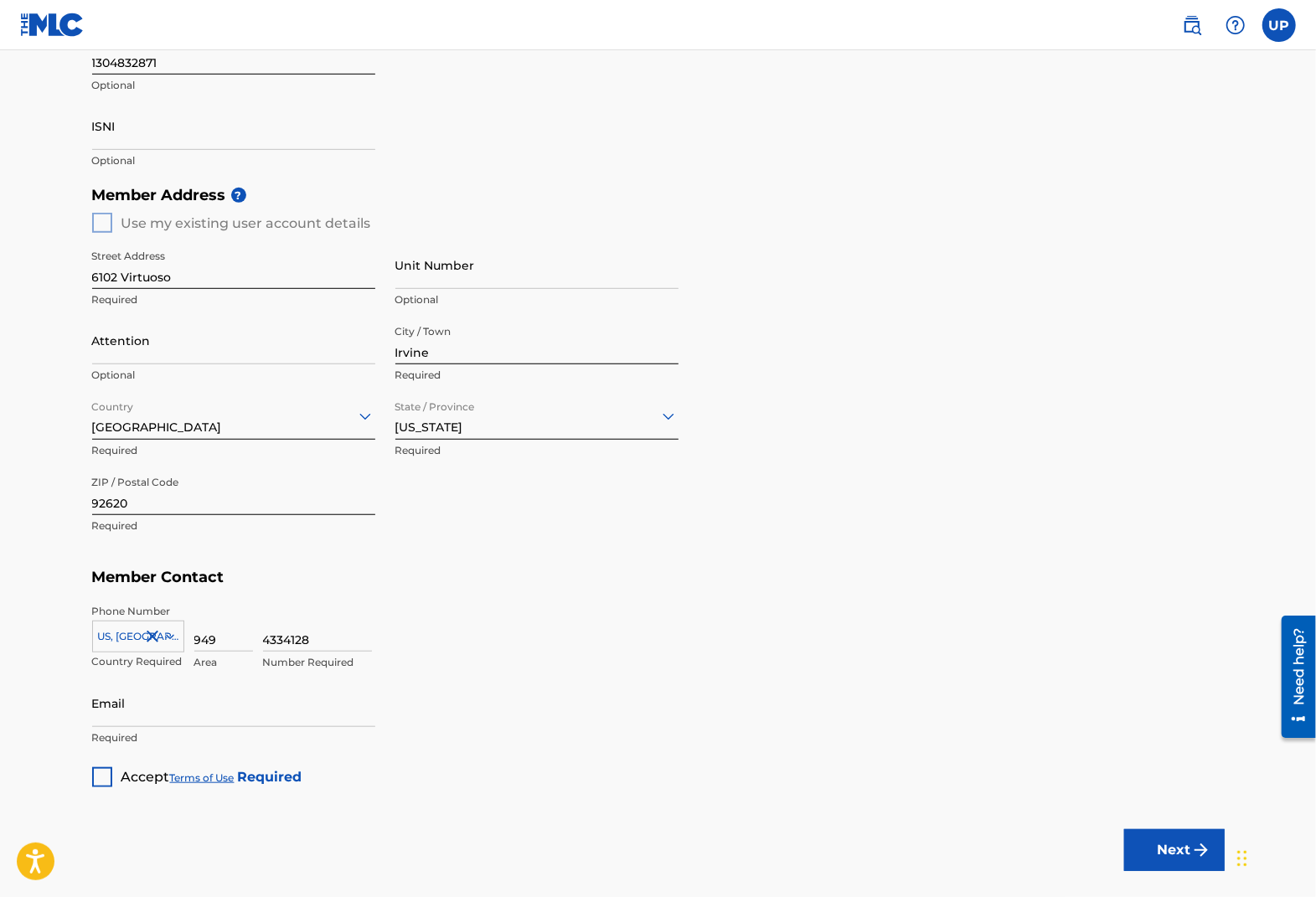
type input "4334128"
click at [779, 724] on div "Member Type ? Publisher Required Member Name ? Member name CAN-I CREATIONS Requ…" at bounding box center [658, 240] width 1132 height 1093
click at [144, 716] on input "Email" at bounding box center [234, 703] width 283 height 47
click at [121, 703] on input "Email" at bounding box center [234, 703] width 283 height 47
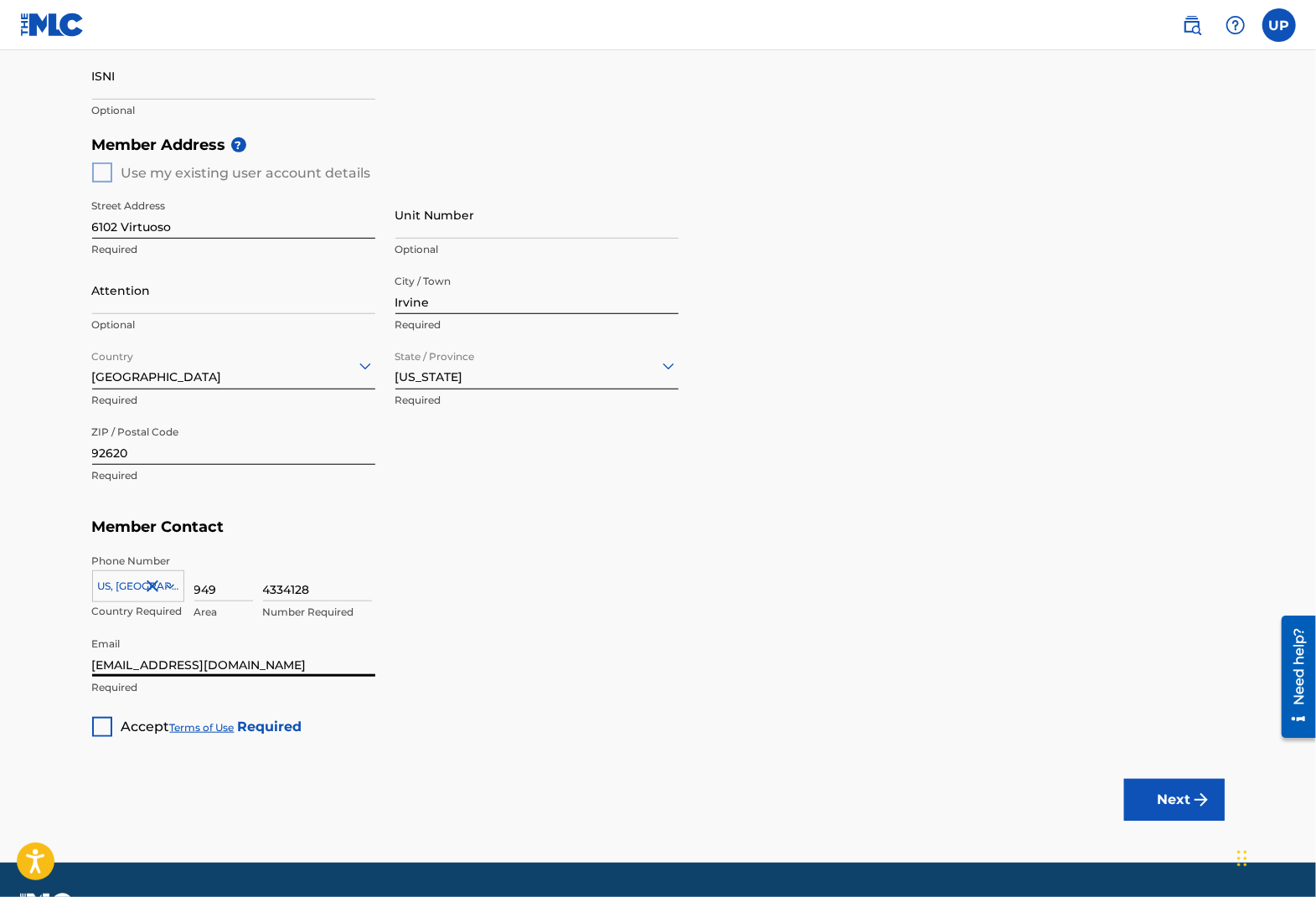
scroll to position [642, 0]
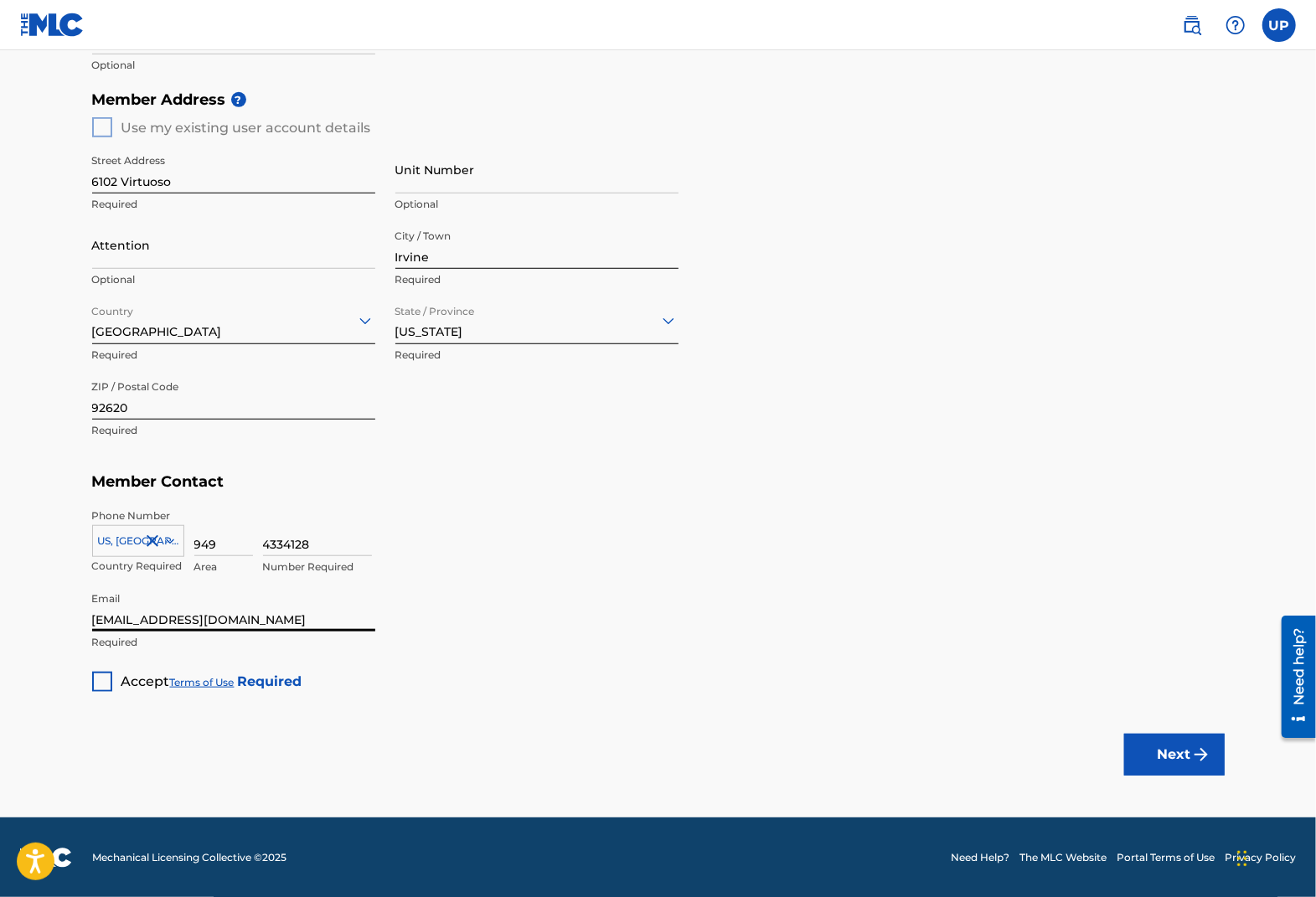
type input "[EMAIL_ADDRESS][DOMAIN_NAME]"
click at [100, 676] on div at bounding box center [102, 681] width 20 height 20
click at [1176, 761] on button "Next" at bounding box center [1174, 755] width 100 height 42
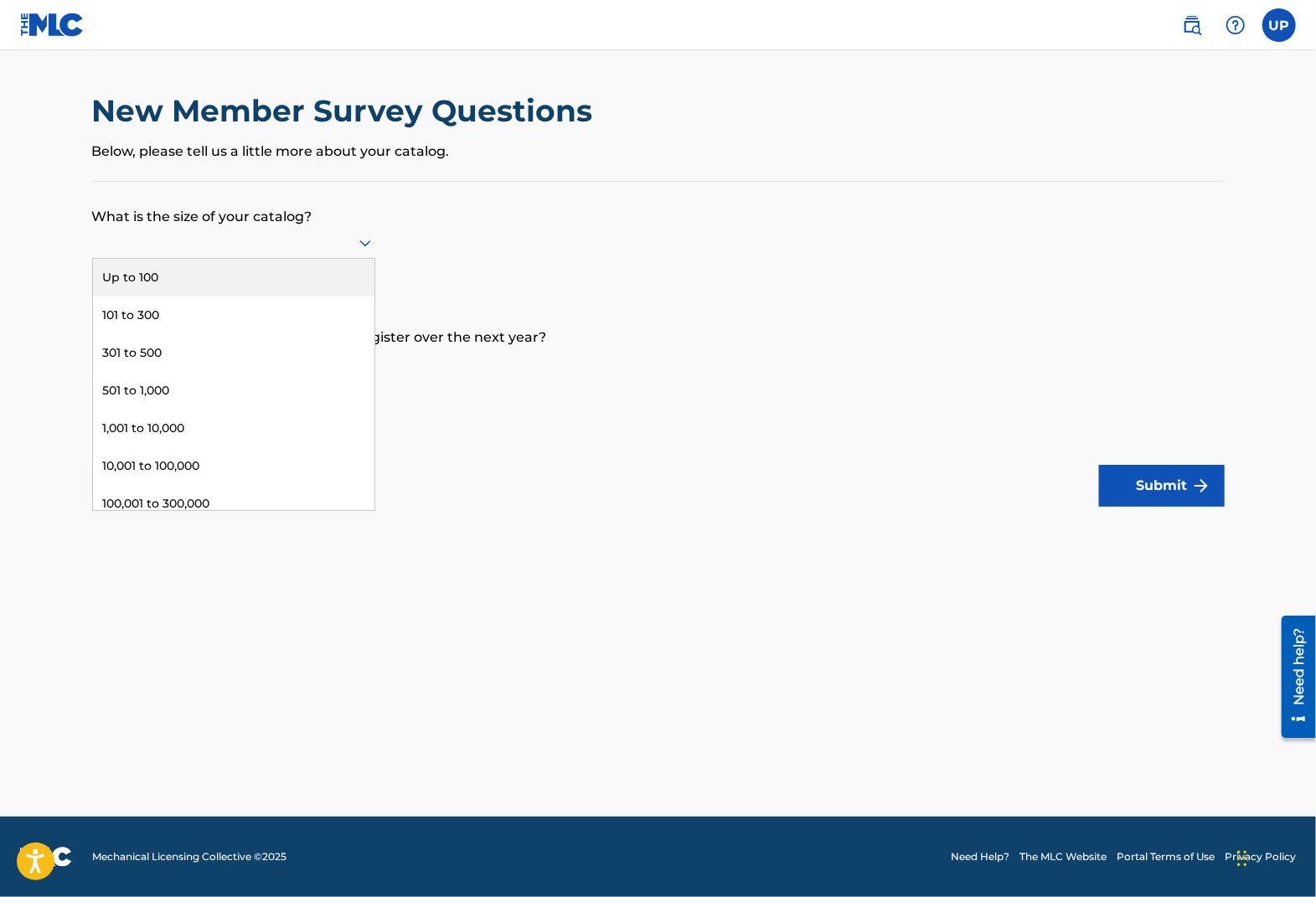
click at [342, 241] on div at bounding box center [234, 242] width 283 height 21
click at [165, 270] on div "Up to 100" at bounding box center [234, 278] width 281 height 38
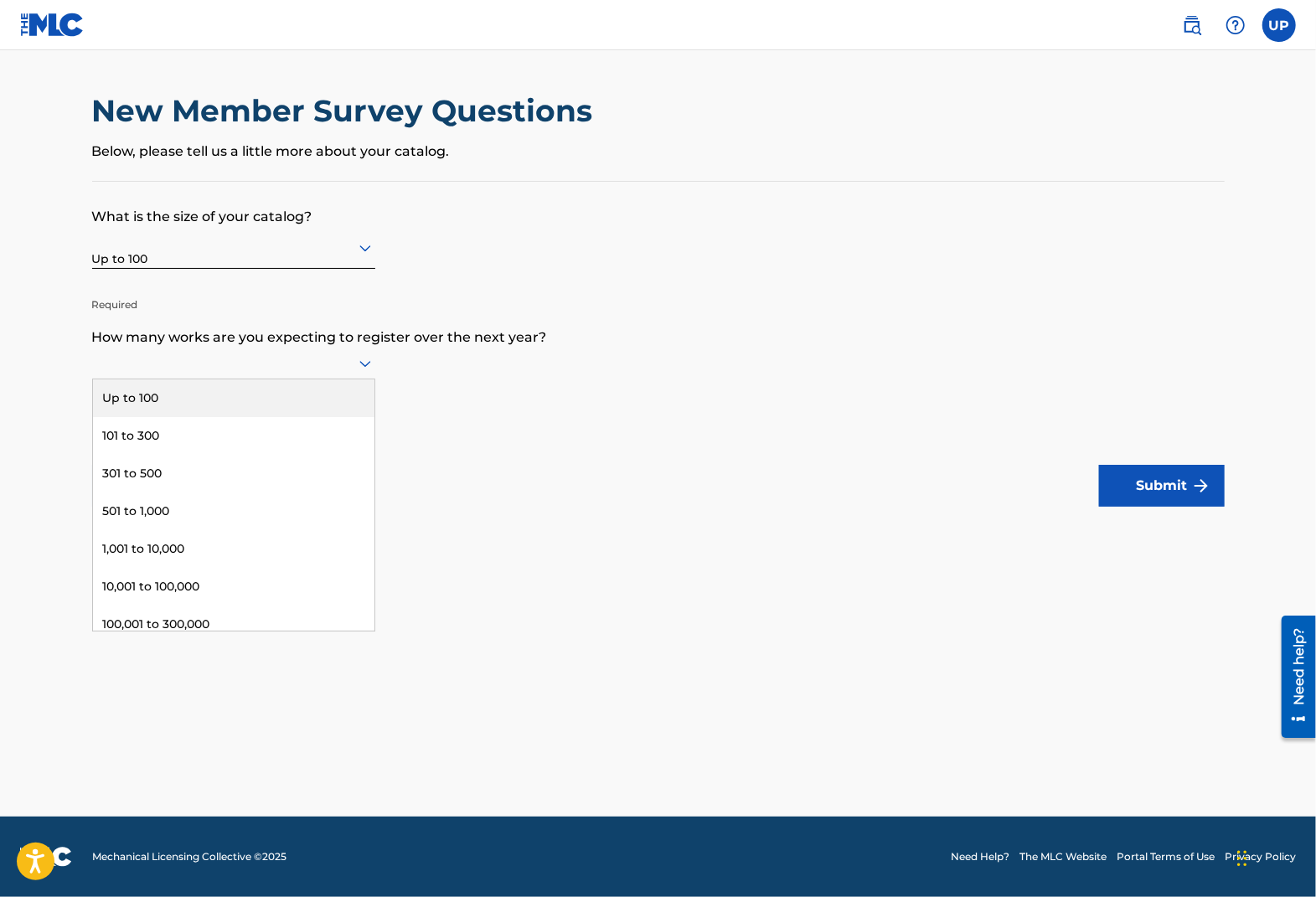
click at [363, 362] on icon at bounding box center [365, 364] width 12 height 6
click at [186, 443] on div "101 to 300" at bounding box center [234, 436] width 281 height 38
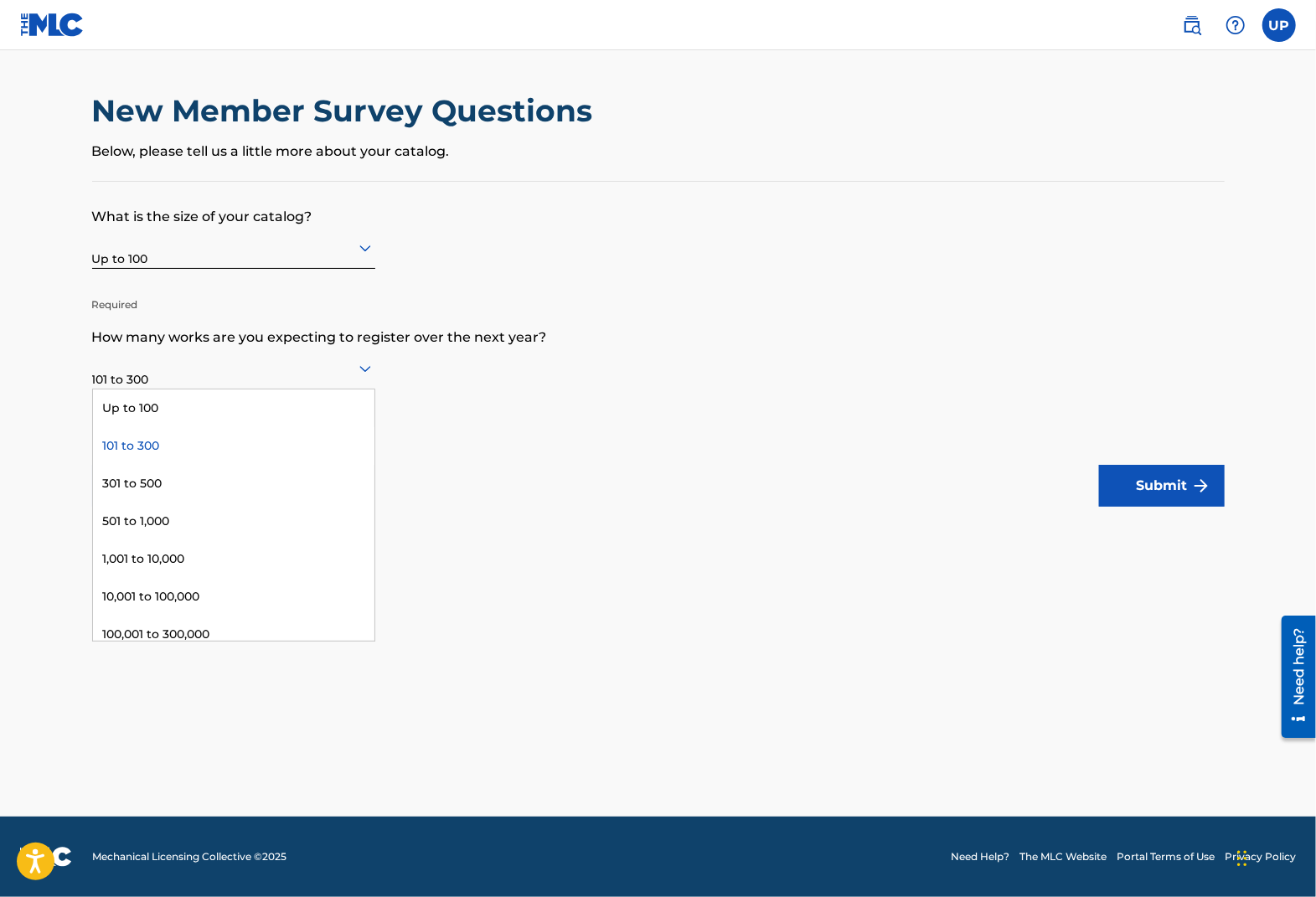
click at [162, 376] on div at bounding box center [234, 367] width 283 height 21
click at [165, 400] on div "Up to 100" at bounding box center [234, 409] width 281 height 38
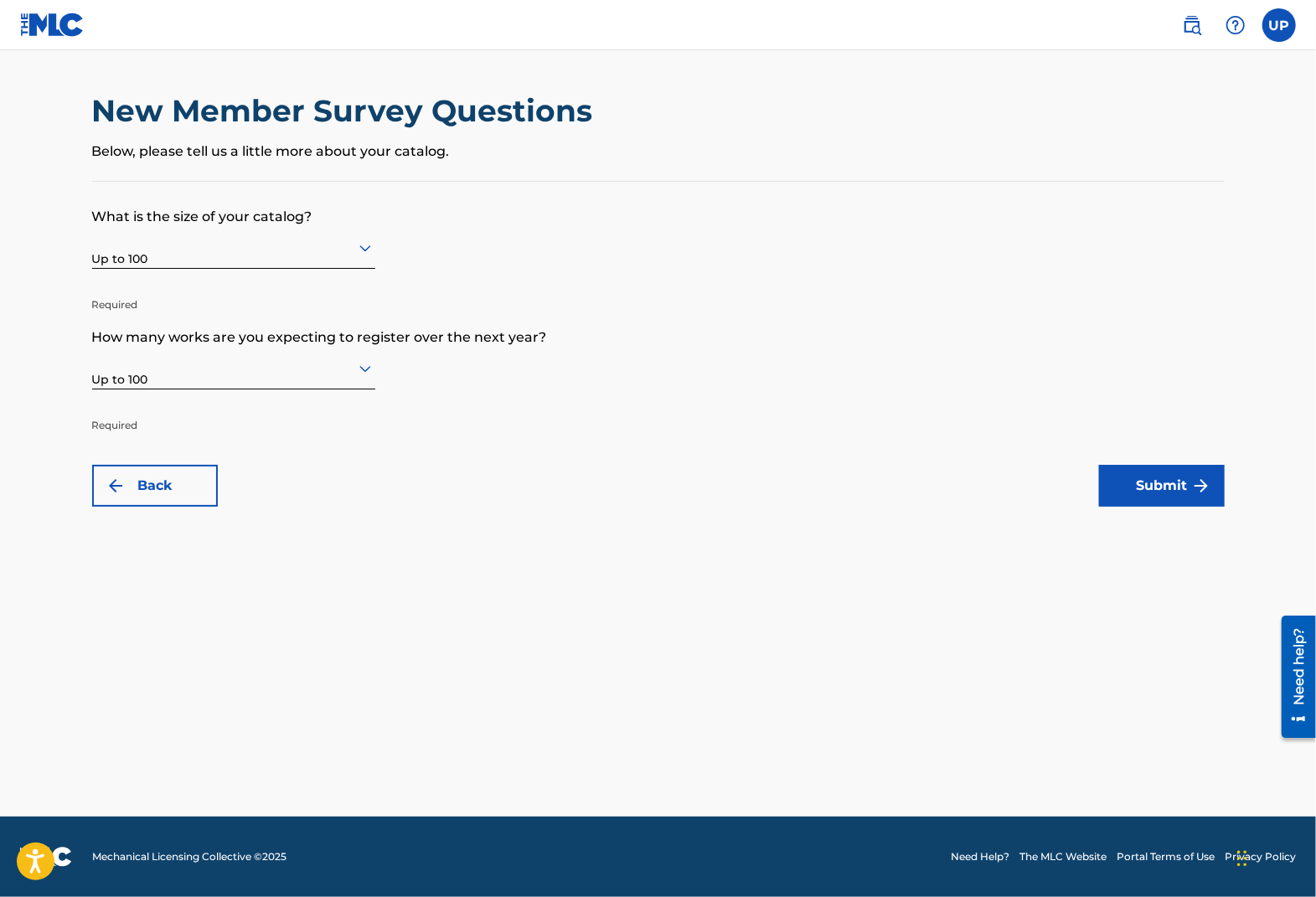
click at [1173, 487] on button "Submit" at bounding box center [1162, 486] width 126 height 42
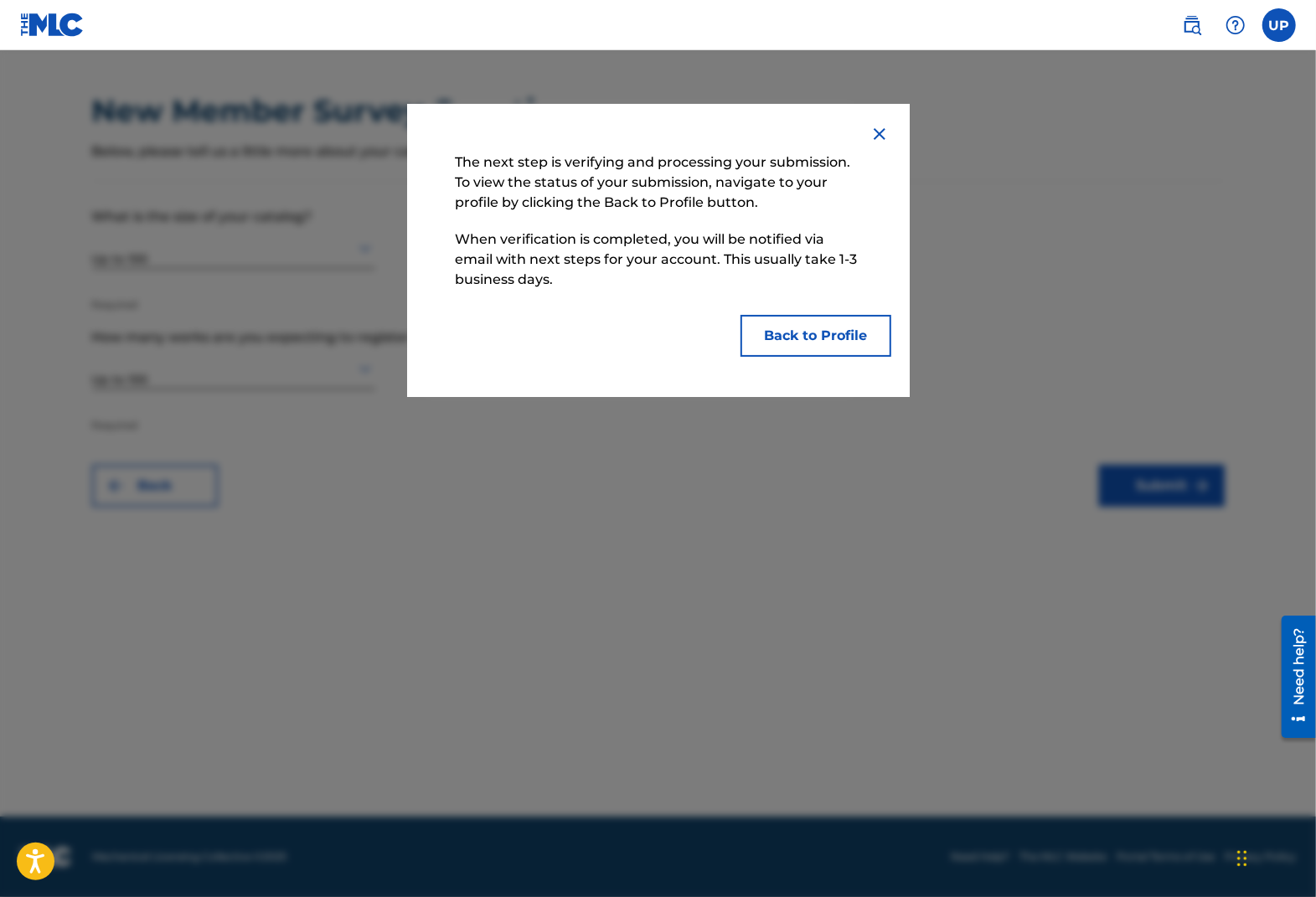
drag, startPoint x: 815, startPoint y: 341, endPoint x: 771, endPoint y: 411, distance: 82.7
click at [775, 410] on div "The next step is verifying and processing your submission. To view the status o…" at bounding box center [658, 473] width 1316 height 847
click at [823, 338] on button "Back to Profile" at bounding box center [816, 335] width 151 height 42
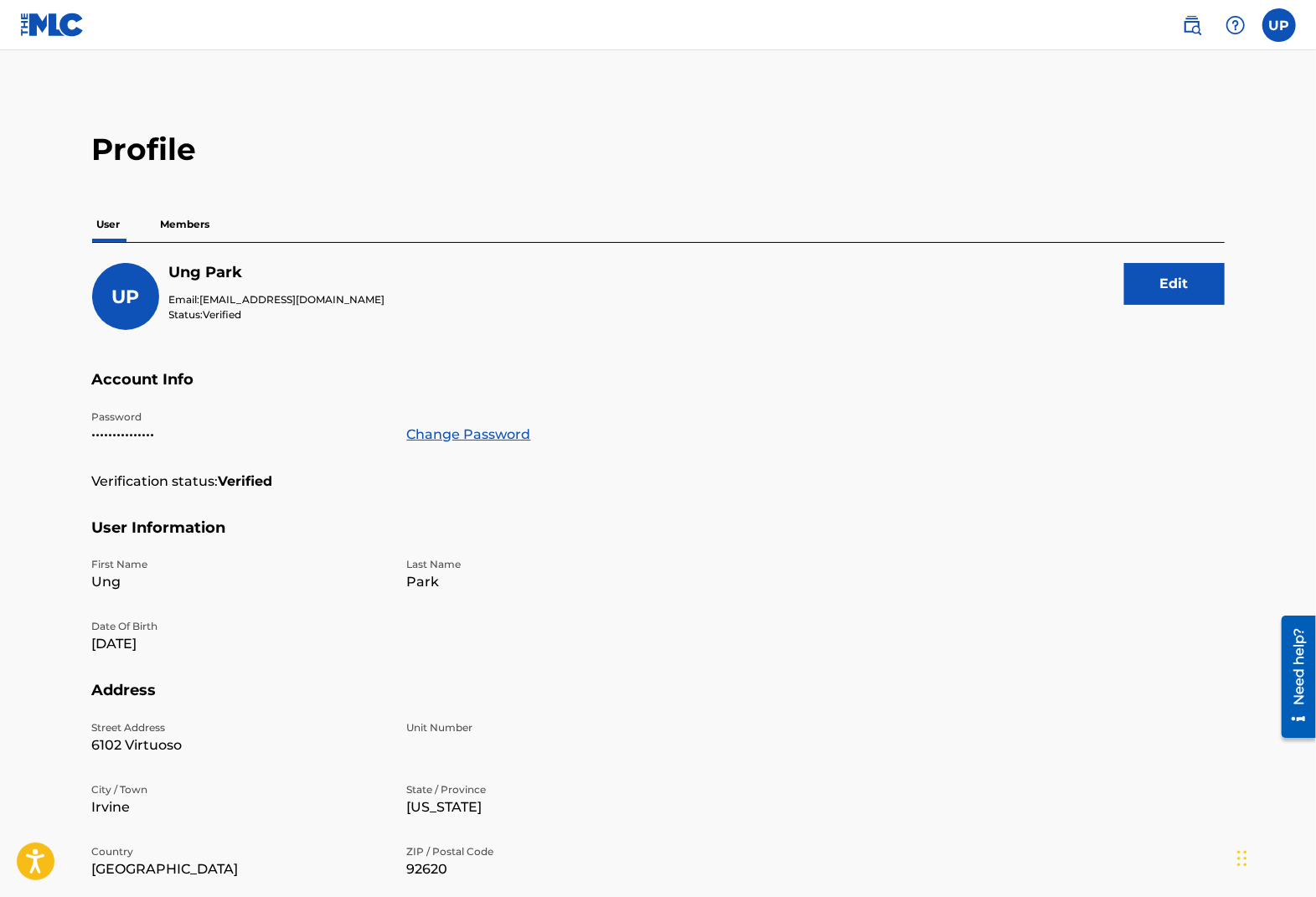
click at [57, 13] on img at bounding box center [52, 24] width 65 height 24
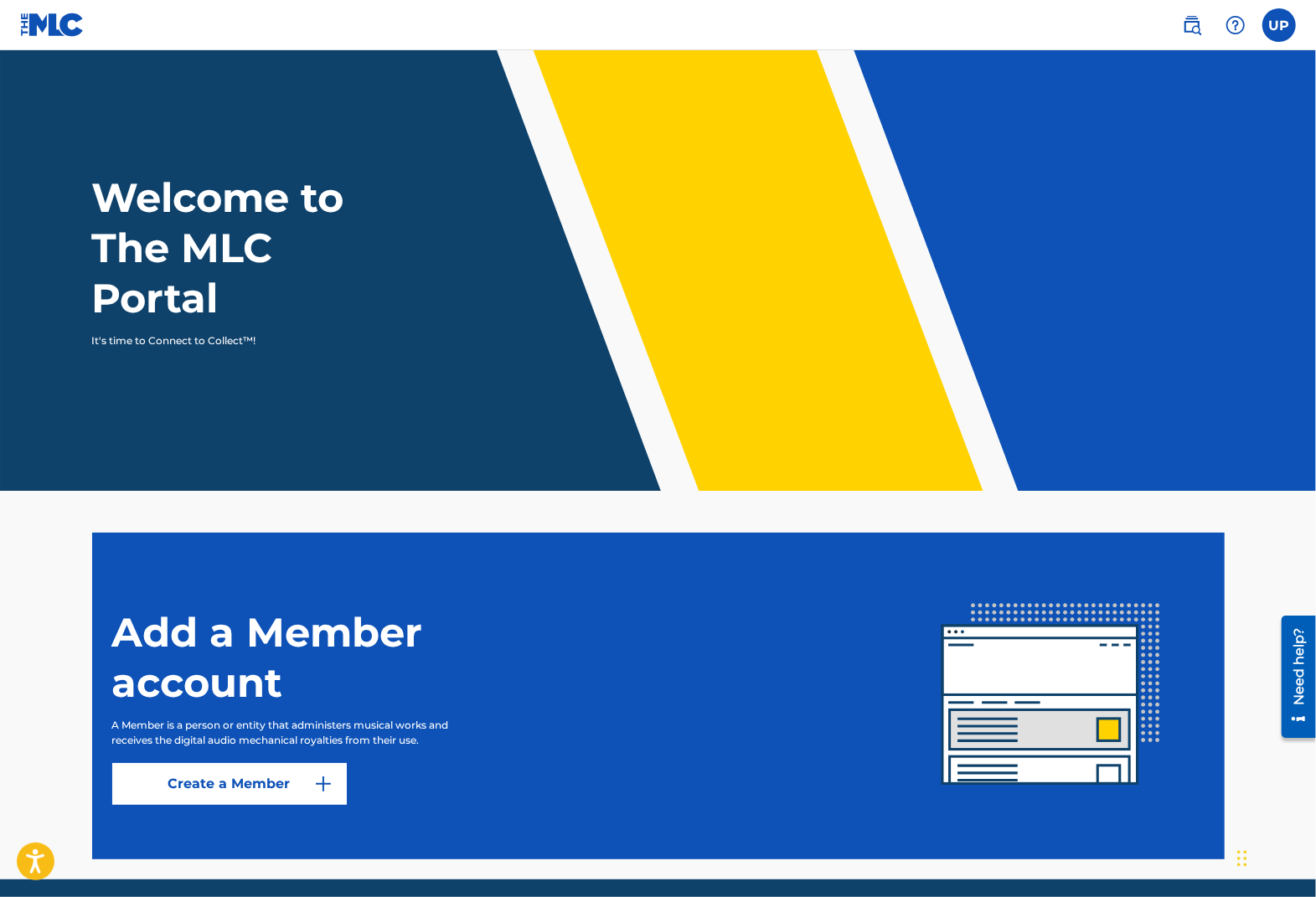
click at [270, 795] on link "Create a Member" at bounding box center [229, 783] width 235 height 42
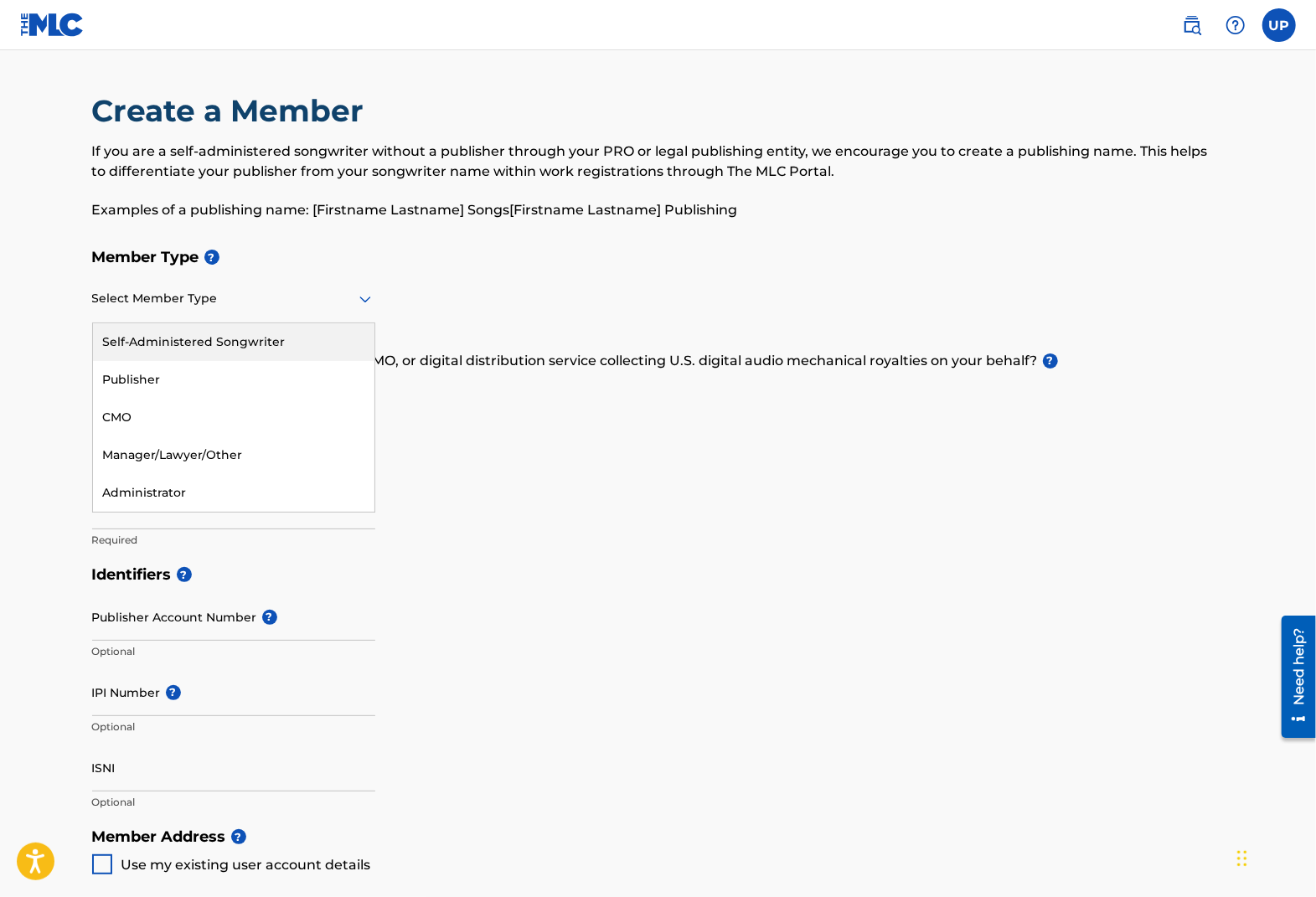
click at [299, 304] on div at bounding box center [234, 298] width 283 height 21
click at [244, 354] on div "Self-Administered Songwriter" at bounding box center [234, 342] width 281 height 38
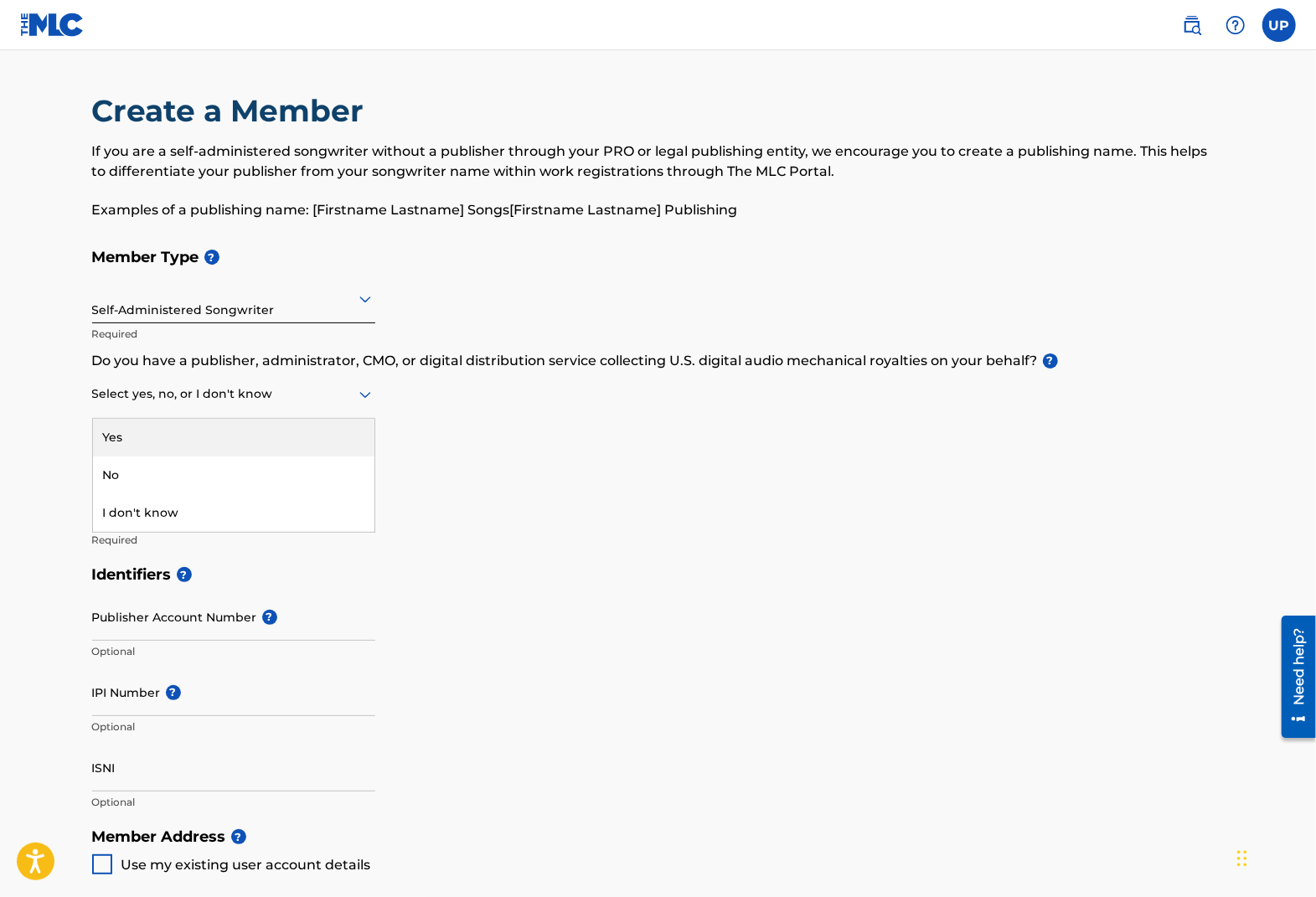
click at [220, 404] on div "Select yes, no, or I don't know" at bounding box center [234, 394] width 283 height 47
click at [684, 419] on div "Member Type ? Self-Administered Songwriter Required Do you have a publisher, ad…" at bounding box center [658, 398] width 1132 height 317
click at [231, 388] on div at bounding box center [234, 393] width 283 height 21
click at [196, 436] on div "Yes" at bounding box center [234, 437] width 281 height 38
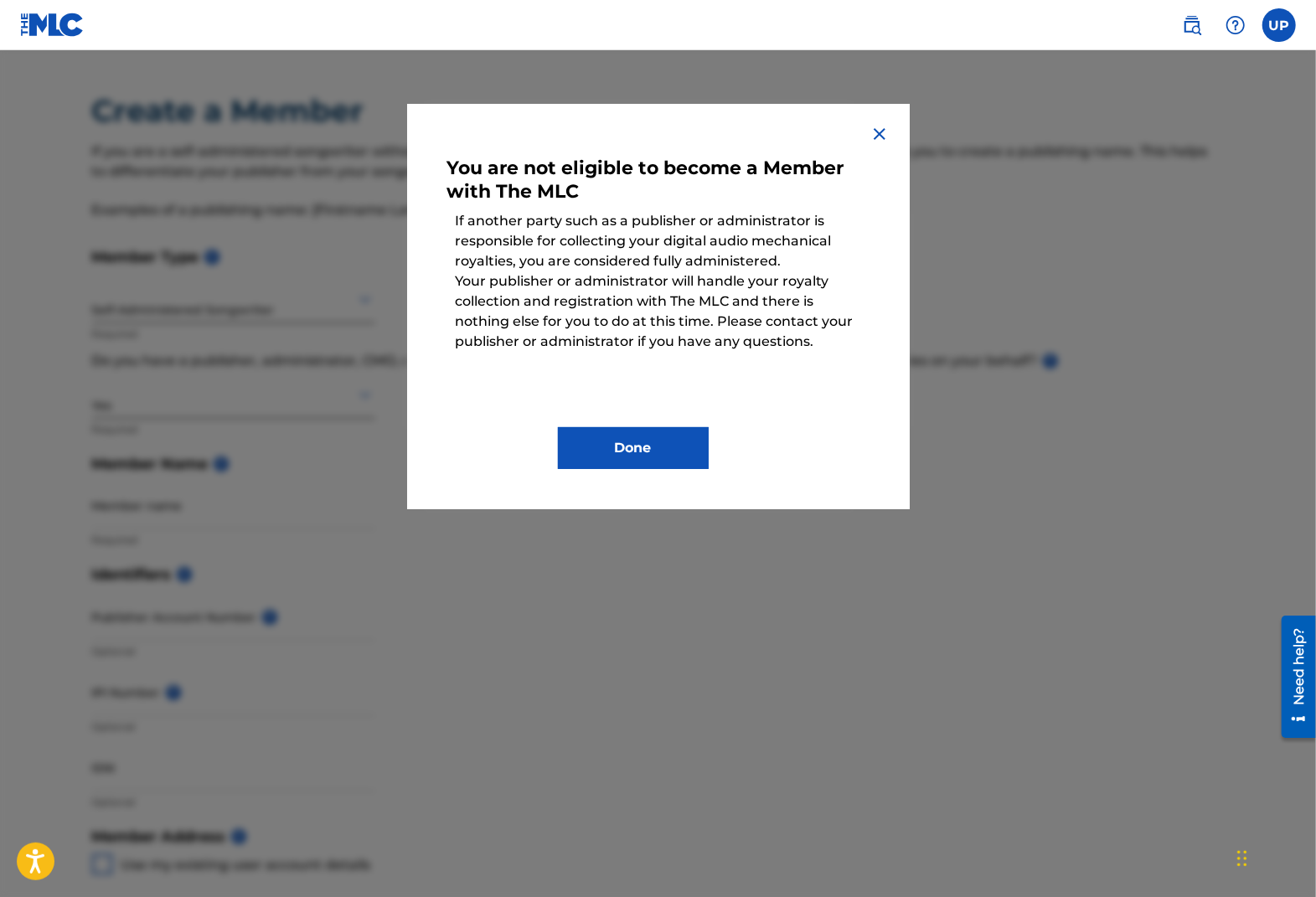
click at [875, 145] on div "You are not eligible to become a Member with The MLC If another party such as a…" at bounding box center [658, 306] width 503 height 405
click at [877, 136] on img at bounding box center [879, 134] width 20 height 20
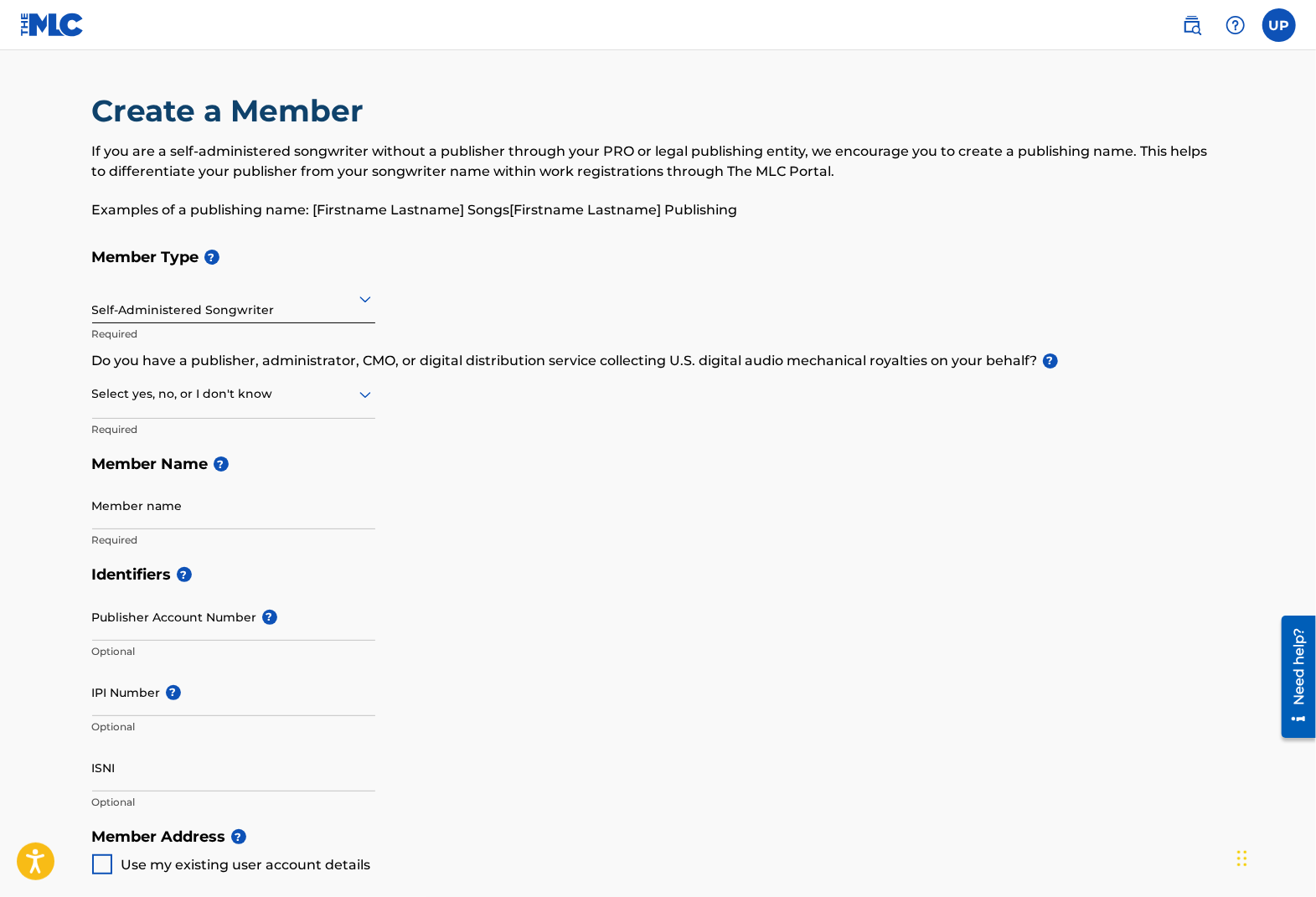
click at [1273, 32] on label at bounding box center [1278, 24] width 33 height 33
click at [1279, 25] on input "UP Ung Park [EMAIL_ADDRESS][DOMAIN_NAME] Notification Preferences Profile Log o…" at bounding box center [1279, 25] width 0 height 0
click at [1183, 98] on p "[GEOGRAPHIC_DATA]" at bounding box center [1222, 99] width 127 height 20
click at [1279, 25] on input "UP Ung Park [EMAIL_ADDRESS][DOMAIN_NAME] Notification Preferences Profile Log o…" at bounding box center [1279, 25] width 0 height 0
click at [1152, 101] on div "Ung Park [EMAIL_ADDRESS][DOMAIN_NAME]" at bounding box center [1216, 106] width 137 height 35
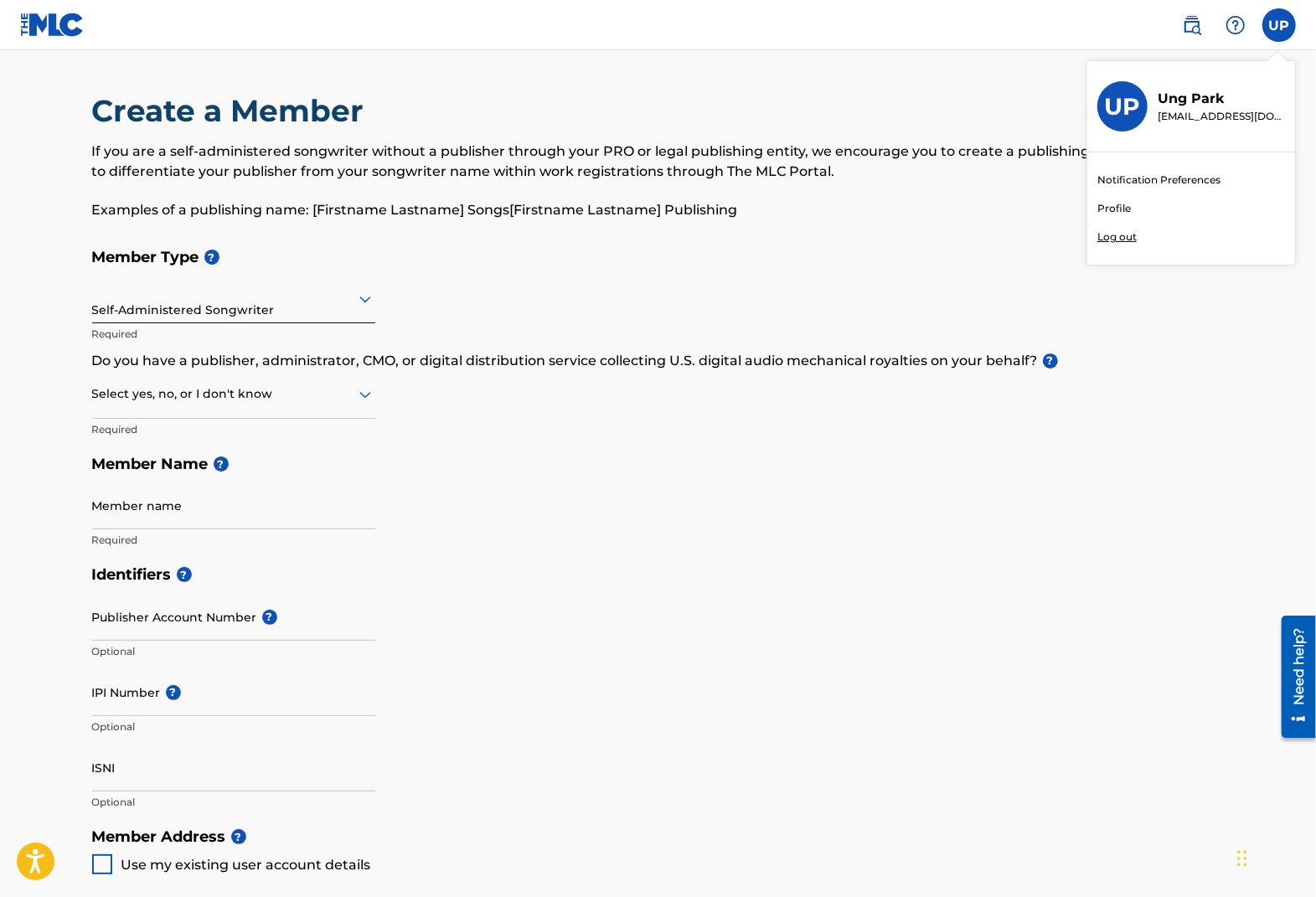
click at [1279, 25] on input "UP Ung Park [EMAIL_ADDRESS][DOMAIN_NAME] Notification Preferences Profile Log o…" at bounding box center [1279, 25] width 0 height 0
click at [32, 31] on img at bounding box center [52, 24] width 65 height 24
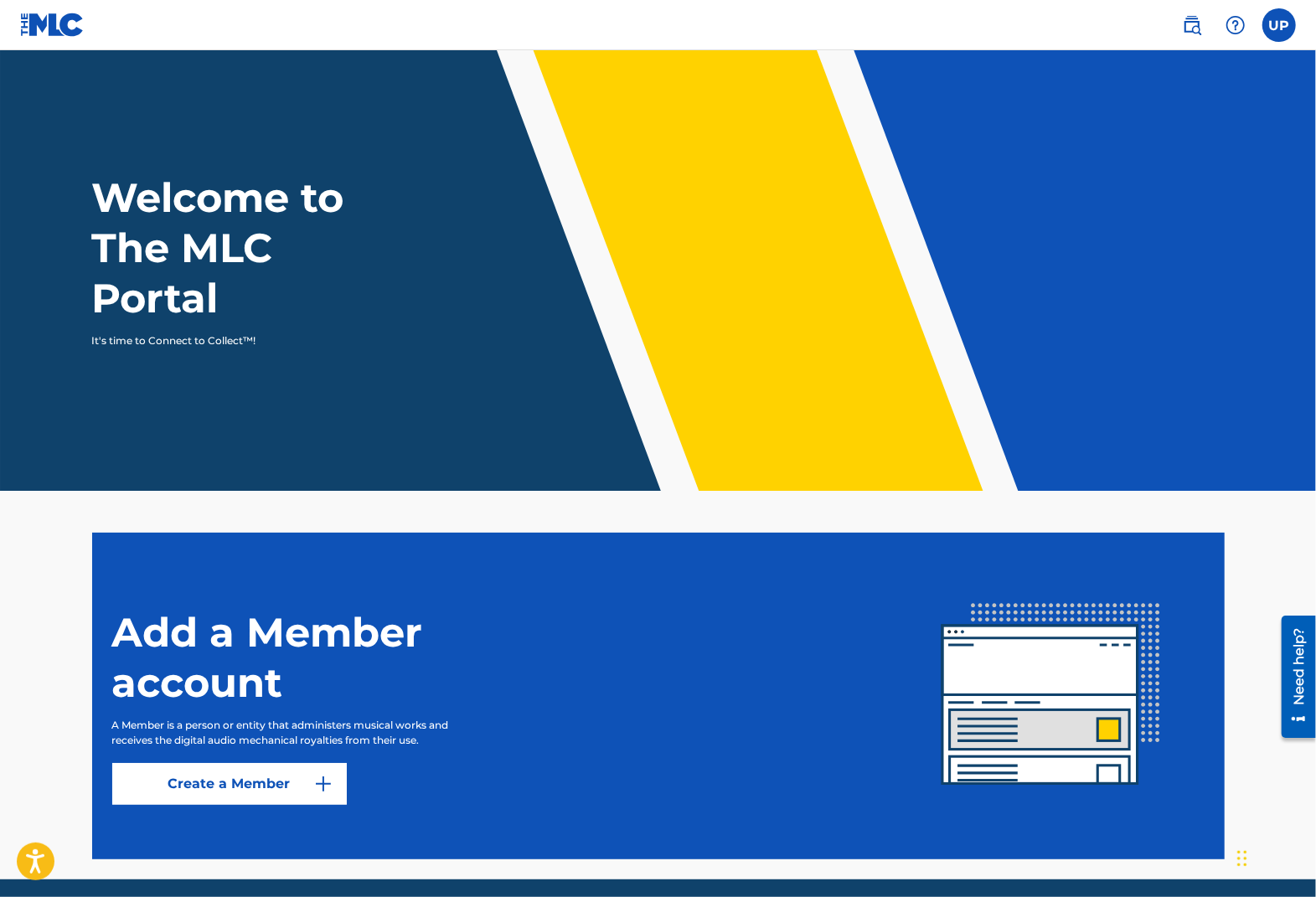
click at [1193, 29] on img at bounding box center [1192, 25] width 20 height 20
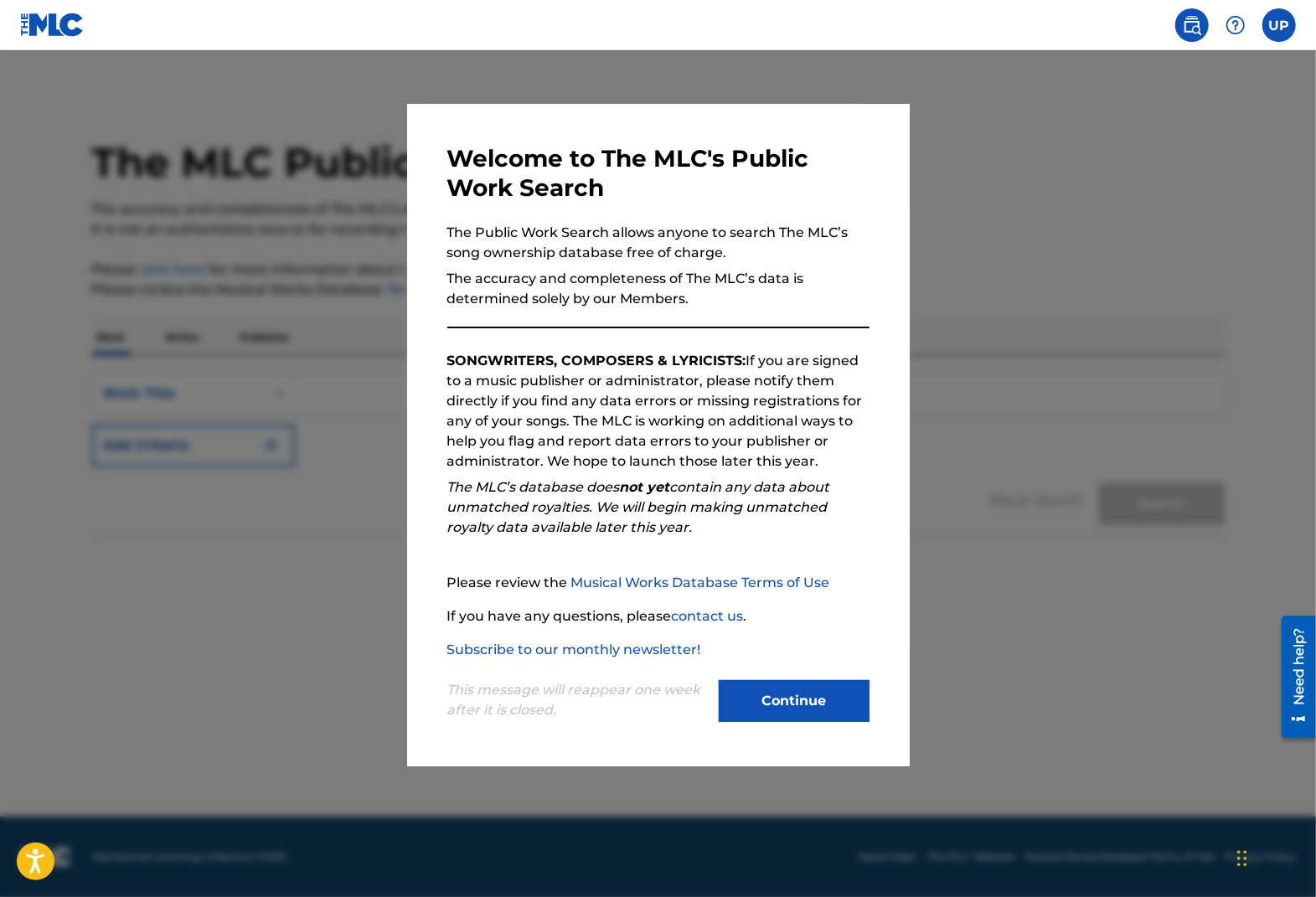
click at [783, 691] on button "Continue" at bounding box center [794, 701] width 151 height 42
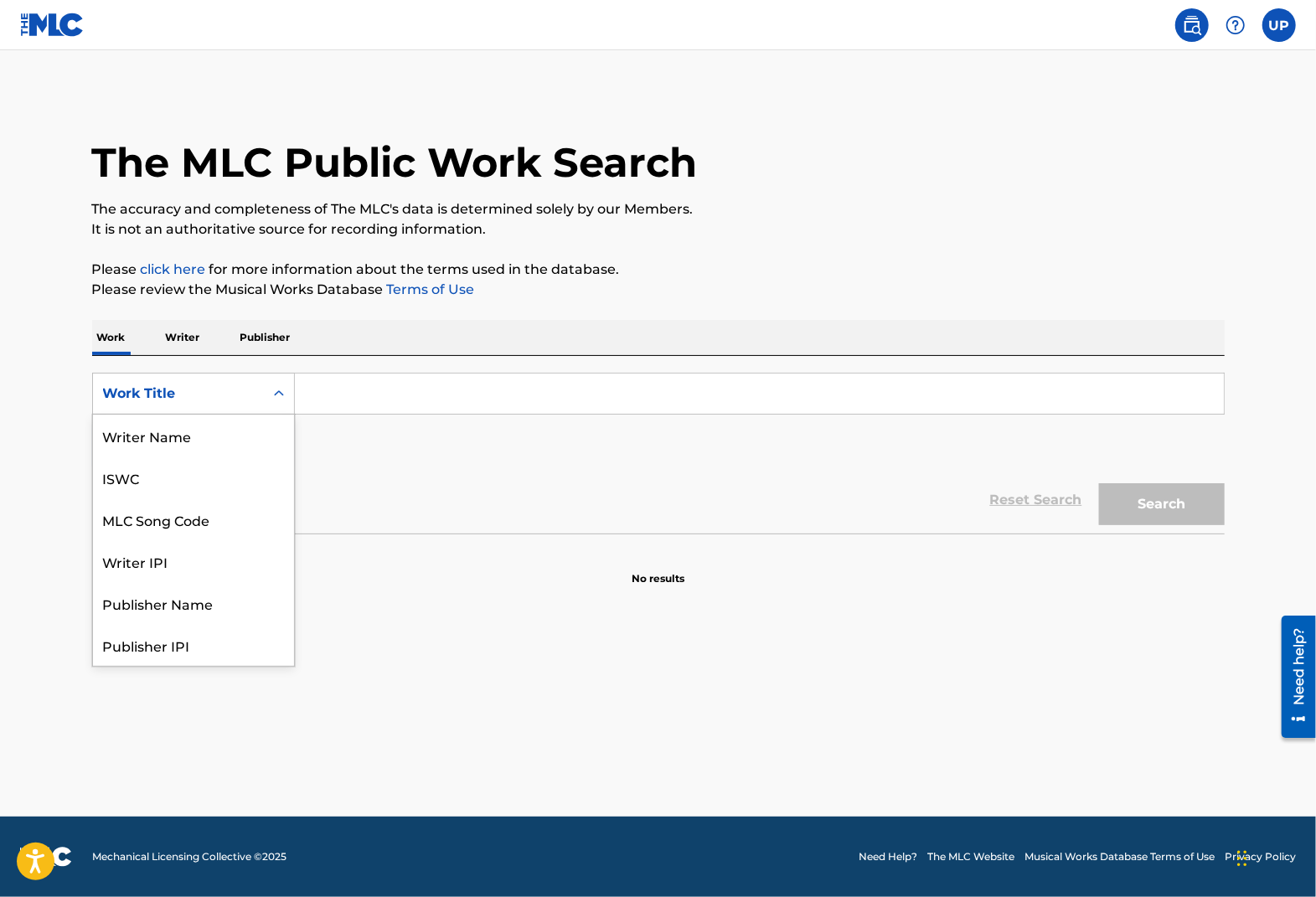
click at [267, 398] on div "Search Form" at bounding box center [279, 393] width 30 height 30
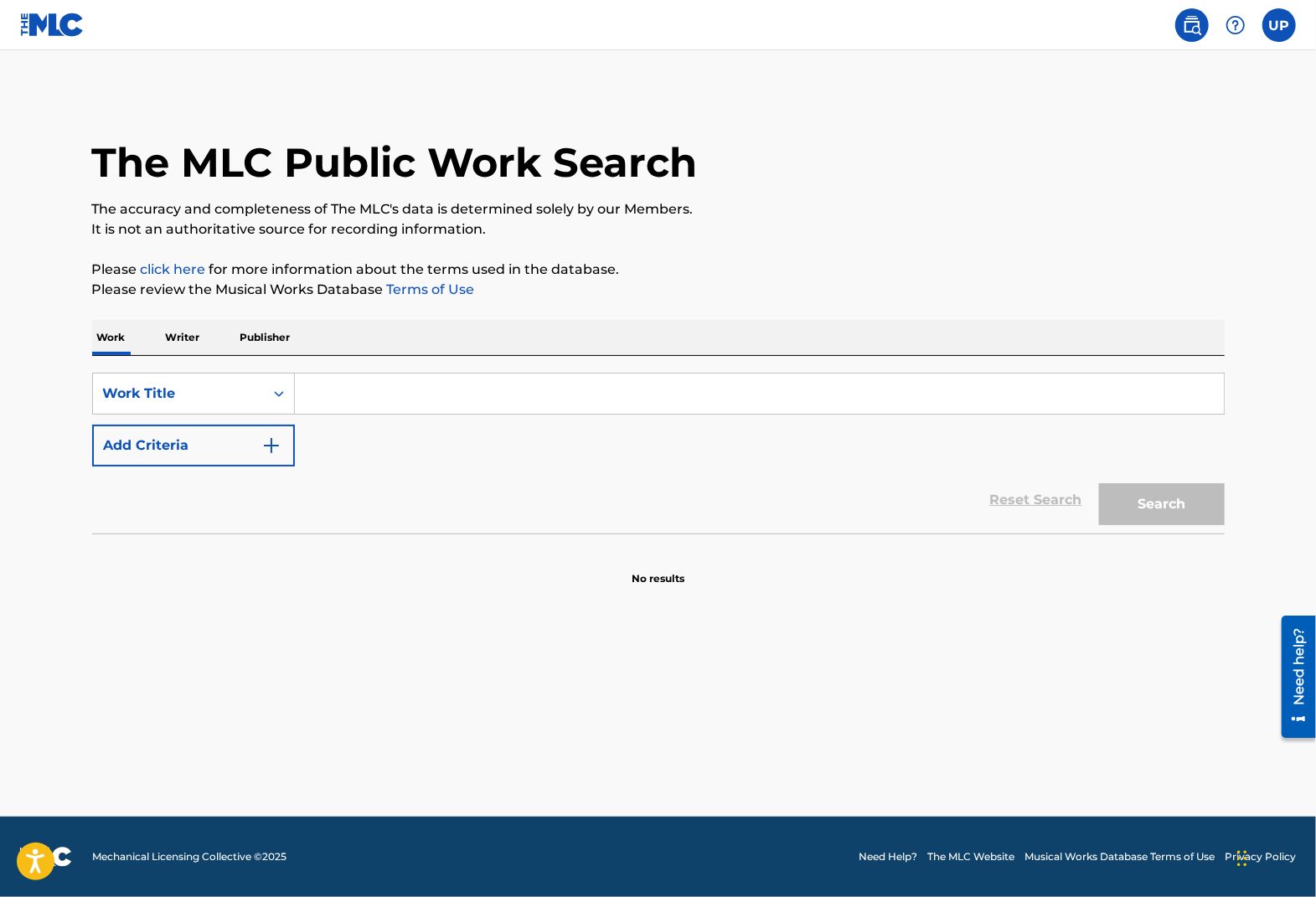
click at [261, 347] on p "Publisher" at bounding box center [265, 337] width 60 height 35
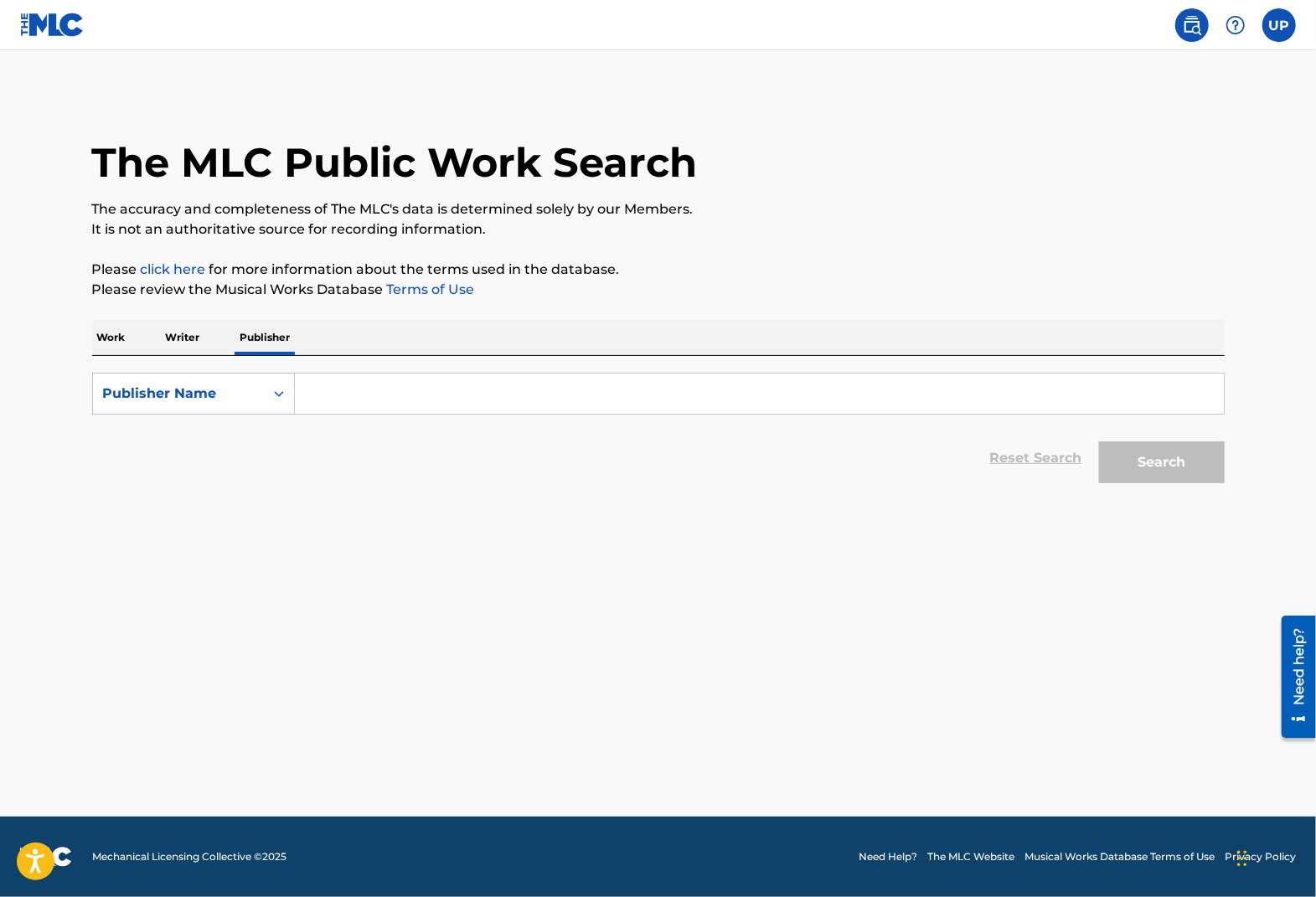
click at [198, 347] on p "Writer" at bounding box center [183, 337] width 45 height 35
click at [278, 341] on p "Publisher" at bounding box center [265, 337] width 60 height 35
click at [290, 388] on div "Search Form" at bounding box center [279, 393] width 30 height 30
click at [222, 390] on div "Publisher Name" at bounding box center [178, 393] width 151 height 20
click at [318, 389] on input "Search Form" at bounding box center [759, 393] width 929 height 40
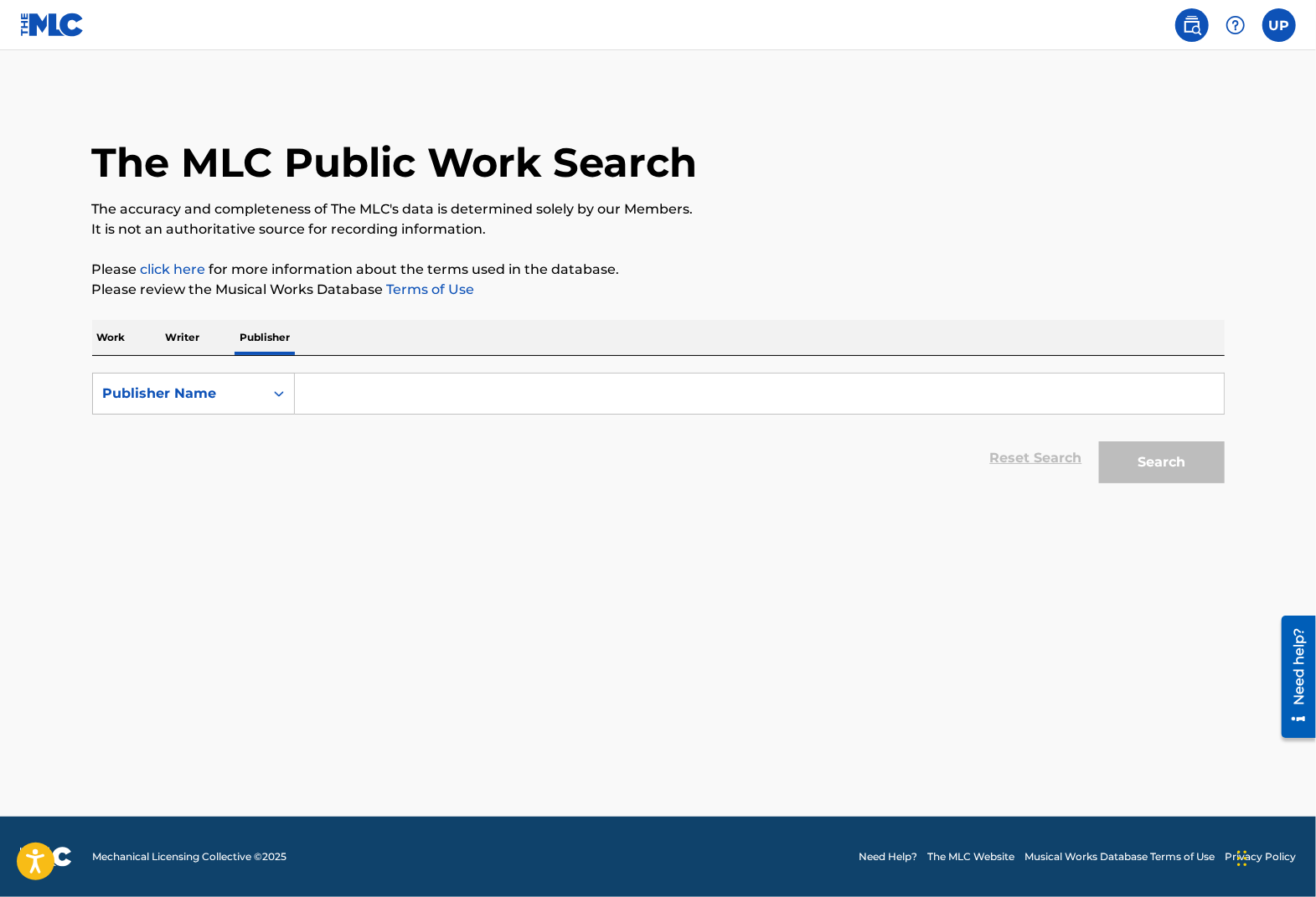
click at [1260, 21] on div "UP UP Ung Park [EMAIL_ADDRESS][DOMAIN_NAME] Notification Preferences Profile Lo…" at bounding box center [1231, 24] width 131 height 33
click at [1286, 25] on label at bounding box center [1278, 24] width 33 height 33
click at [1279, 25] on input "UP Ung Park [EMAIL_ADDRESS][DOMAIN_NAME] Notification Preferences Profile Log o…" at bounding box center [1279, 25] width 0 height 0
click at [1106, 206] on link "Profile" at bounding box center [1113, 208] width 33 height 15
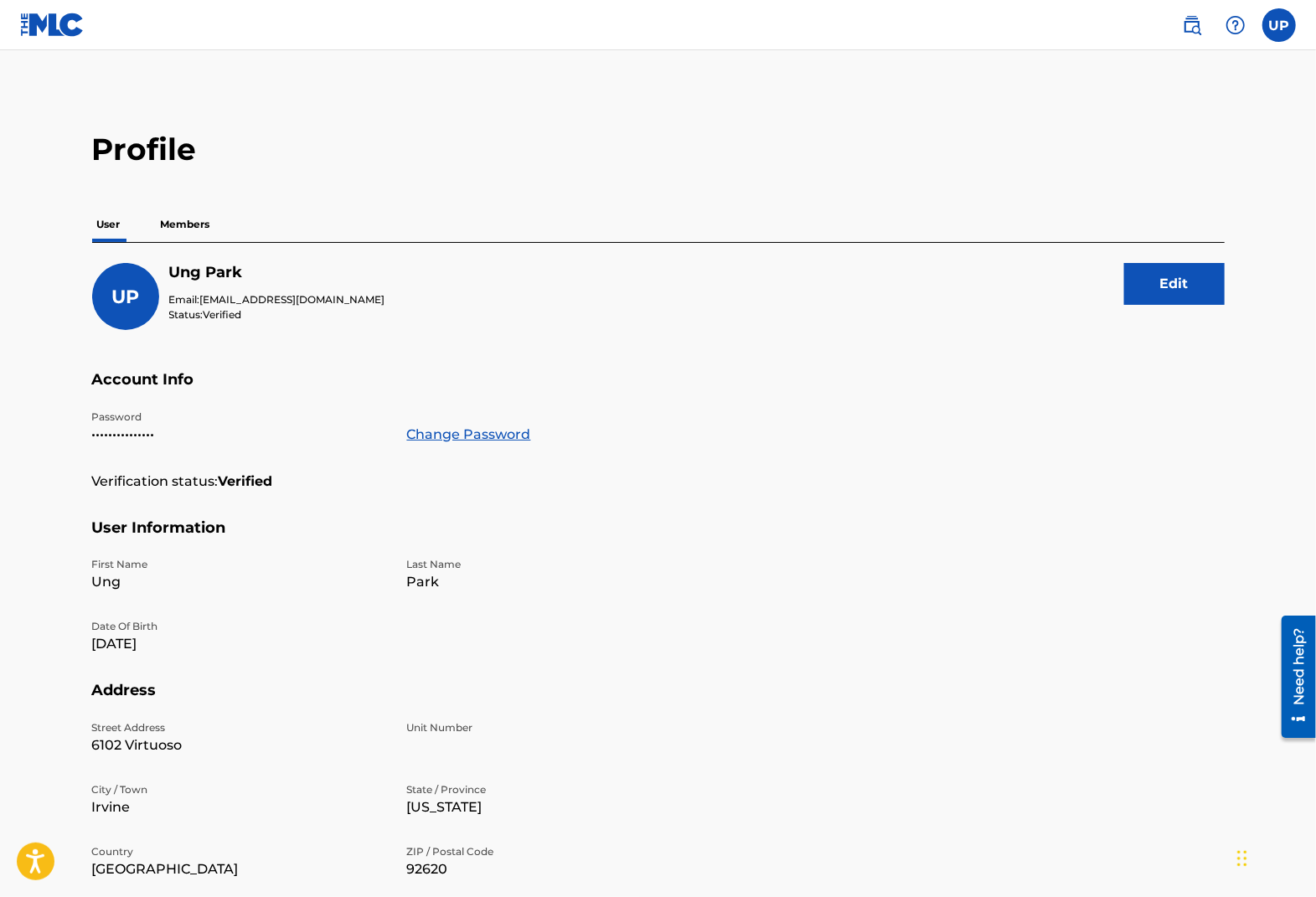
click at [171, 227] on p "Members" at bounding box center [186, 224] width 59 height 35
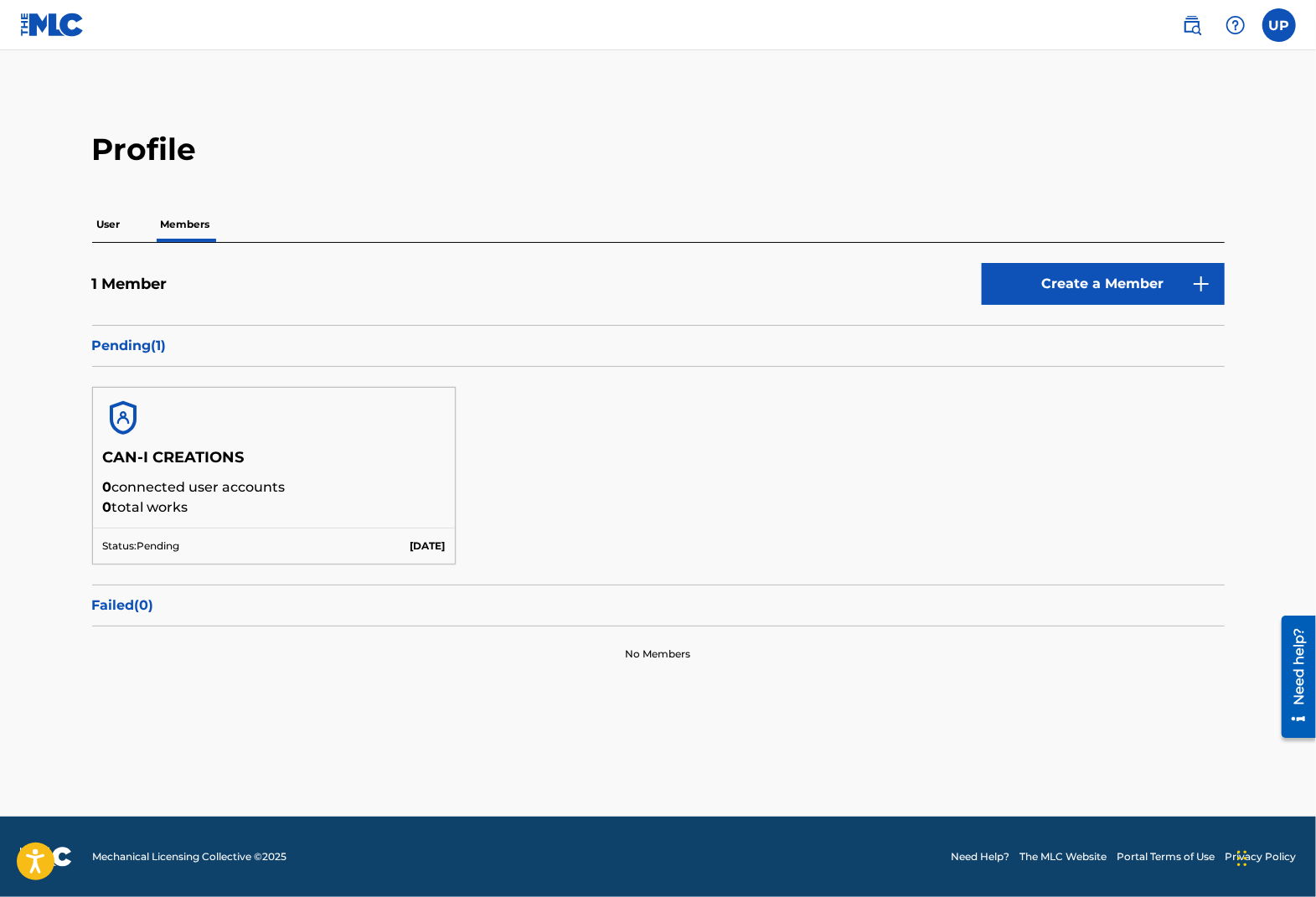
click at [290, 480] on p "0 connected user accounts" at bounding box center [274, 487] width 342 height 20
click at [372, 426] on div at bounding box center [274, 418] width 363 height 60
click at [410, 548] on p "[DATE]" at bounding box center [427, 546] width 35 height 15
click at [111, 233] on p "User" at bounding box center [108, 224] width 33 height 35
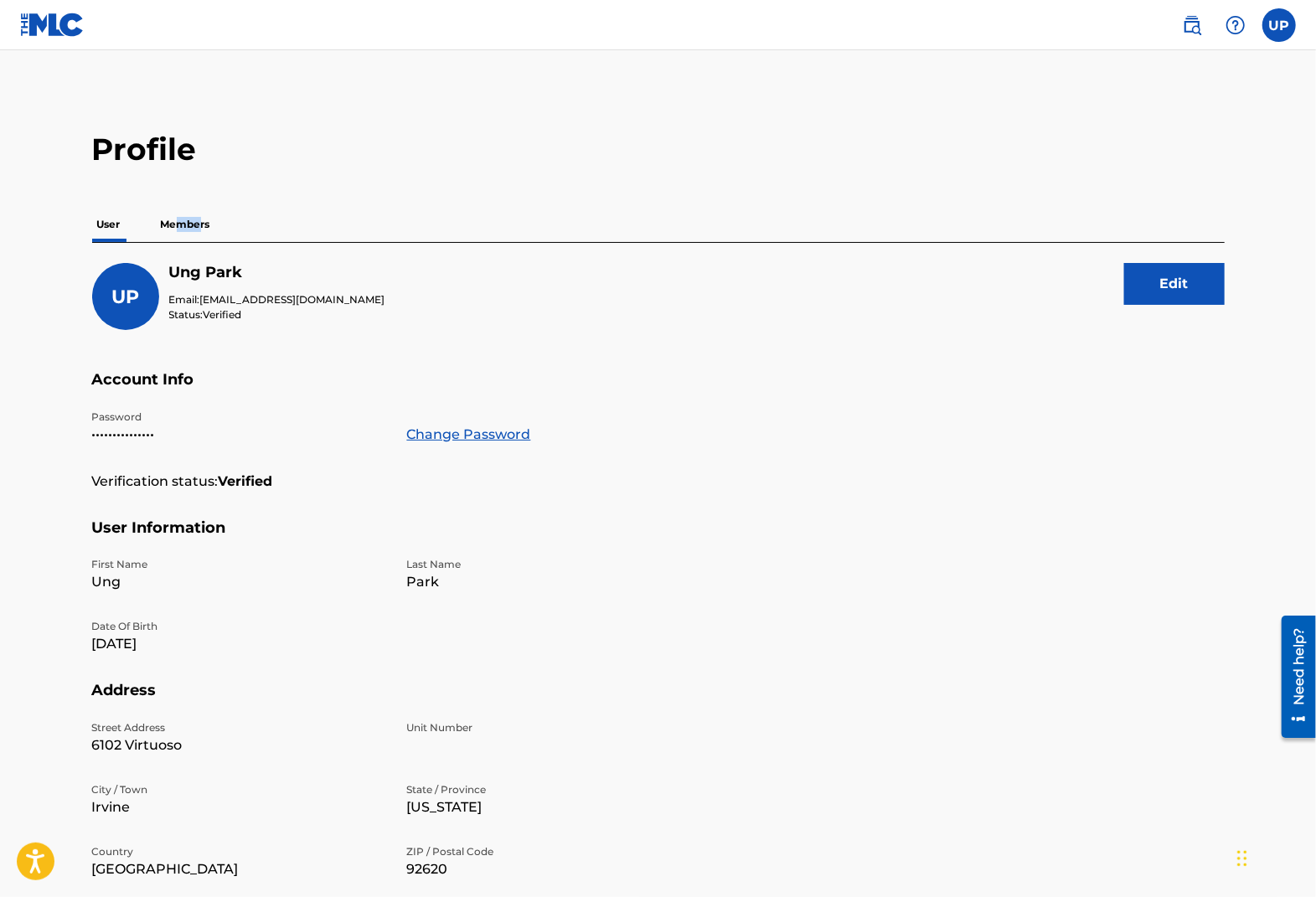
drag, startPoint x: 199, startPoint y: 224, endPoint x: 179, endPoint y: 198, distance: 32.8
click at [179, 198] on div "Profile User Members UP Ung Park Email: [EMAIL_ADDRESS][DOMAIN_NAME] Status: Ve…" at bounding box center [658, 569] width 1173 height 876
